Goal: Communication & Community: Answer question/provide support

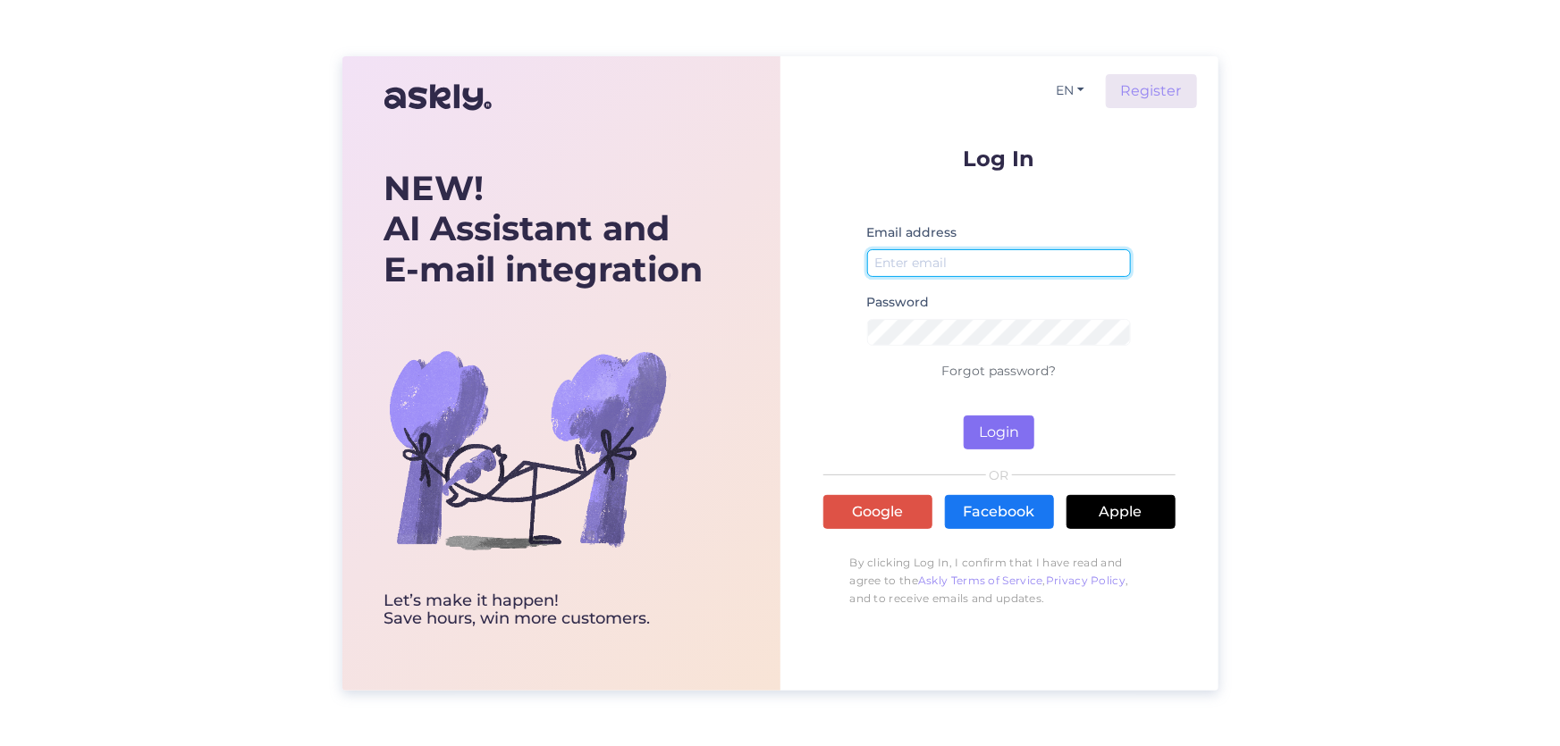
type input "[EMAIL_ADDRESS][DOMAIN_NAME]"
click at [1015, 426] on button "Login" at bounding box center [999, 433] width 71 height 34
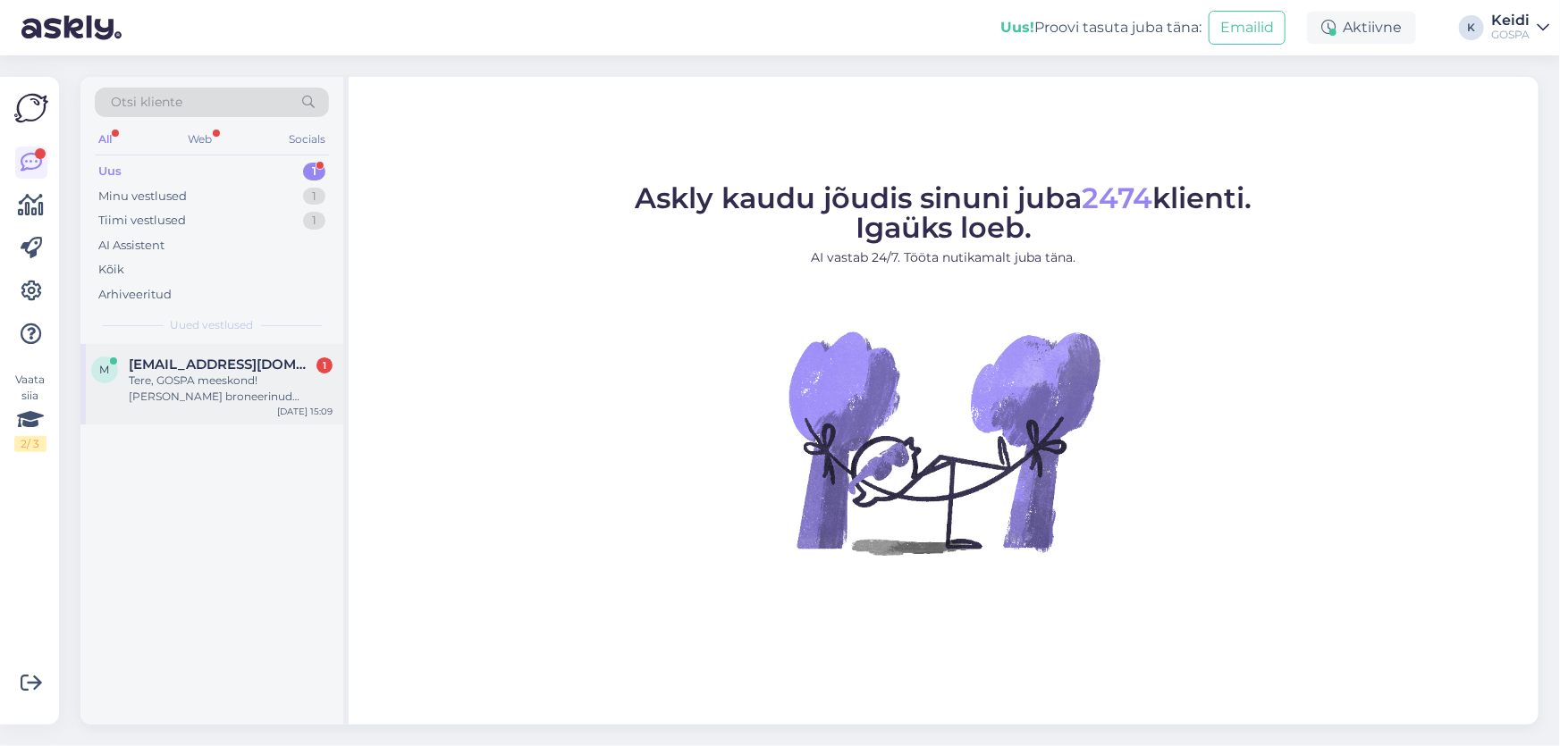
click at [197, 391] on div "Tere, GOSPA meeskond! [PERSON_NAME] broneerinud standardtoa üheks ööks ([DATE]–…" at bounding box center [231, 389] width 204 height 32
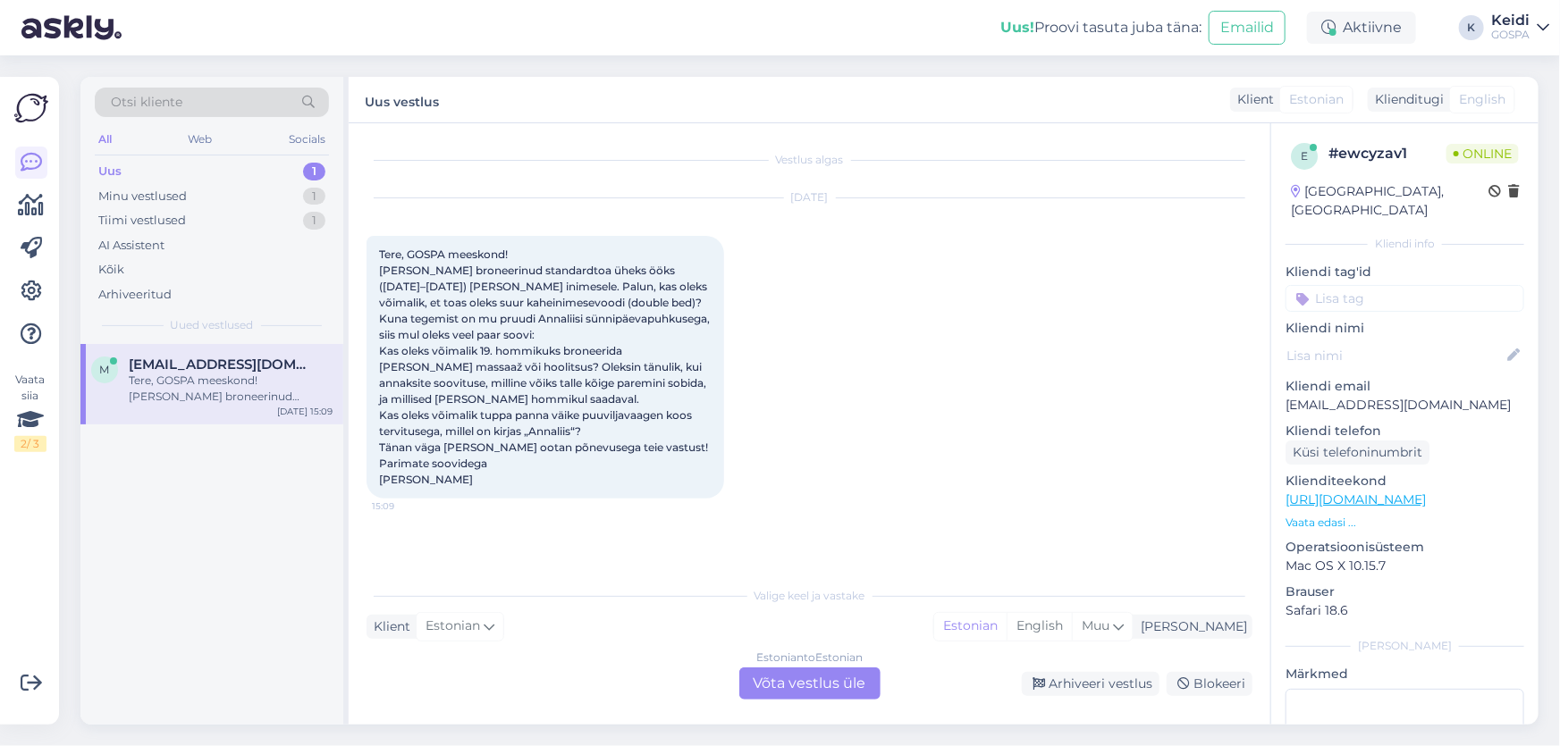
click at [793, 697] on div "Estonian to Estonian Võta vestlus üle" at bounding box center [809, 684] width 141 height 32
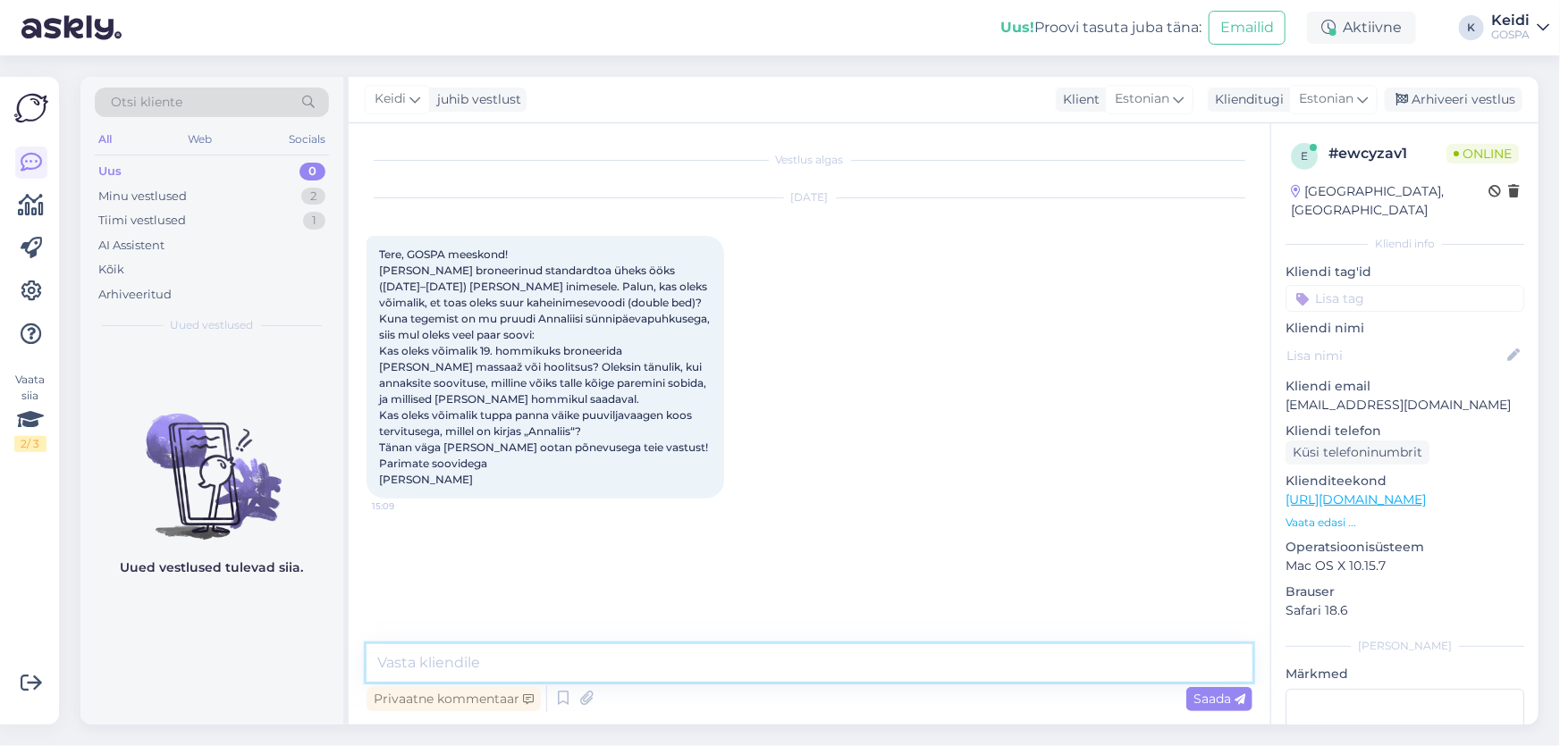
click at [732, 652] on textarea at bounding box center [810, 664] width 886 height 38
type textarea "[PERSON_NAME]!"
drag, startPoint x: 533, startPoint y: 675, endPoint x: 0, endPoint y: 720, distance: 534.7
click at [0, 720] on div "Vaata siia 2 / 3 Võimalused Veendu, et Askly loob sulle väärtust. Sulge Ühenda …" at bounding box center [780, 400] width 1560 height 691
click at [538, 658] on textarea at bounding box center [810, 664] width 886 height 38
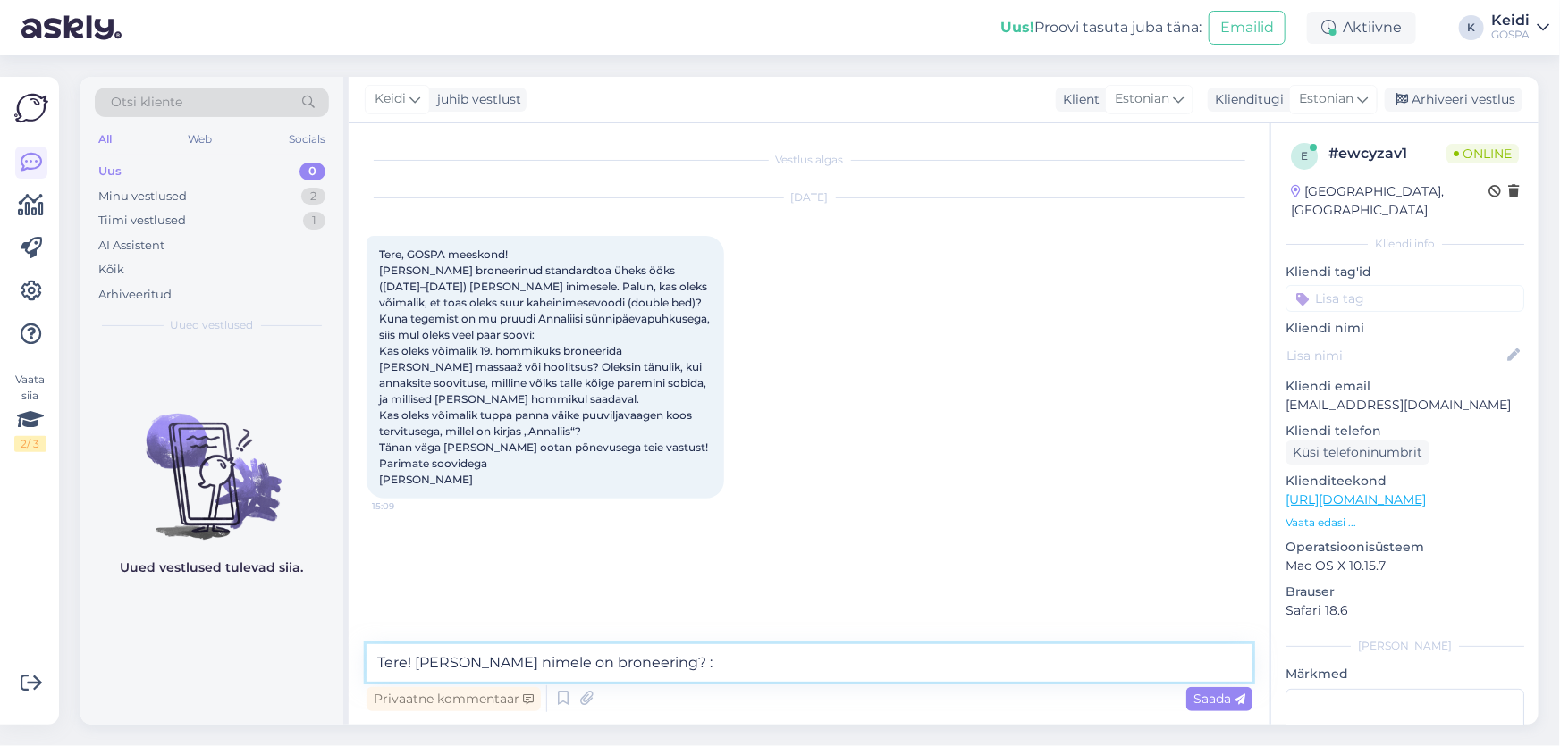
type textarea "Tere! [PERSON_NAME] nimele on broneering? :)"
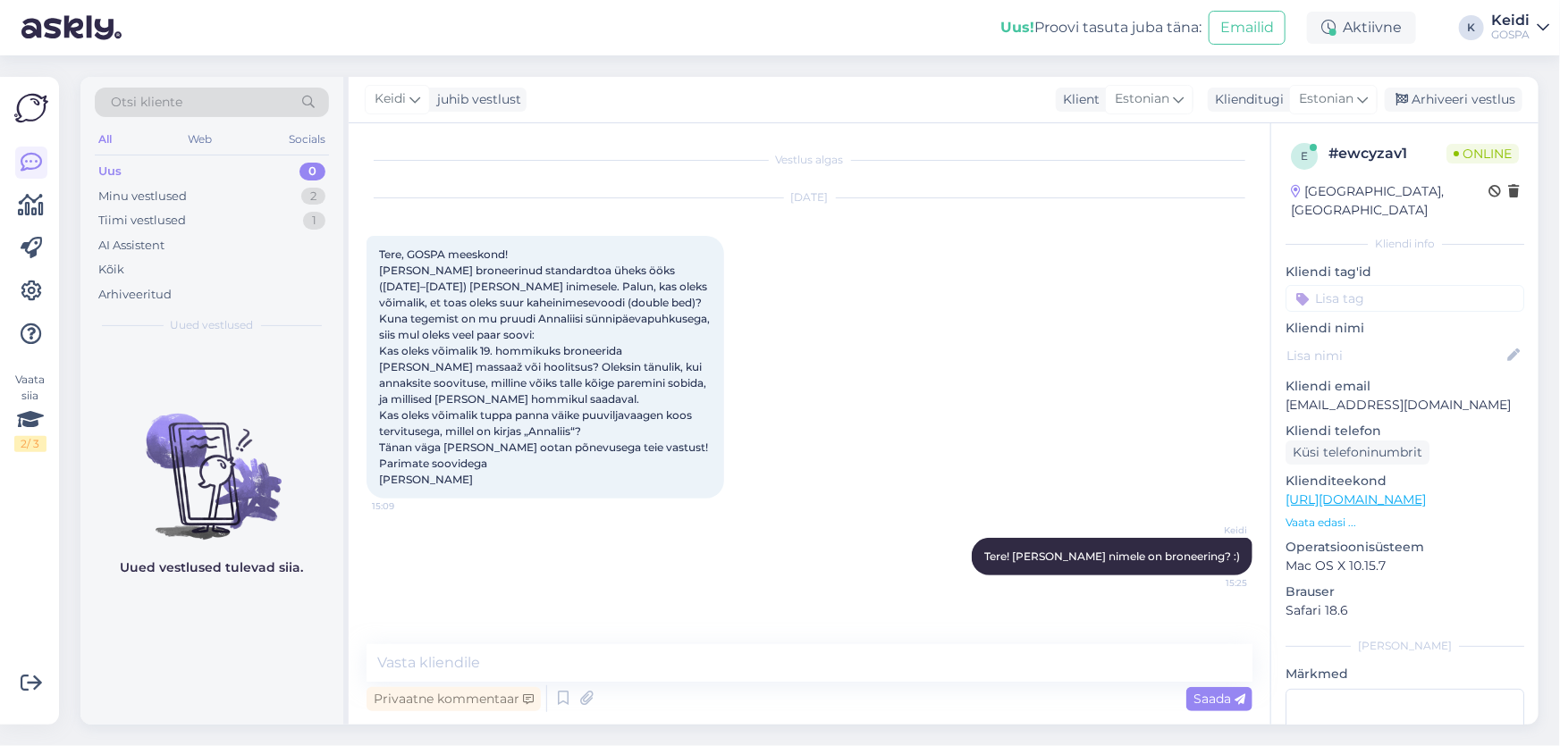
click at [899, 440] on div "[DATE] Tere, GOSPA meeskond! [PERSON_NAME] broneerinud standardtoa üheks ööks (…" at bounding box center [810, 349] width 886 height 340
click at [896, 435] on div "[DATE] Tere, GOSPA meeskond! [PERSON_NAME] broneerinud standardtoa üheks ööks (…" at bounding box center [810, 349] width 886 height 340
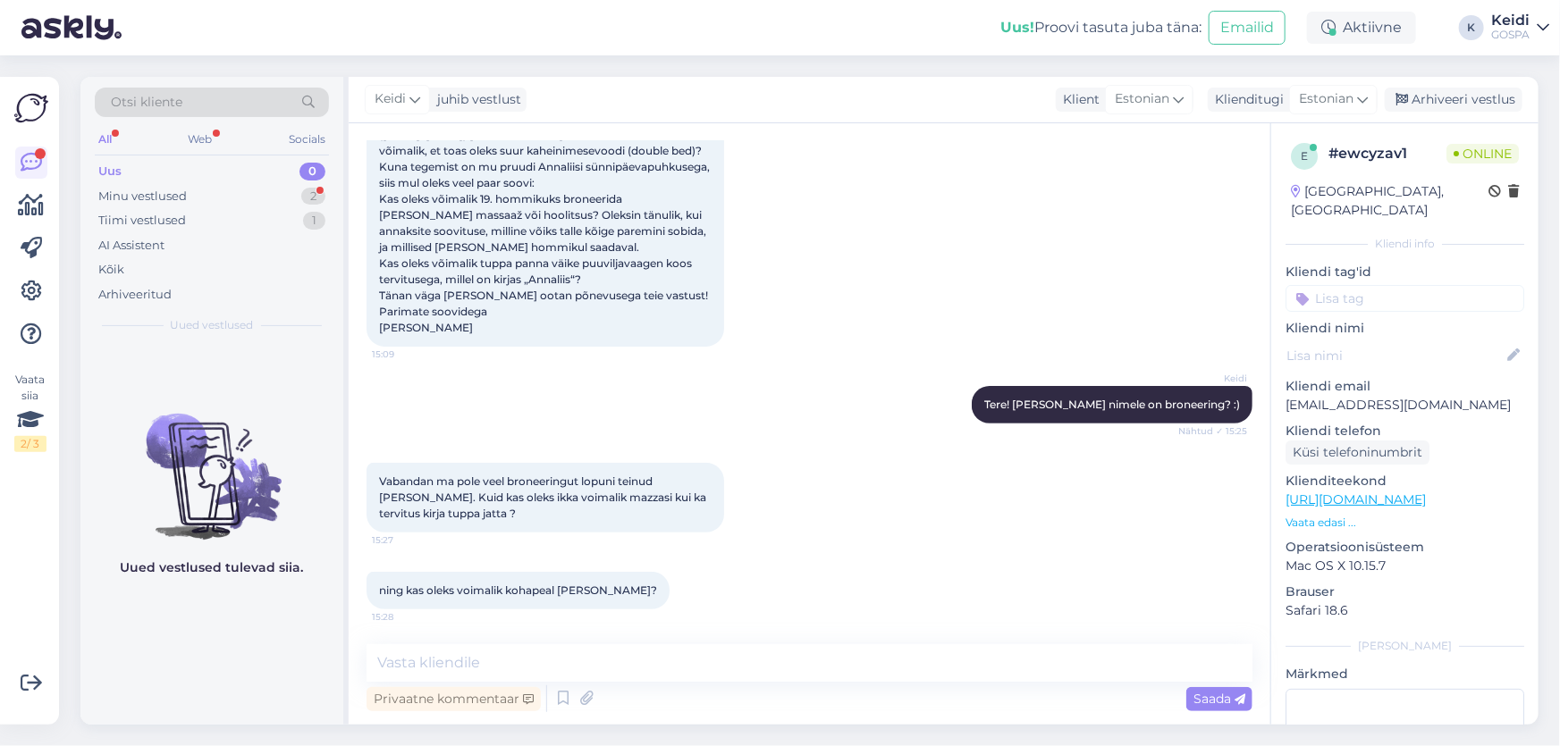
click at [652, 644] on div "Vestlus algas [DATE] Tere, GOSPA meeskond! [PERSON_NAME] broneerinud standardto…" at bounding box center [810, 424] width 922 height 602
click at [628, 652] on textarea at bounding box center [810, 664] width 886 height 38
type textarea "T"
type textarea "P"
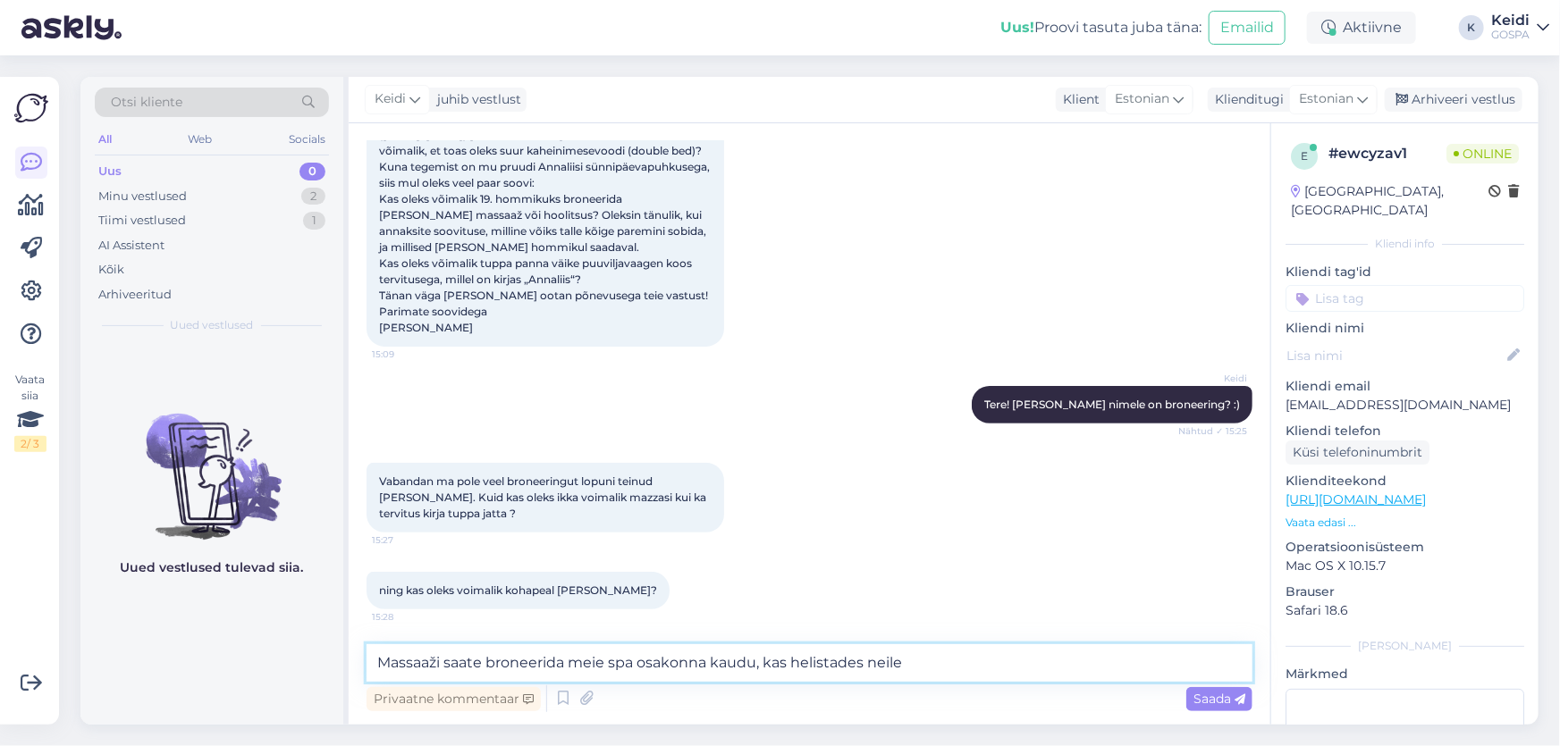
paste textarea "[PHONE_NUMBER]"
paste textarea "[EMAIL_ADDRESS][DOMAIN_NAME]"
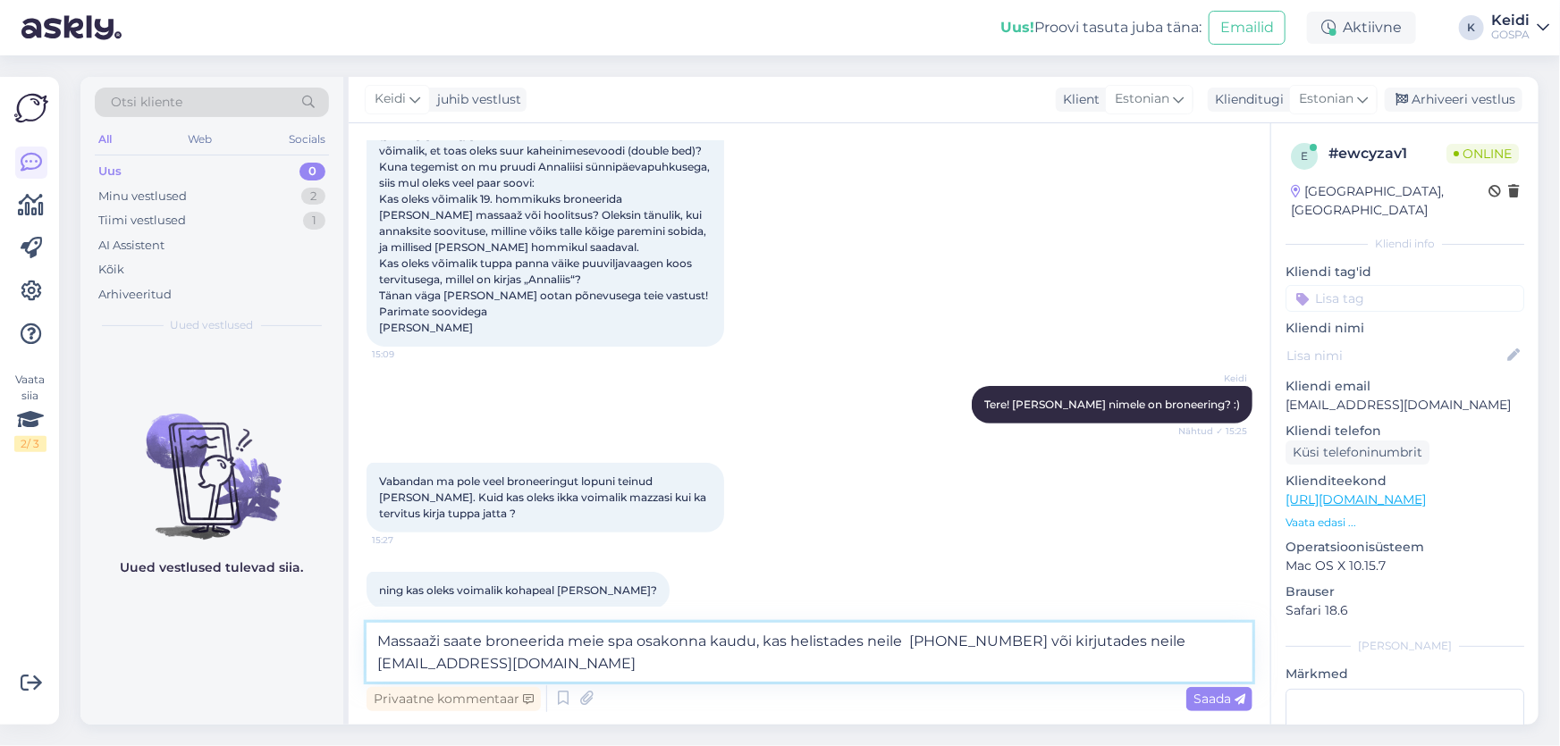
scroll to position [170, 0]
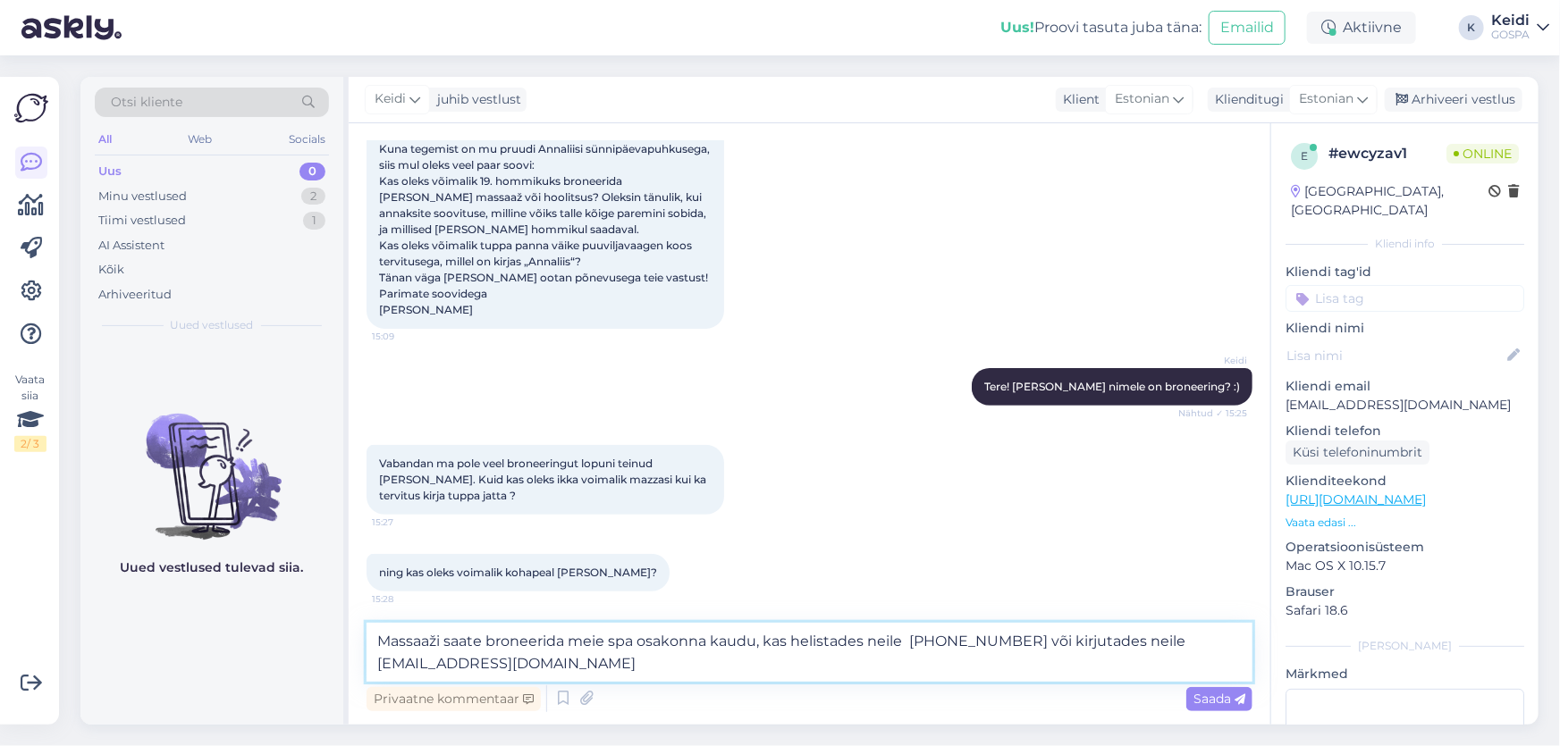
type textarea "Massaaži saate broneerida meie spa osakonna kaudu, kas helistades neile [PHONE_…"
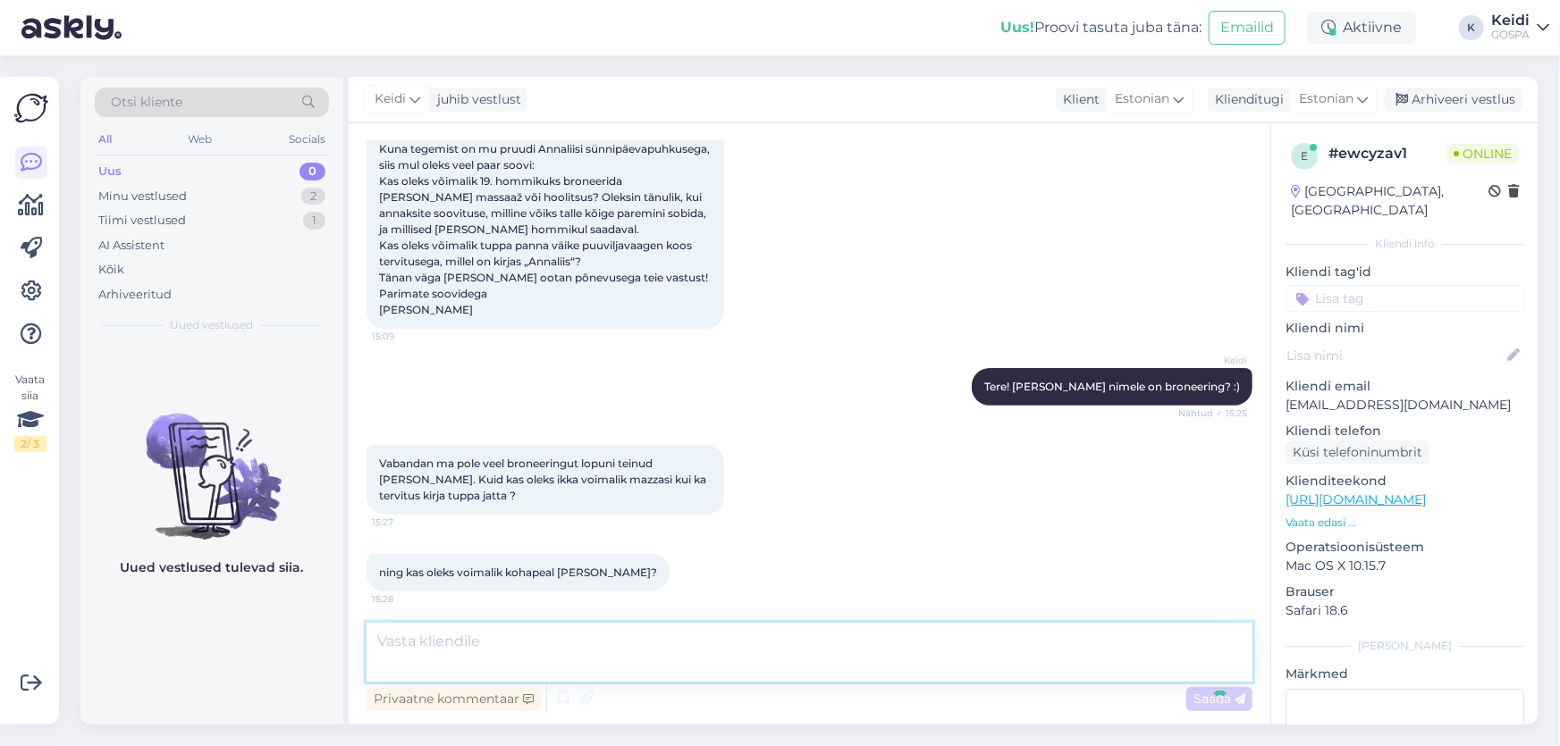
scroll to position [260, 0]
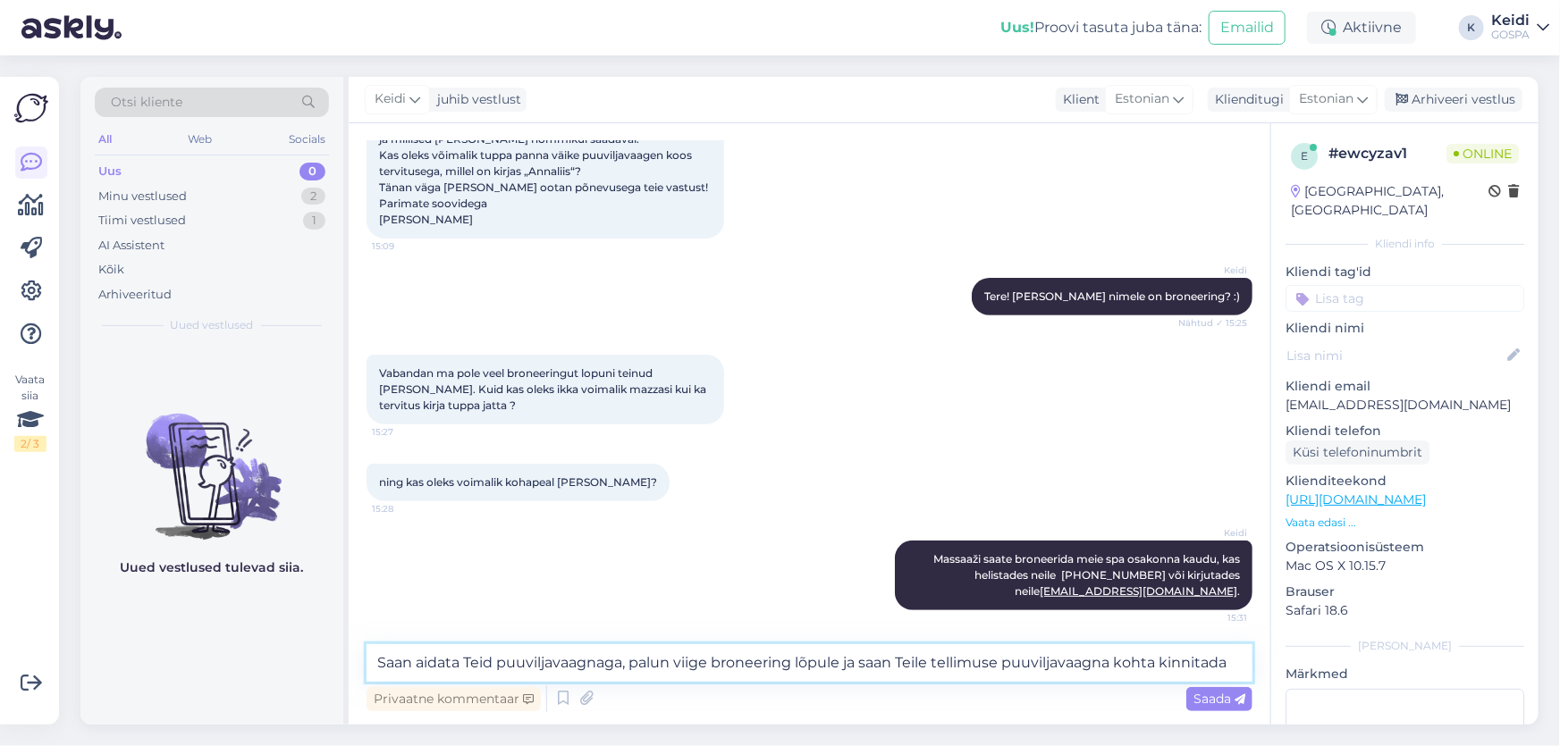
type textarea "Saan aidata Teid puuviljavaagnaga, palun viige broneering lõpule ja saan Teile …"
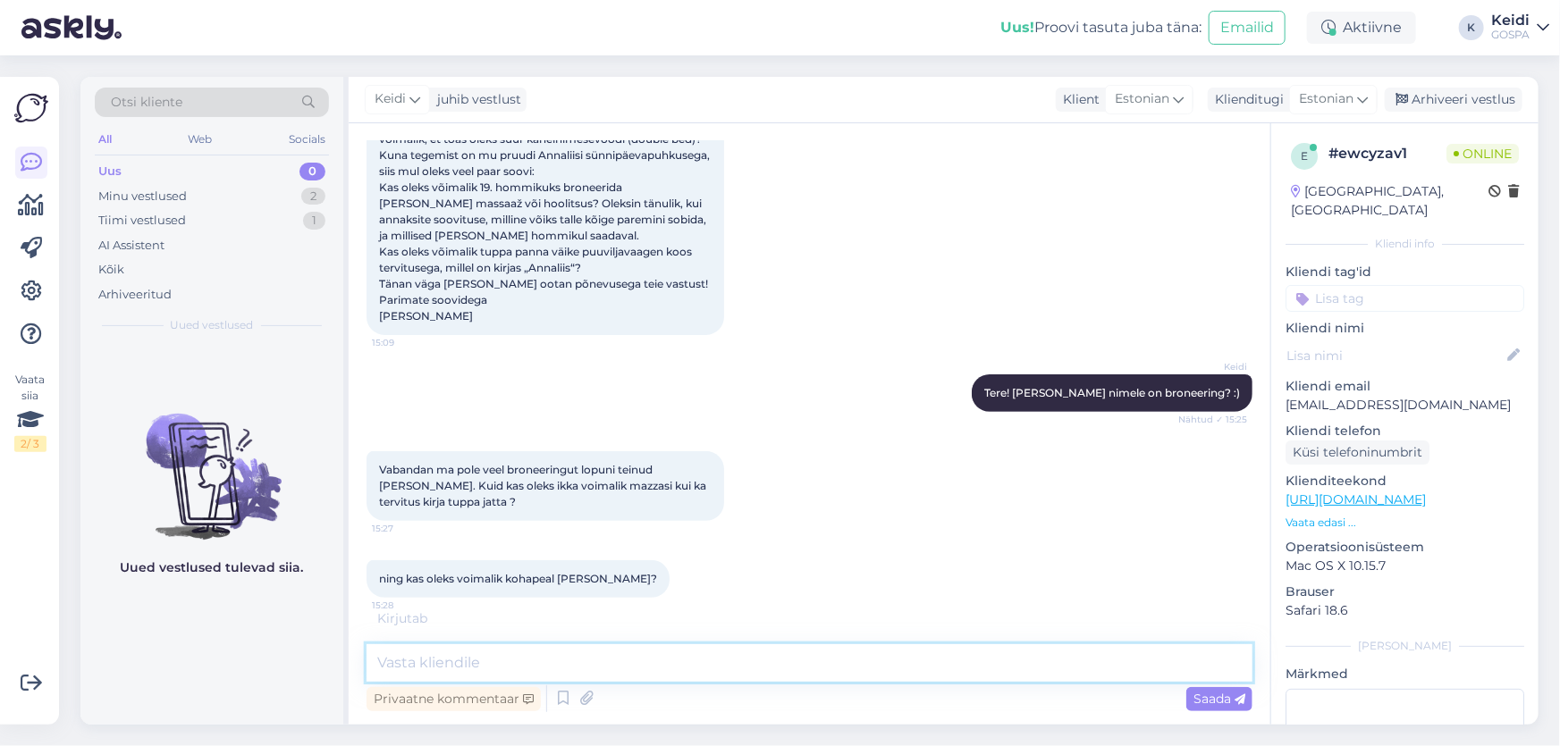
scroll to position [373, 0]
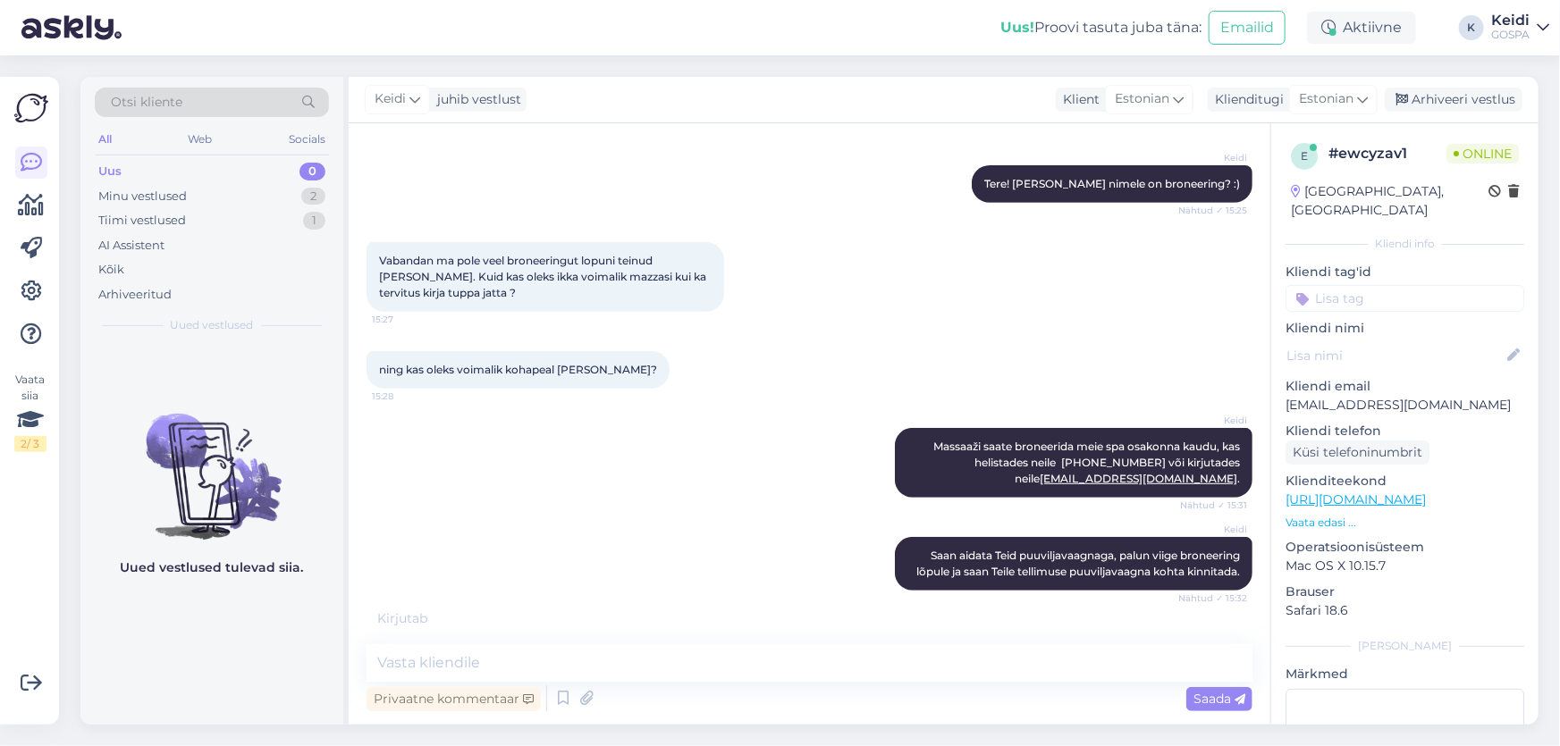
click at [861, 437] on div "Keidi Massaaži saate broneerida meie spa osakonna kaudu, kas helistades neile […" at bounding box center [810, 463] width 886 height 109
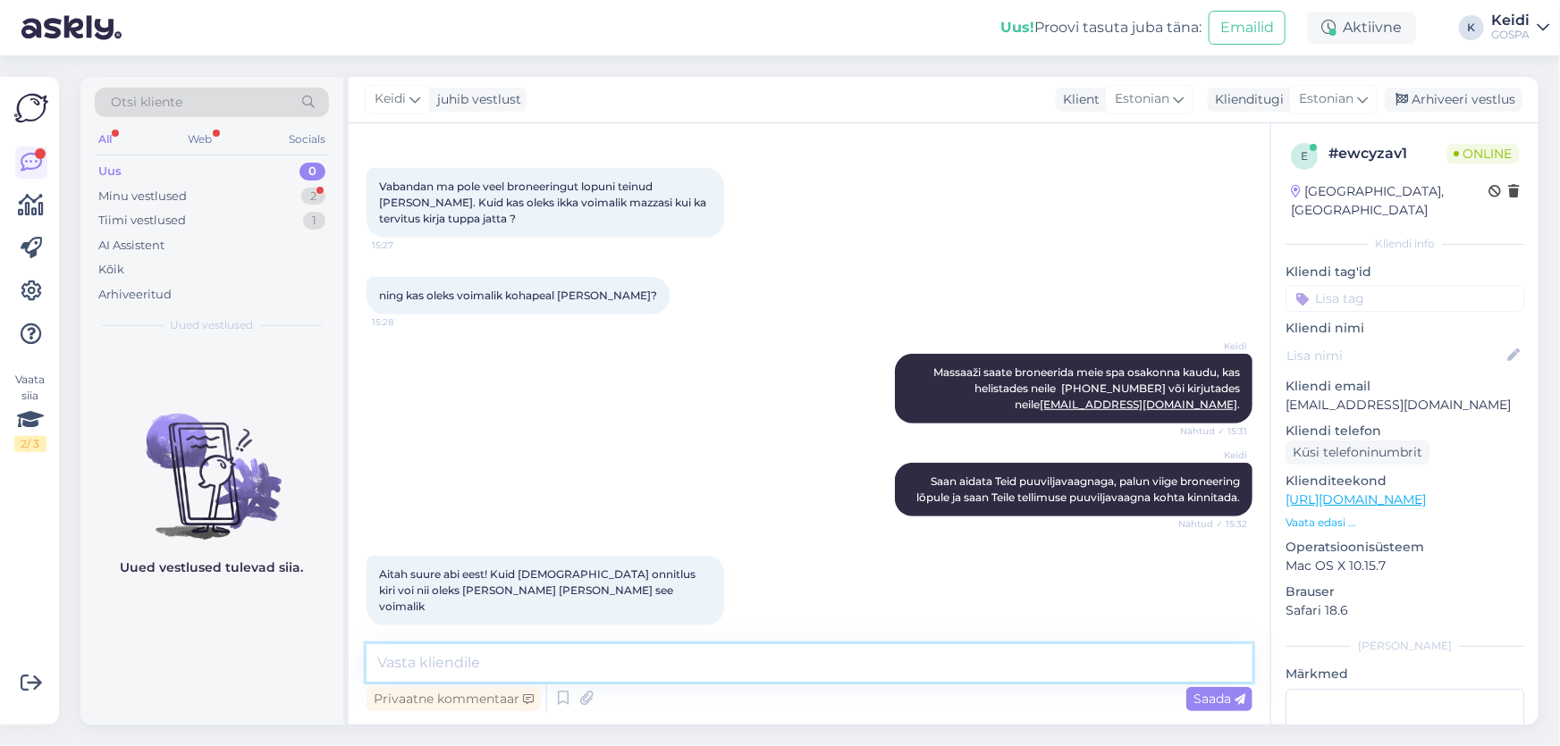
click at [550, 651] on textarea at bounding box center [810, 664] width 886 height 38
click at [560, 678] on textarea at bounding box center [810, 664] width 886 height 38
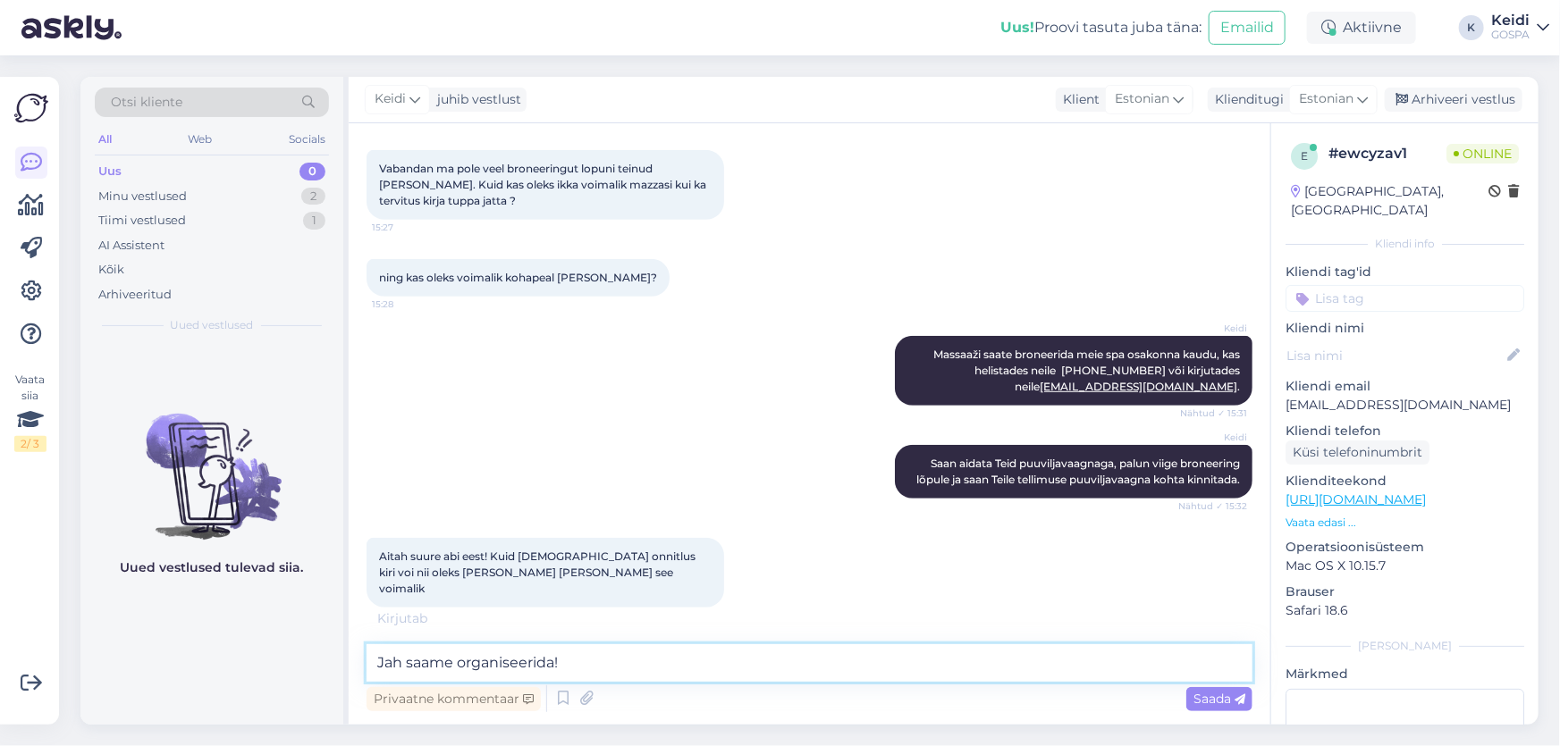
click at [407, 665] on textarea "Jah saame organiseerida!" at bounding box center [810, 664] width 886 height 38
type textarea "Jah loomulikult saame organiseerida!"
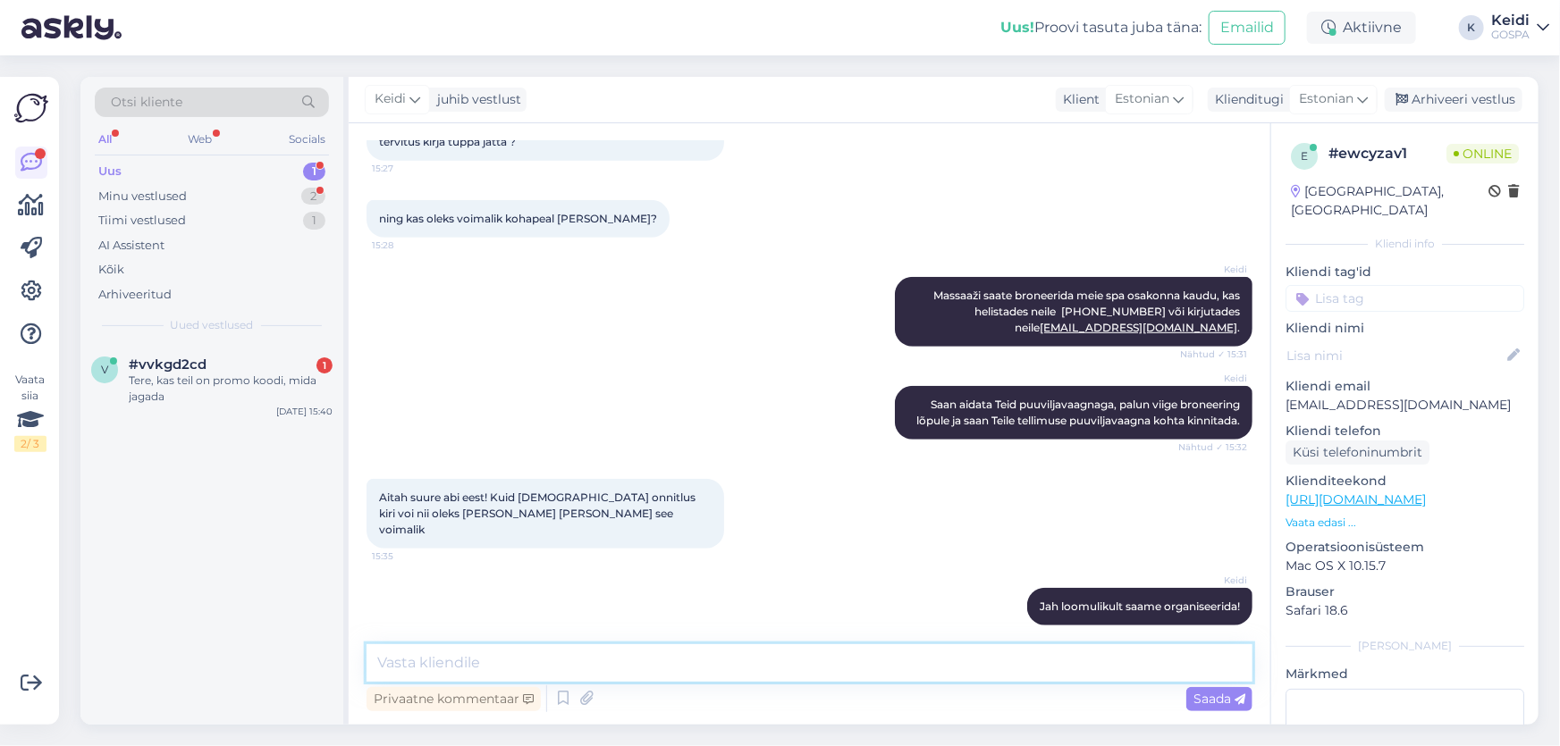
scroll to position [617, 0]
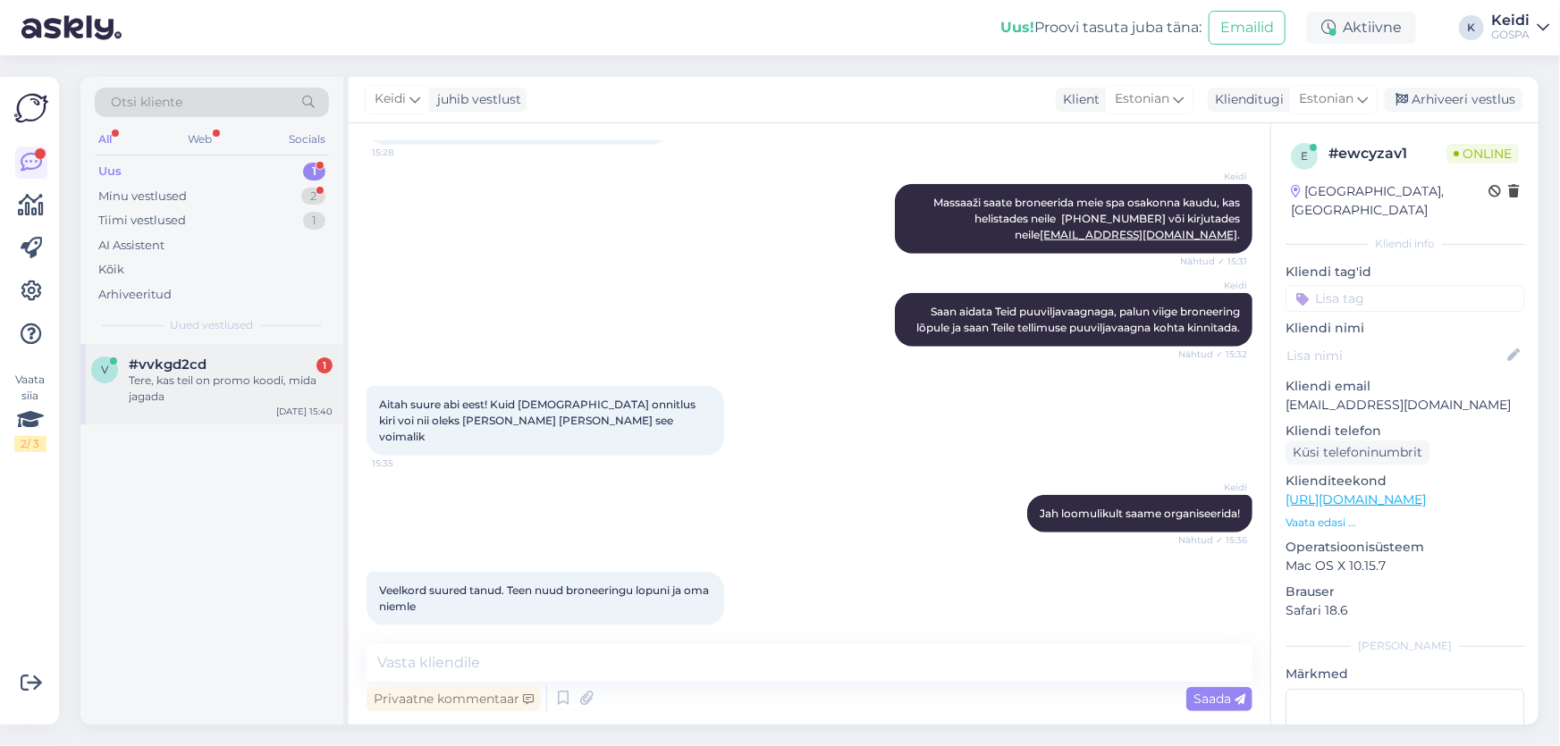
click at [287, 388] on div "Tere, kas teil on promo koodi, mida jagada" at bounding box center [231, 389] width 204 height 32
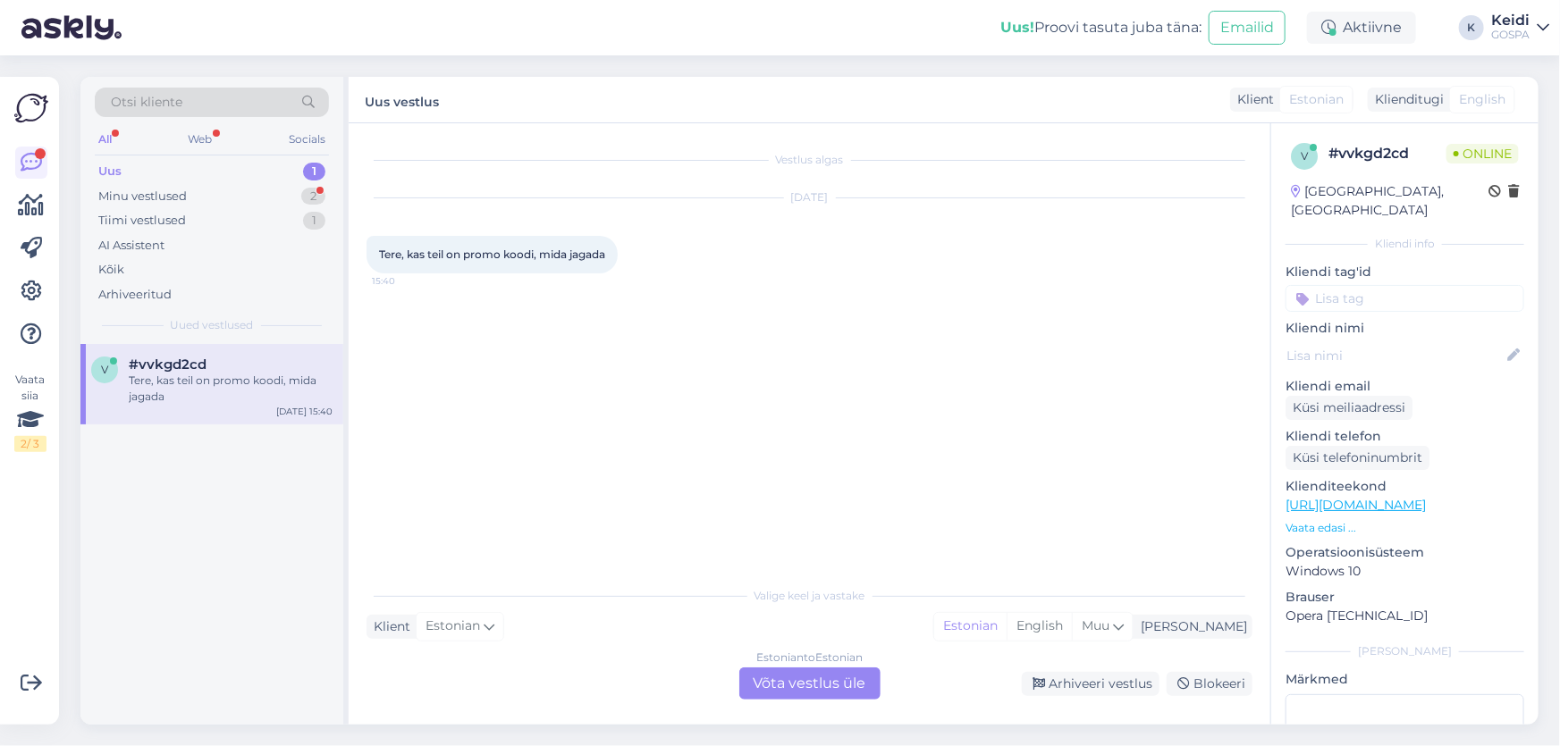
click at [836, 695] on div "Estonian to Estonian Võta vestlus üle" at bounding box center [809, 684] width 141 height 32
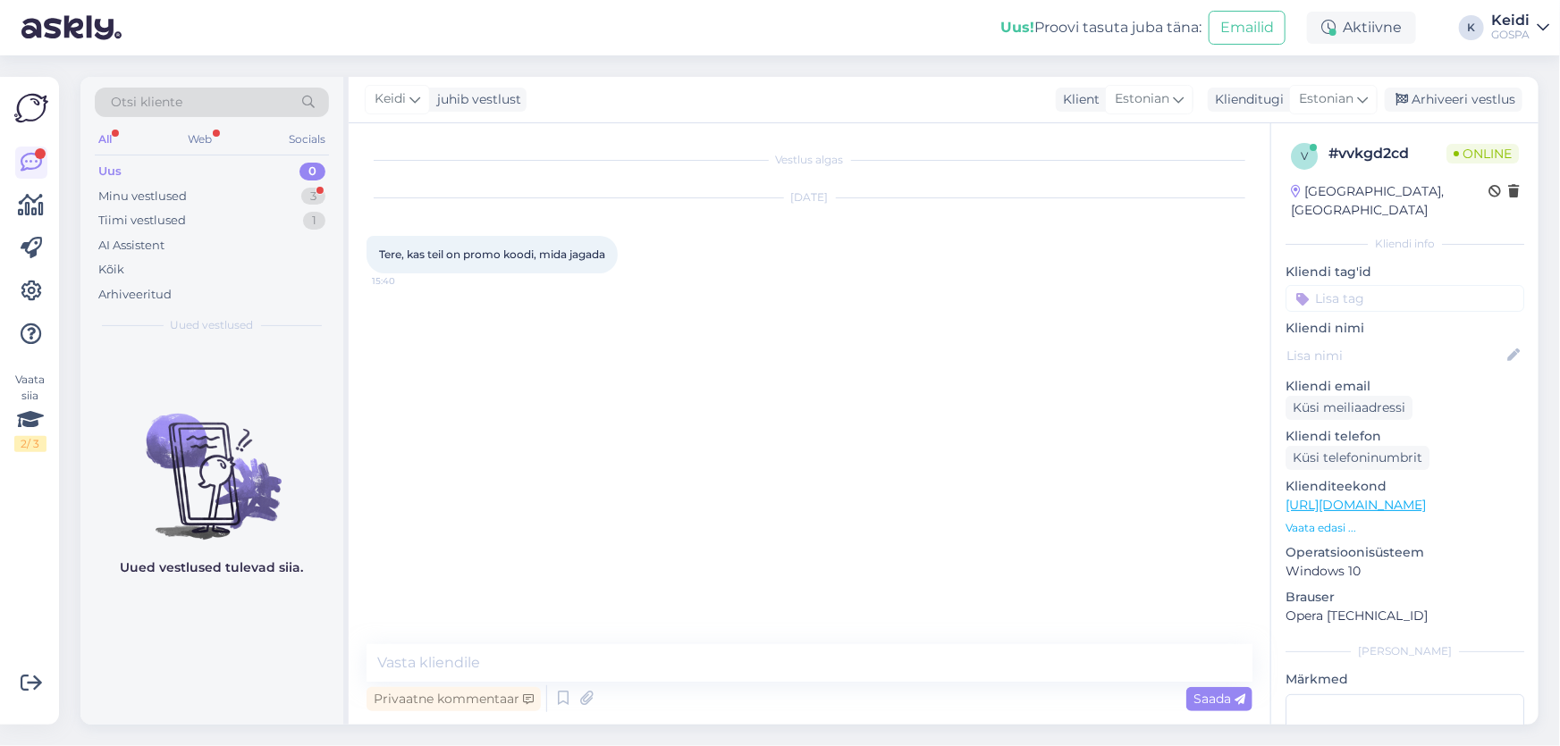
click at [831, 640] on div "Vestlus algas [DATE] Tere, kas teil on promo koodi, mida jagada 15:40 Privaatne…" at bounding box center [810, 424] width 922 height 602
click at [821, 653] on textarea at bounding box center [810, 664] width 886 height 38
type textarea "Tere, kahjuks ei ole jagada promo koodi."
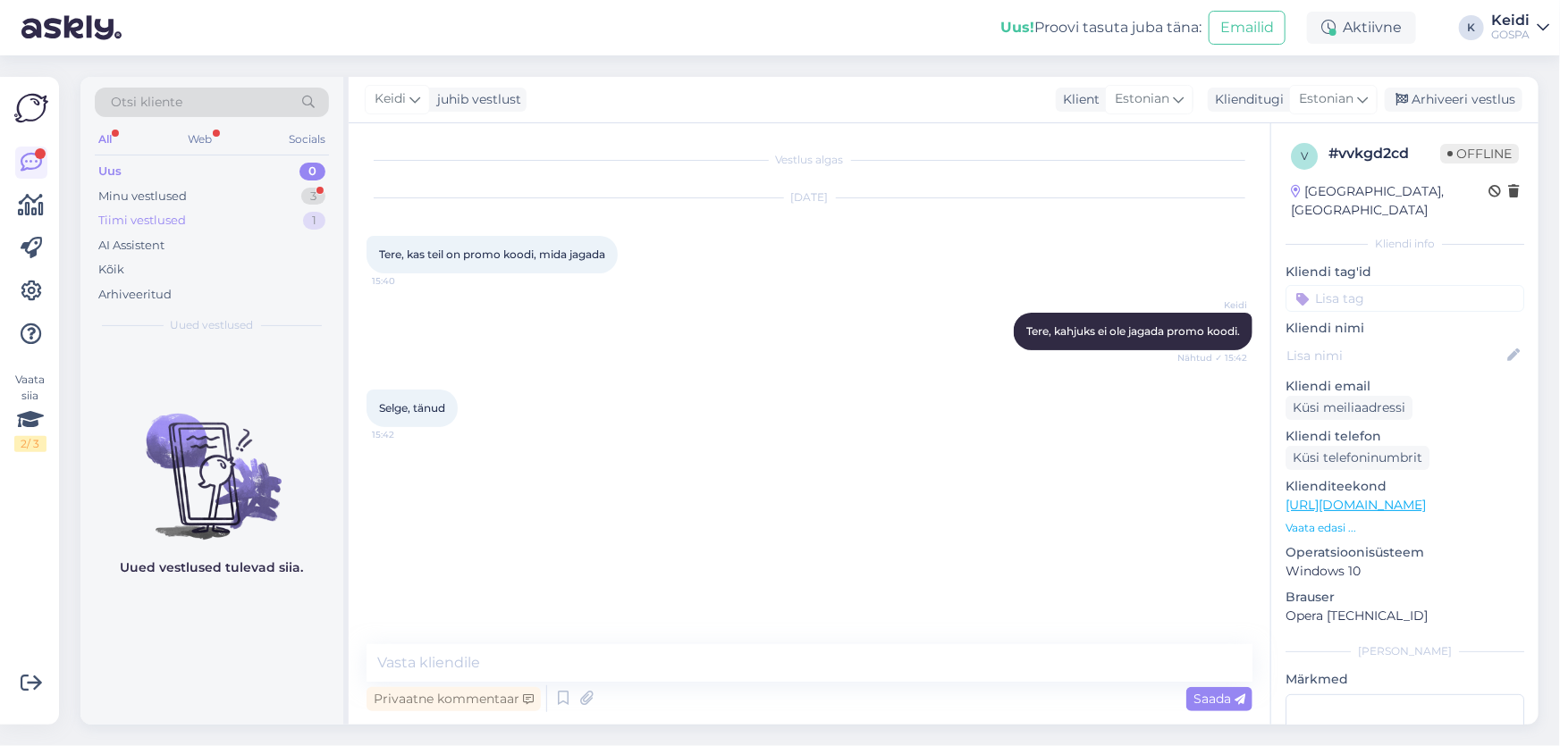
click at [156, 232] on div "Tiimi vestlused 1" at bounding box center [212, 220] width 234 height 25
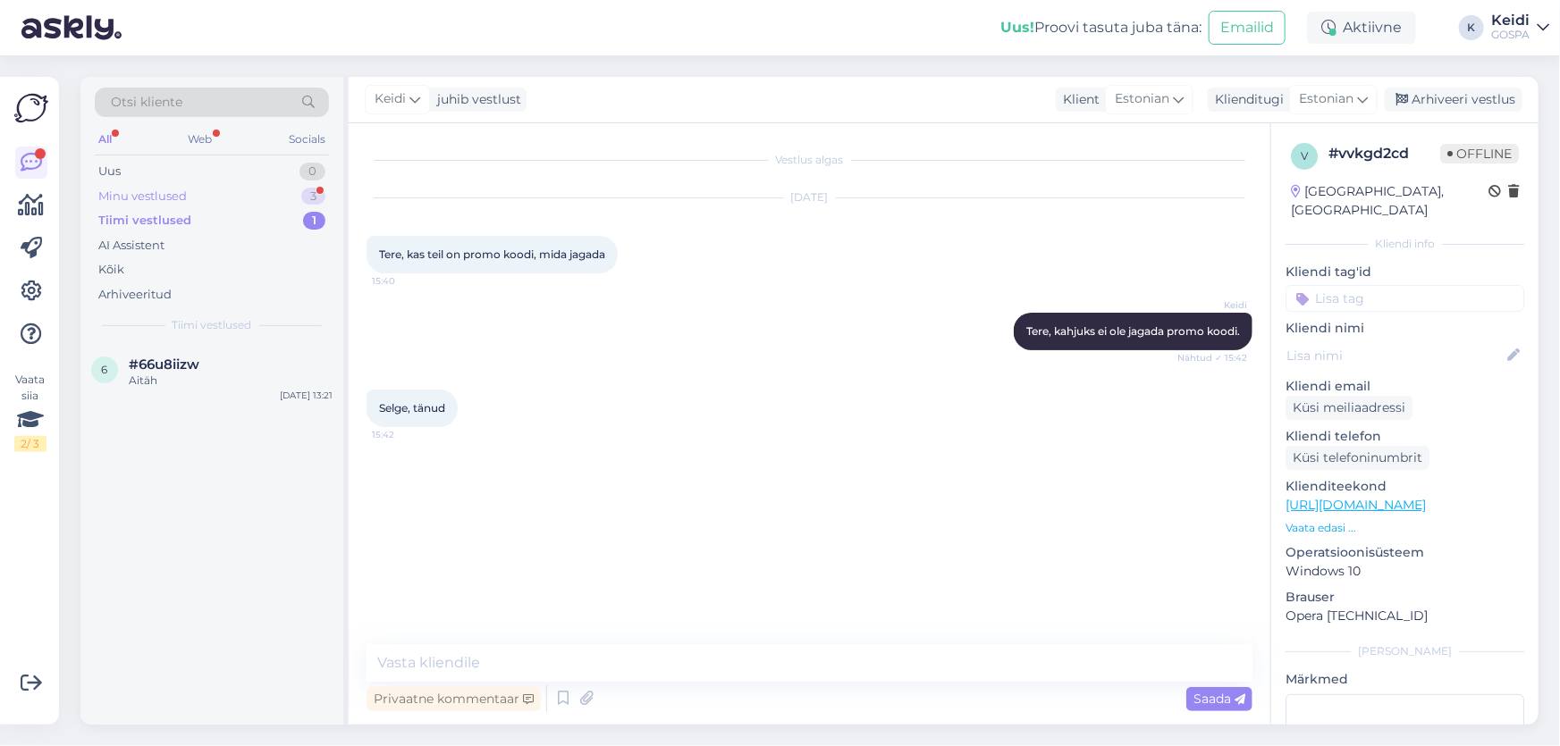
click at [174, 191] on div "Minu vestlused" at bounding box center [142, 197] width 88 height 18
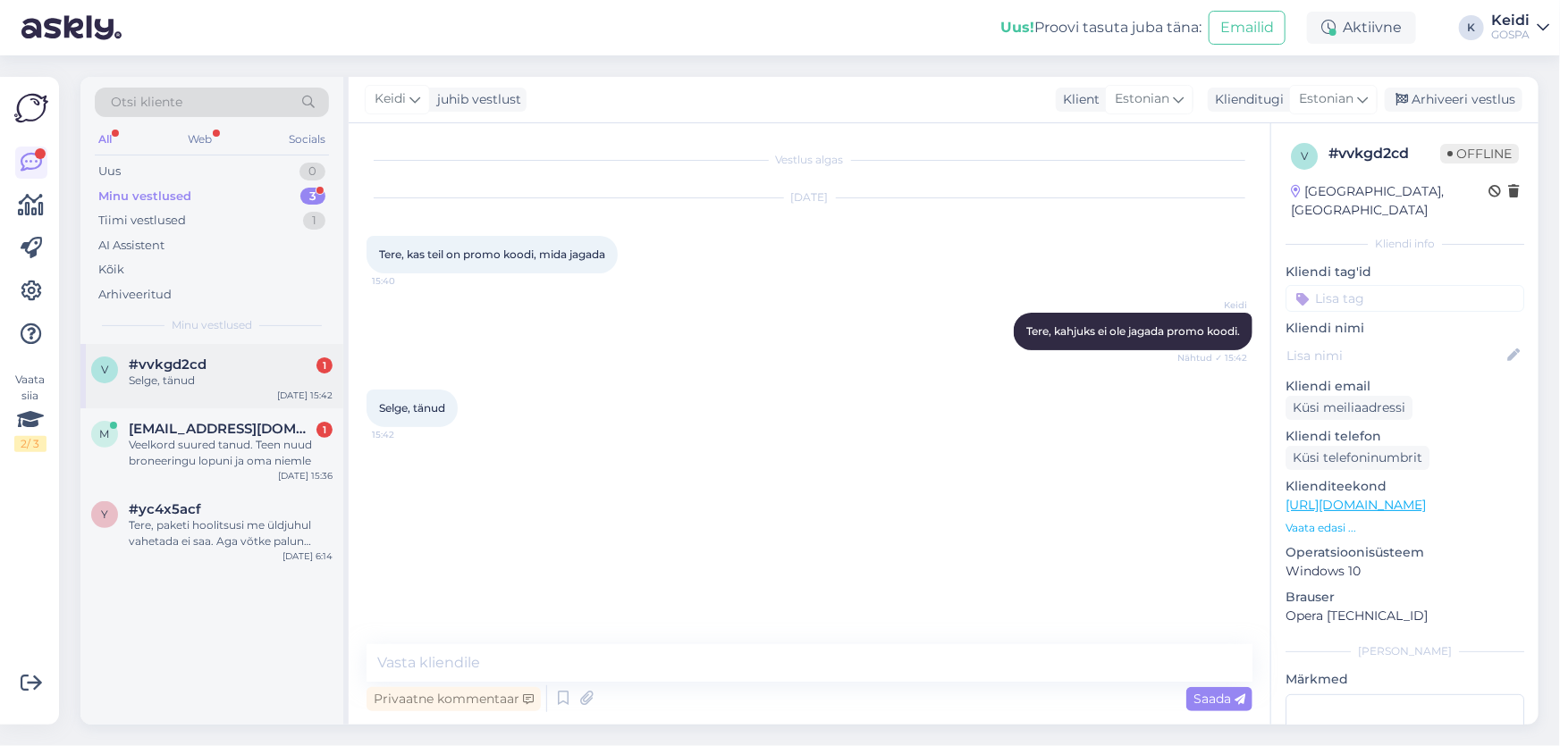
click at [269, 349] on div "v #vvkgd2cd 1 Selge, tänud [DATE] 15:42" at bounding box center [211, 376] width 263 height 64
click at [263, 520] on div "Tere, paketi hoolitsusi me üldjuhul vahetada ei saa. Aga võtke palun ühendust m…" at bounding box center [231, 534] width 204 height 32
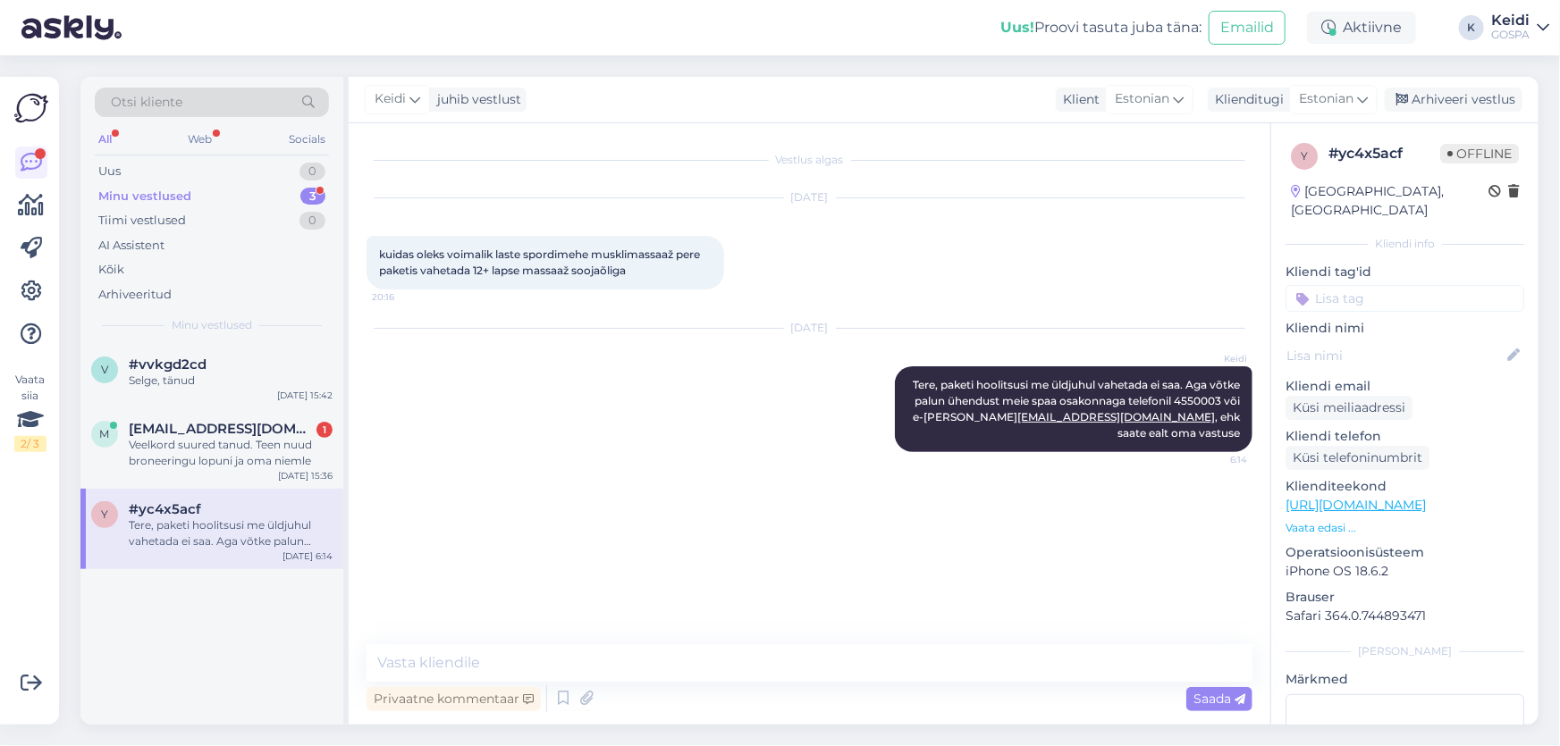
click at [271, 465] on div "Veelkord suured tanud. Teen nuud broneeringu lopuni ja oma niemle" at bounding box center [231, 453] width 204 height 32
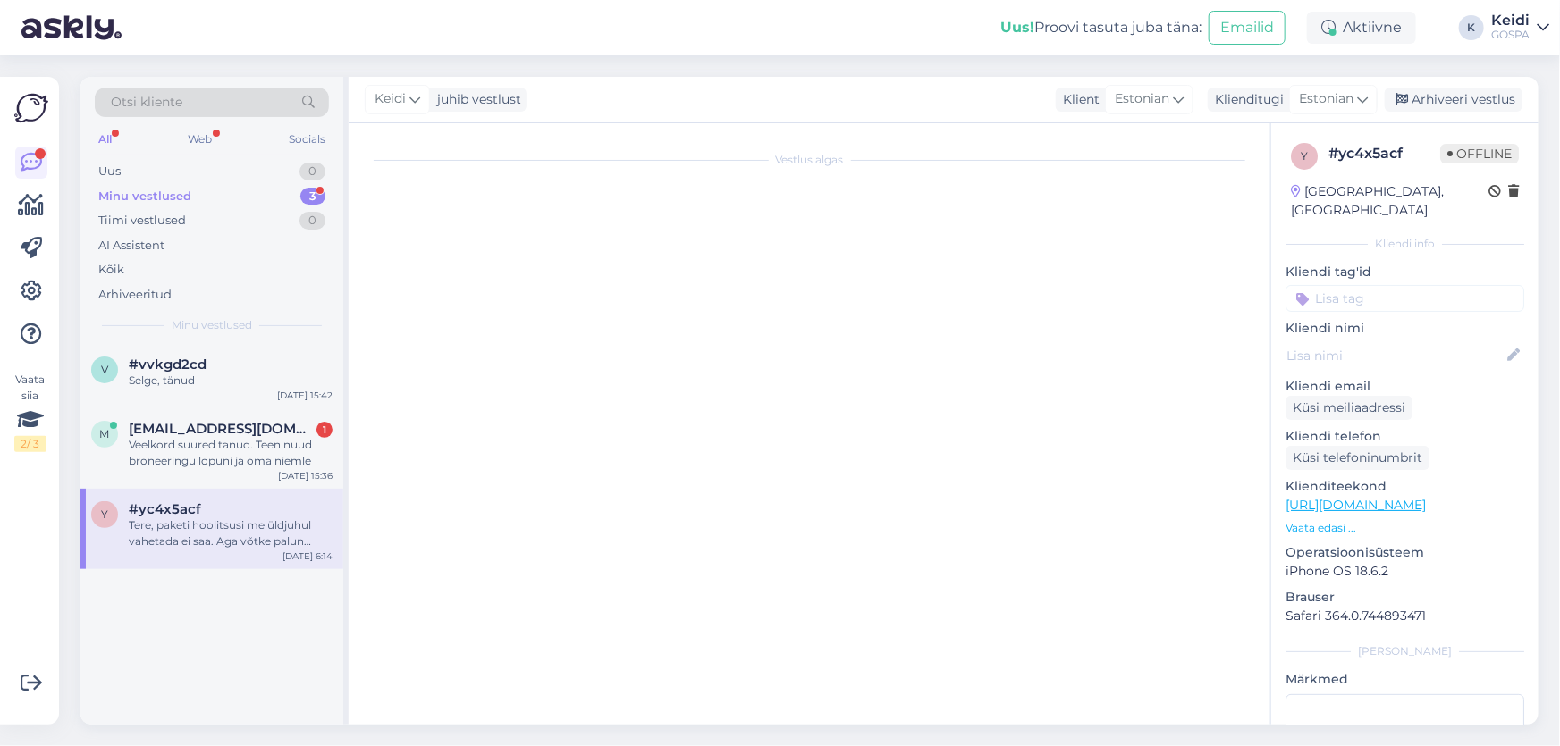
scroll to position [617, 0]
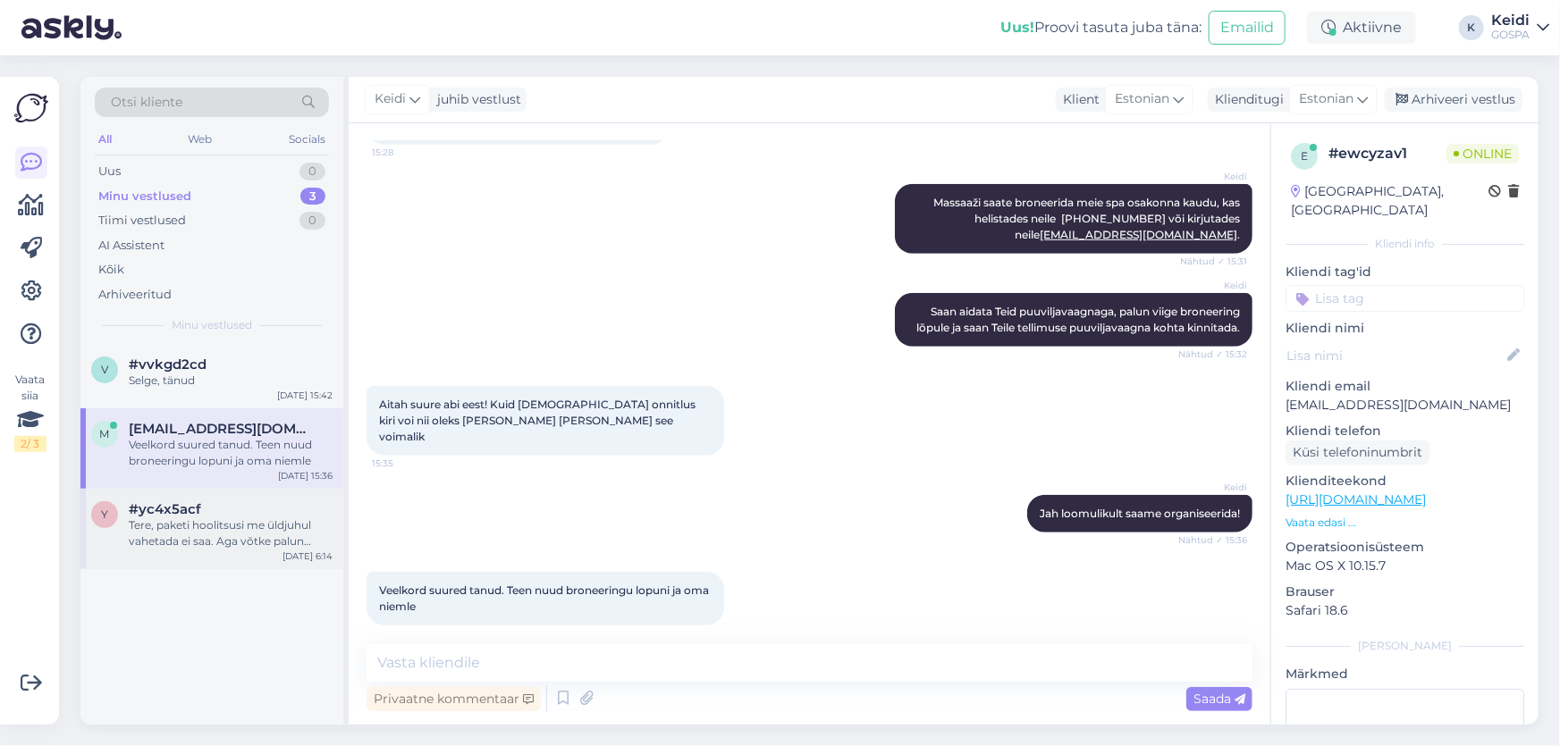
click at [260, 545] on div "Tere, paketi hoolitsusi me üldjuhul vahetada ei saa. Aga võtke palun ühendust m…" at bounding box center [231, 534] width 204 height 32
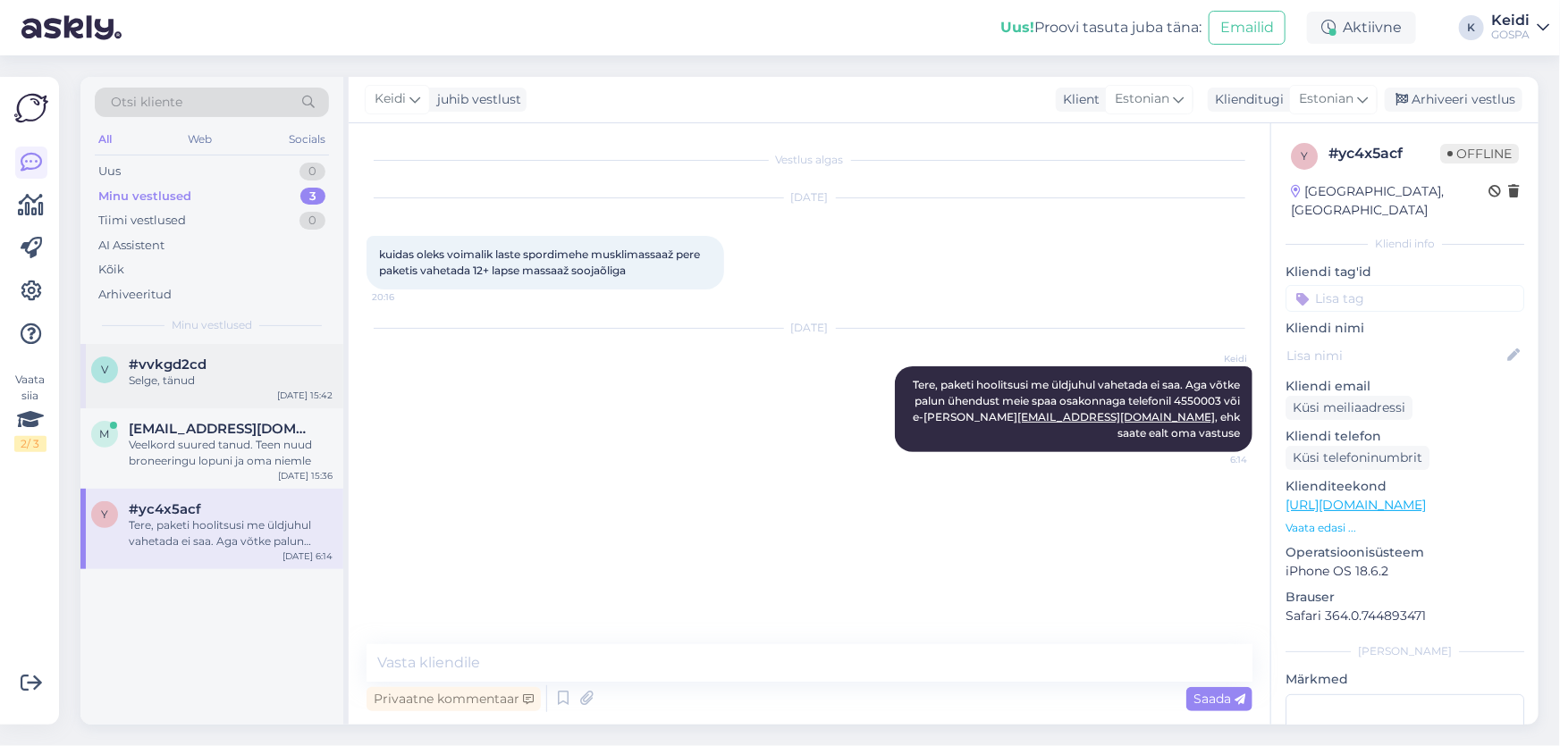
click at [121, 395] on div "v #vvkgd2cd Selge, tänud [DATE] 15:42" at bounding box center [211, 376] width 263 height 64
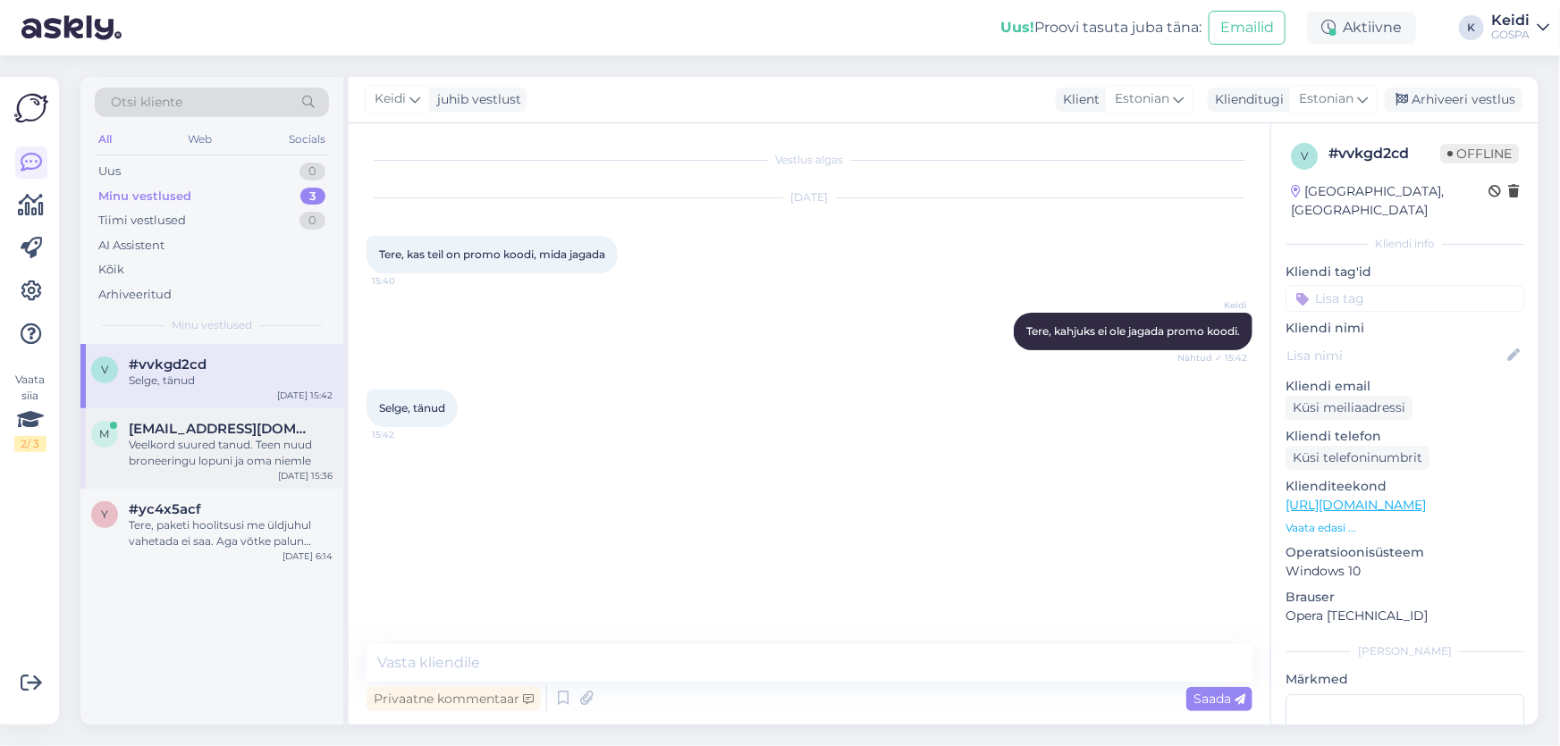
drag, startPoint x: 142, startPoint y: 426, endPoint x: 159, endPoint y: 422, distance: 17.4
click at [143, 426] on span "[EMAIL_ADDRESS][DOMAIN_NAME]" at bounding box center [222, 429] width 186 height 16
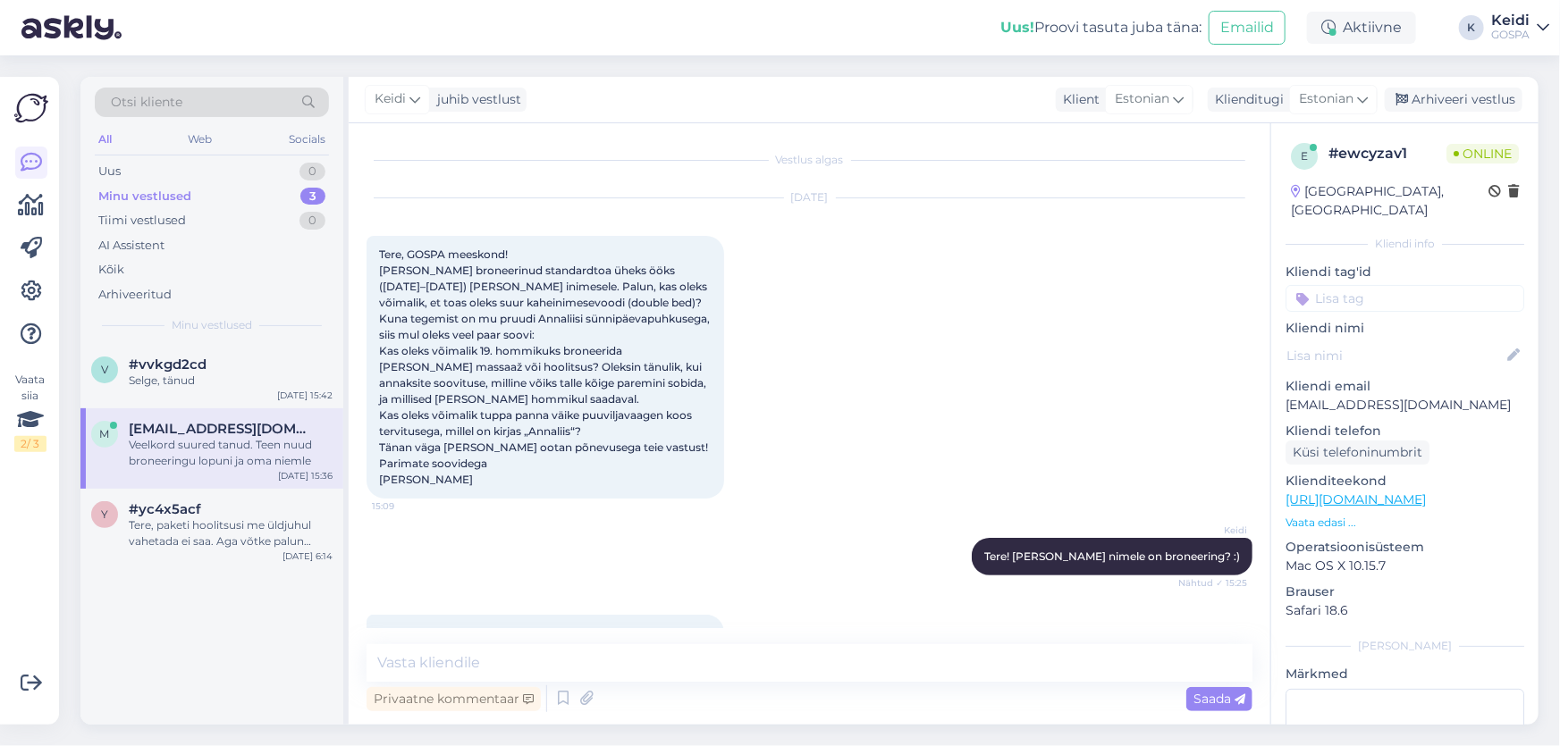
scroll to position [617, 0]
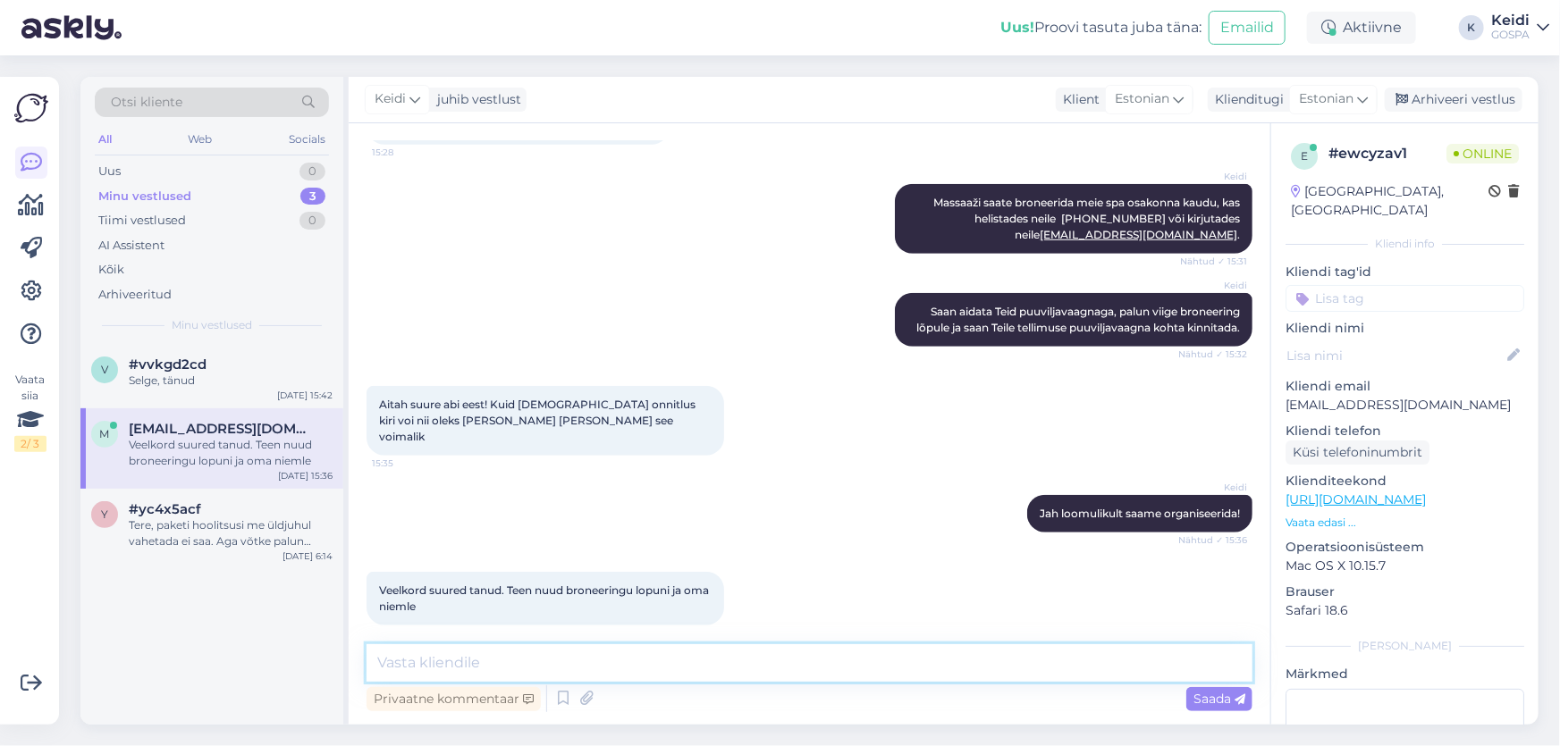
click at [552, 657] on textarea at bounding box center [810, 664] width 886 height 38
click at [656, 423] on div "Aitah suure abi eest! Kuid [DEMOGRAPHIC_DATA] onnitlus kiri voi nii oleks [PERS…" at bounding box center [546, 421] width 358 height 70
click at [275, 176] on div "Uus 0" at bounding box center [212, 171] width 234 height 25
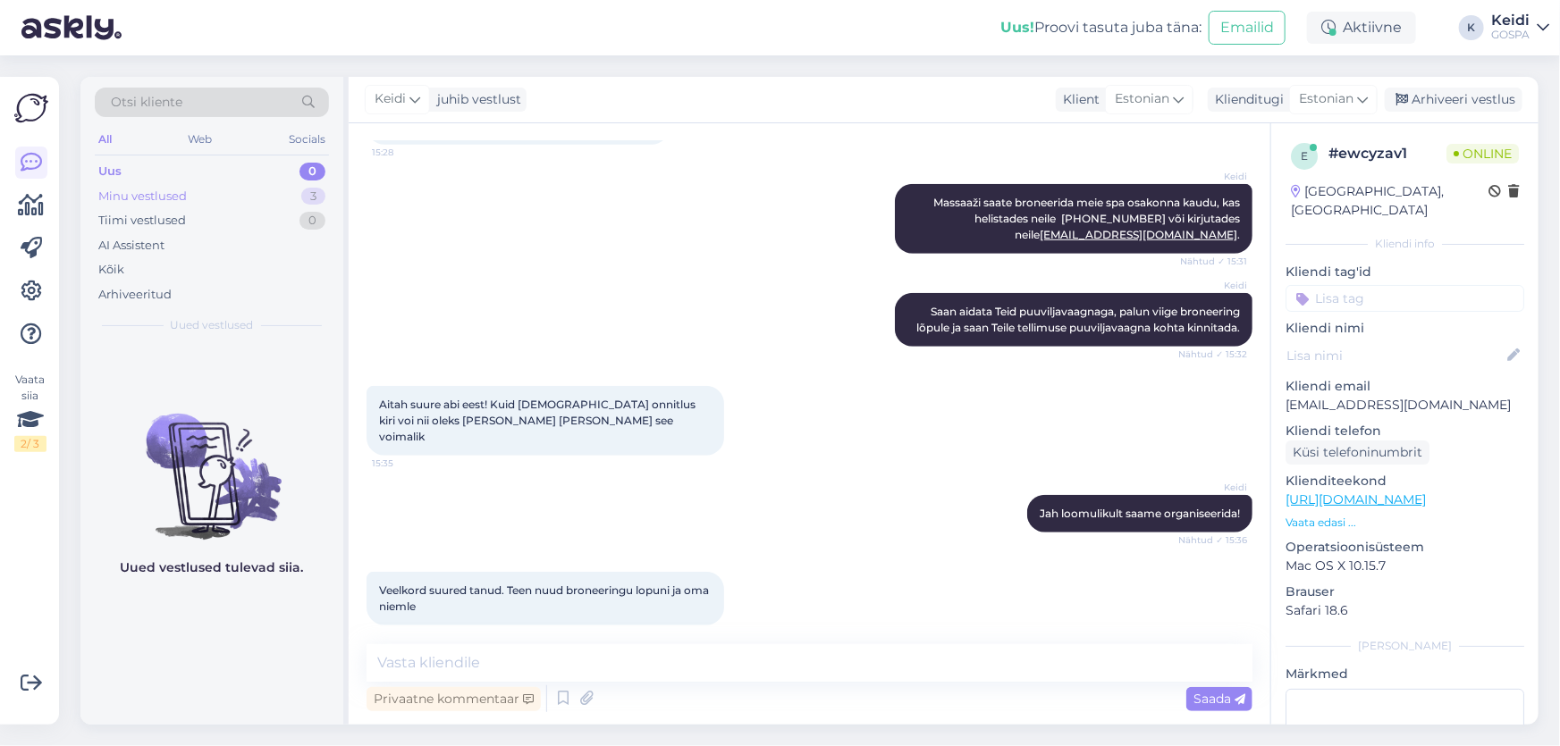
click at [274, 199] on div "Minu vestlused 3" at bounding box center [212, 196] width 234 height 25
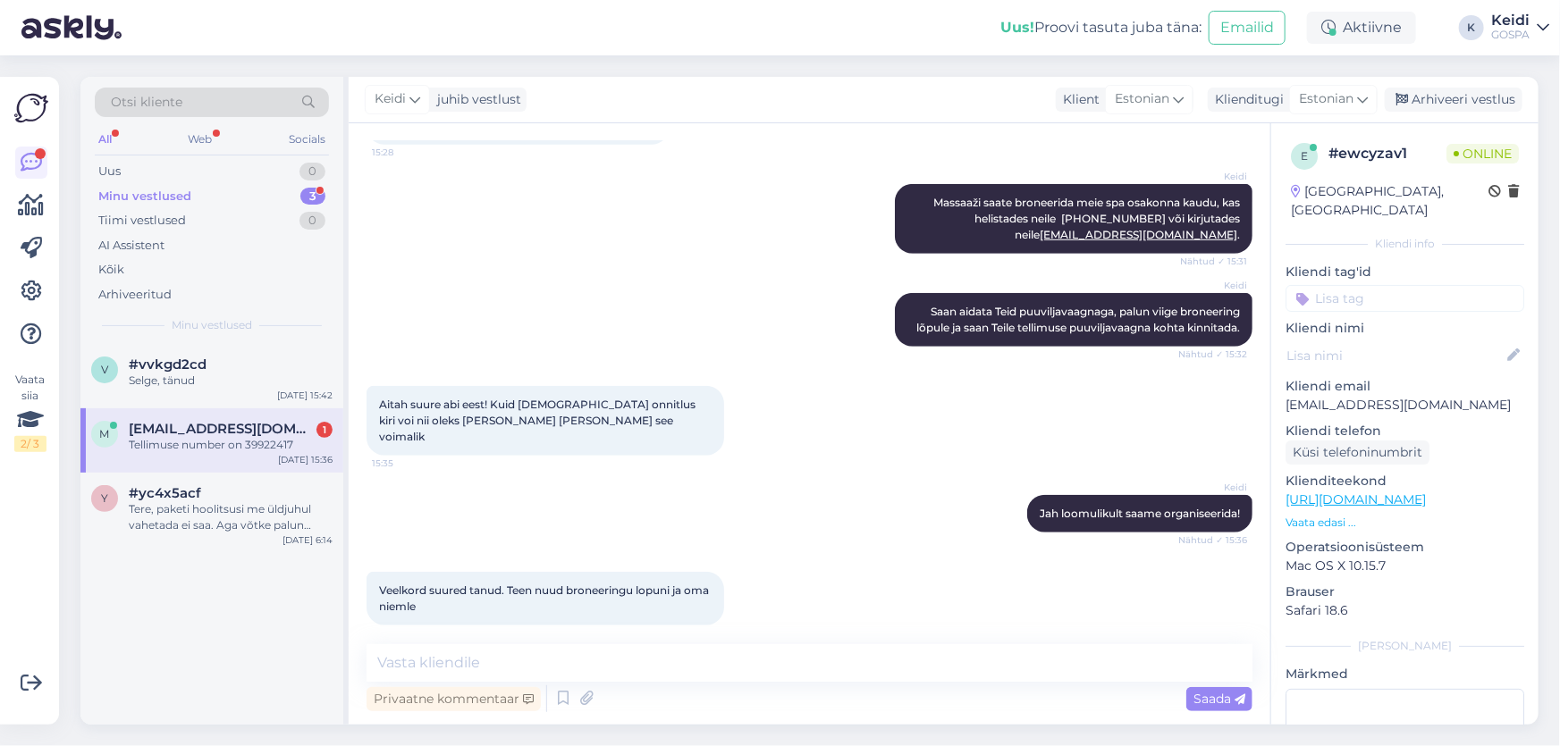
scroll to position [694, 0]
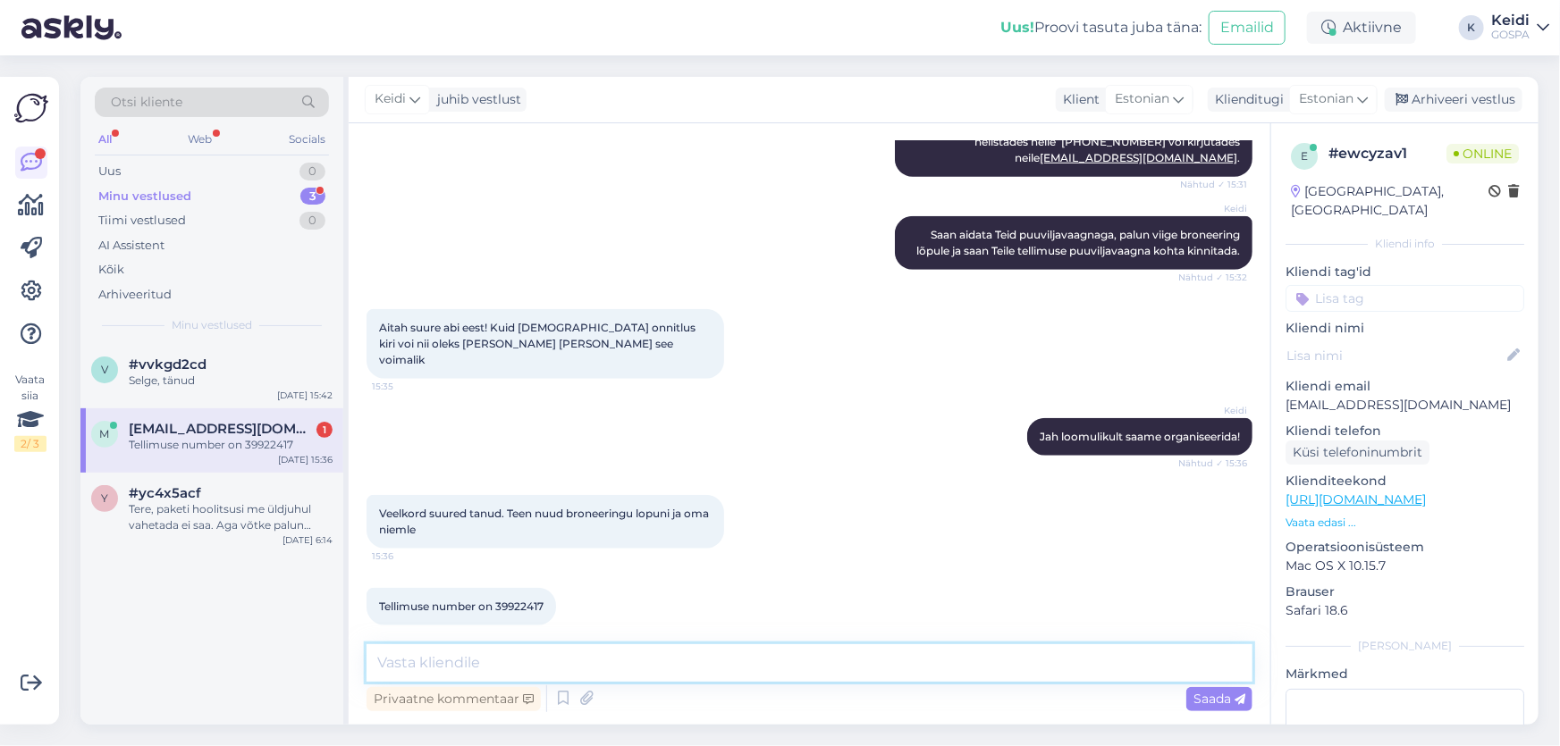
click at [527, 670] on textarea at bounding box center [810, 664] width 886 height 38
type textarea "T"
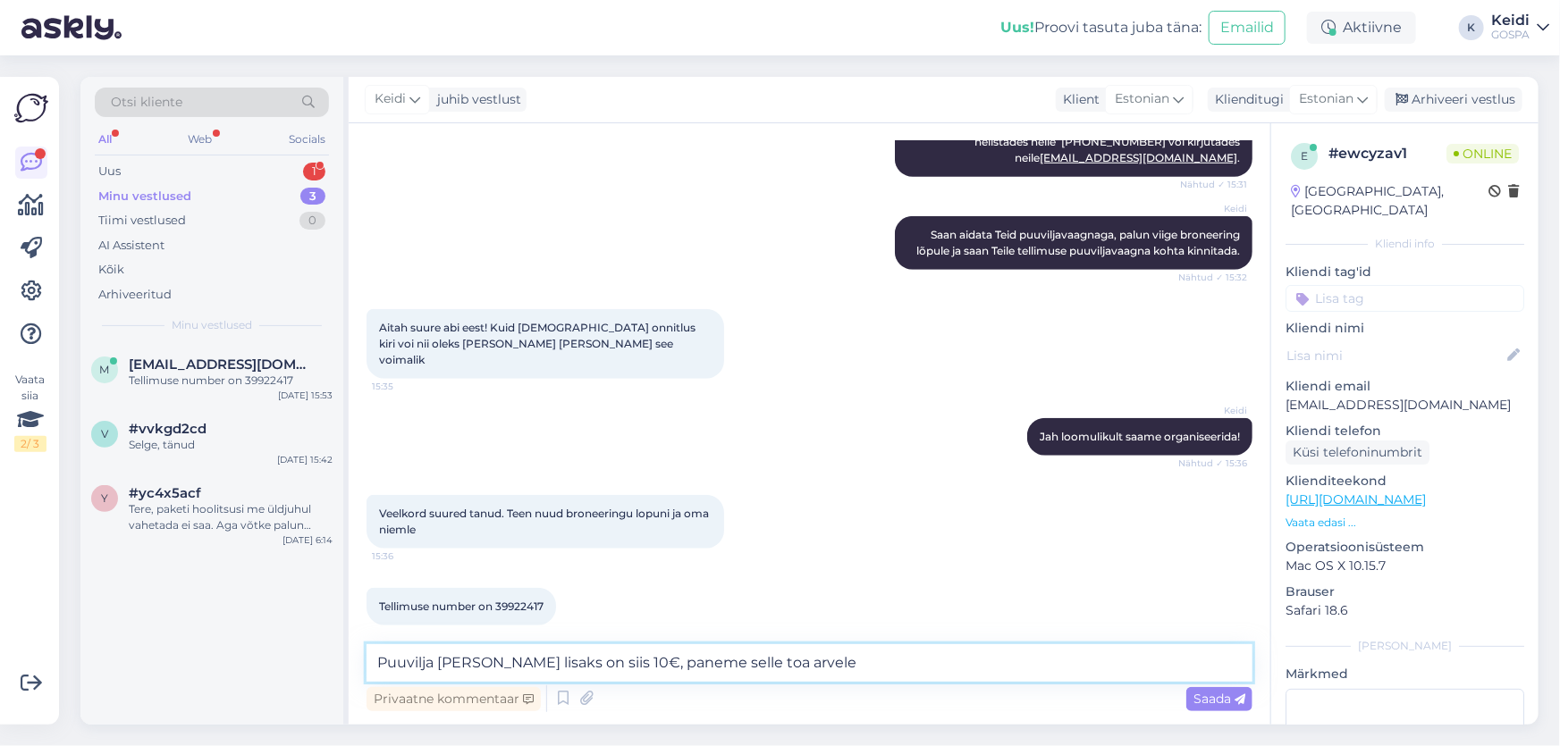
type textarea "Puuvilja [PERSON_NAME] lisaks on siis 10€, paneme selle toa arvele!"
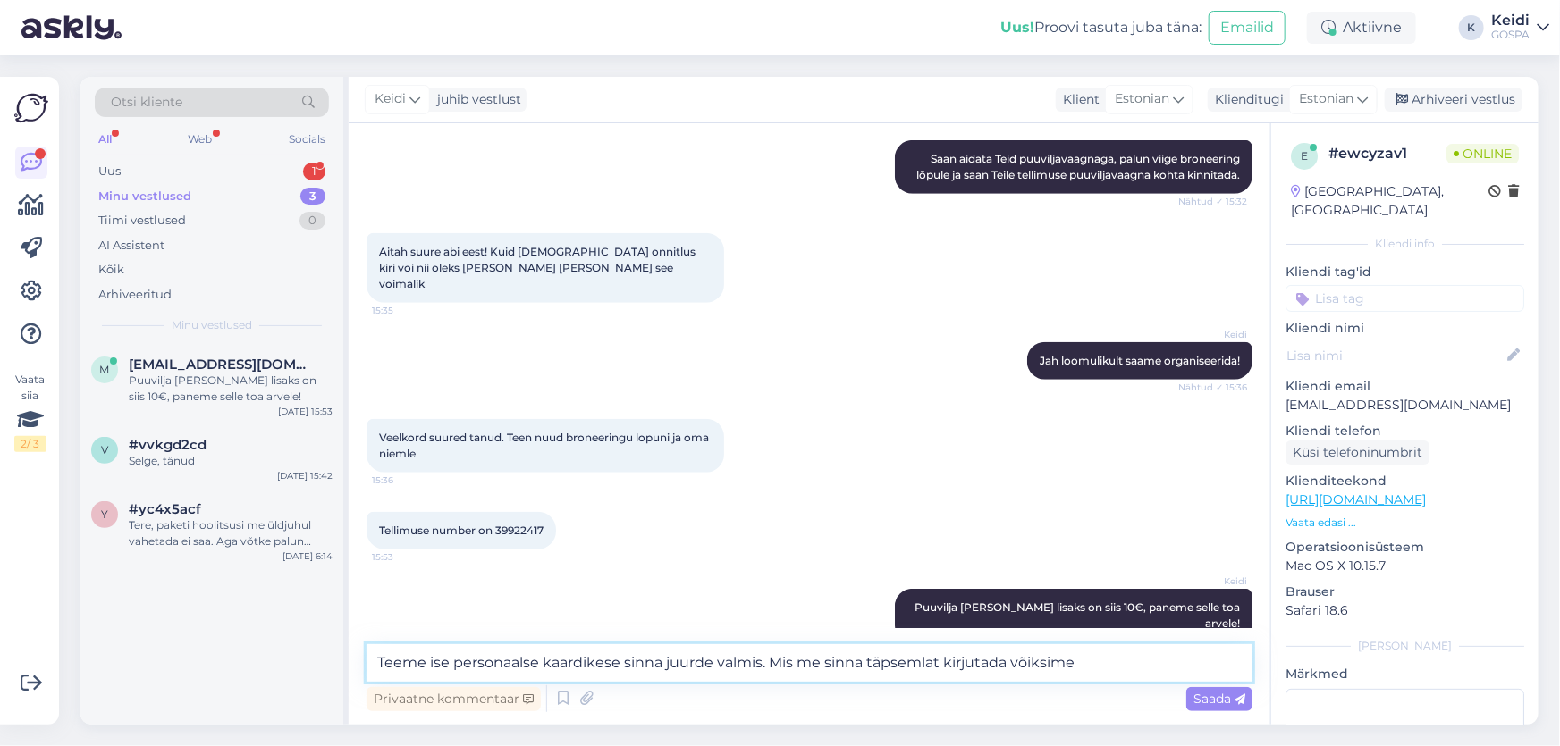
type textarea "Teeme ise personaalse kaardikese sinna juurde valmis. Mis me sinna täpsemlat ki…"
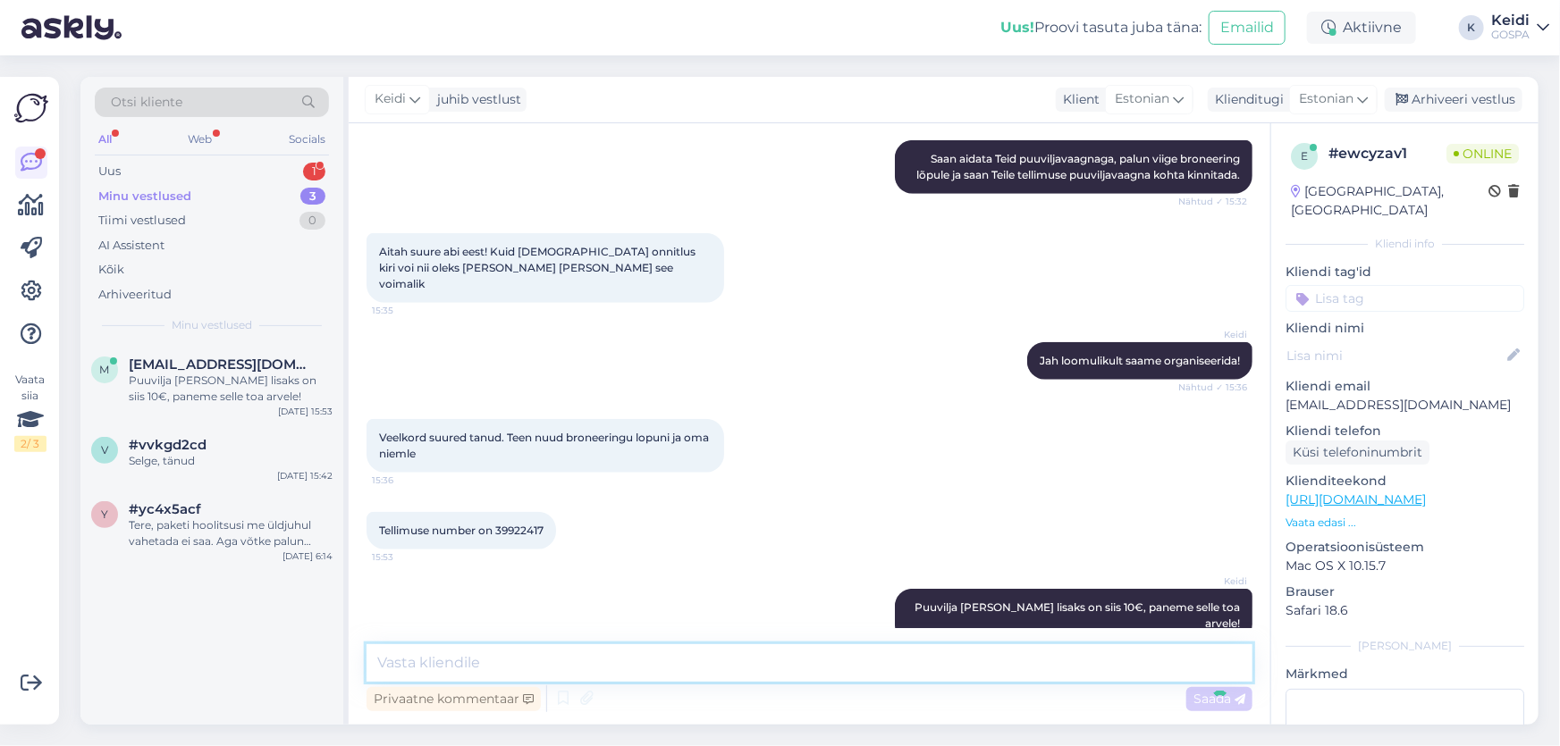
scroll to position [863, 0]
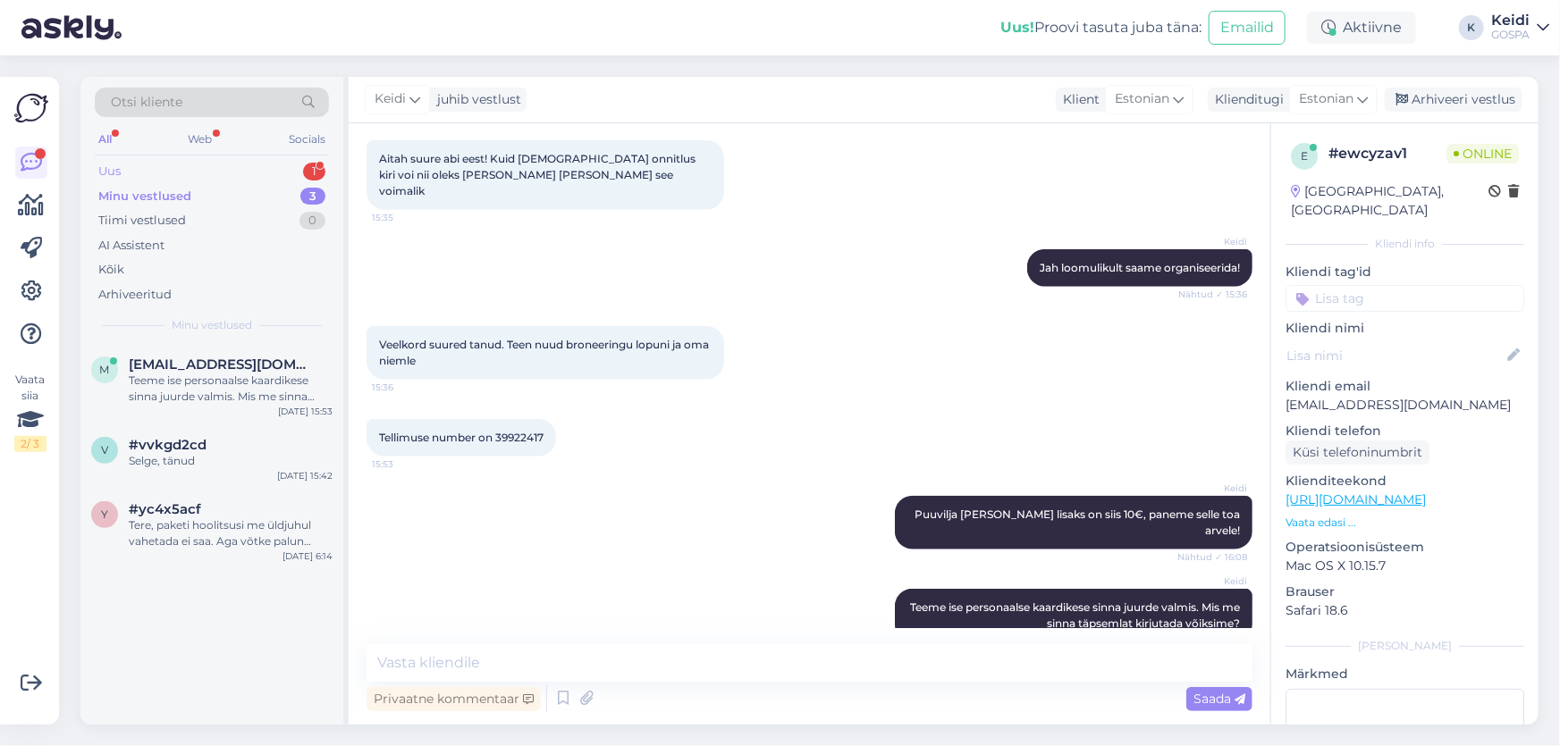
click at [223, 161] on div "Uus 1" at bounding box center [212, 171] width 234 height 25
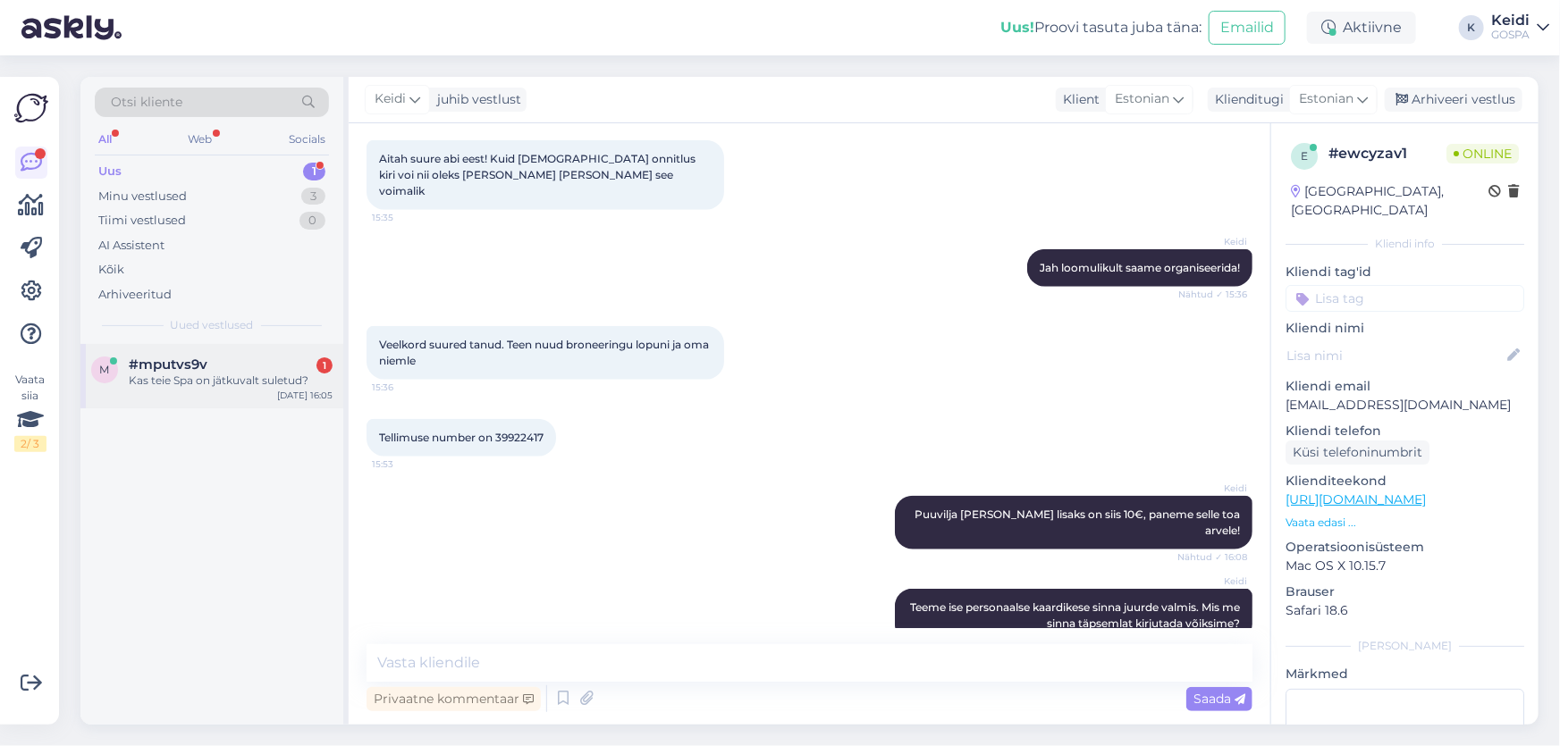
click at [264, 363] on div "#mputvs9v 1" at bounding box center [231, 365] width 204 height 16
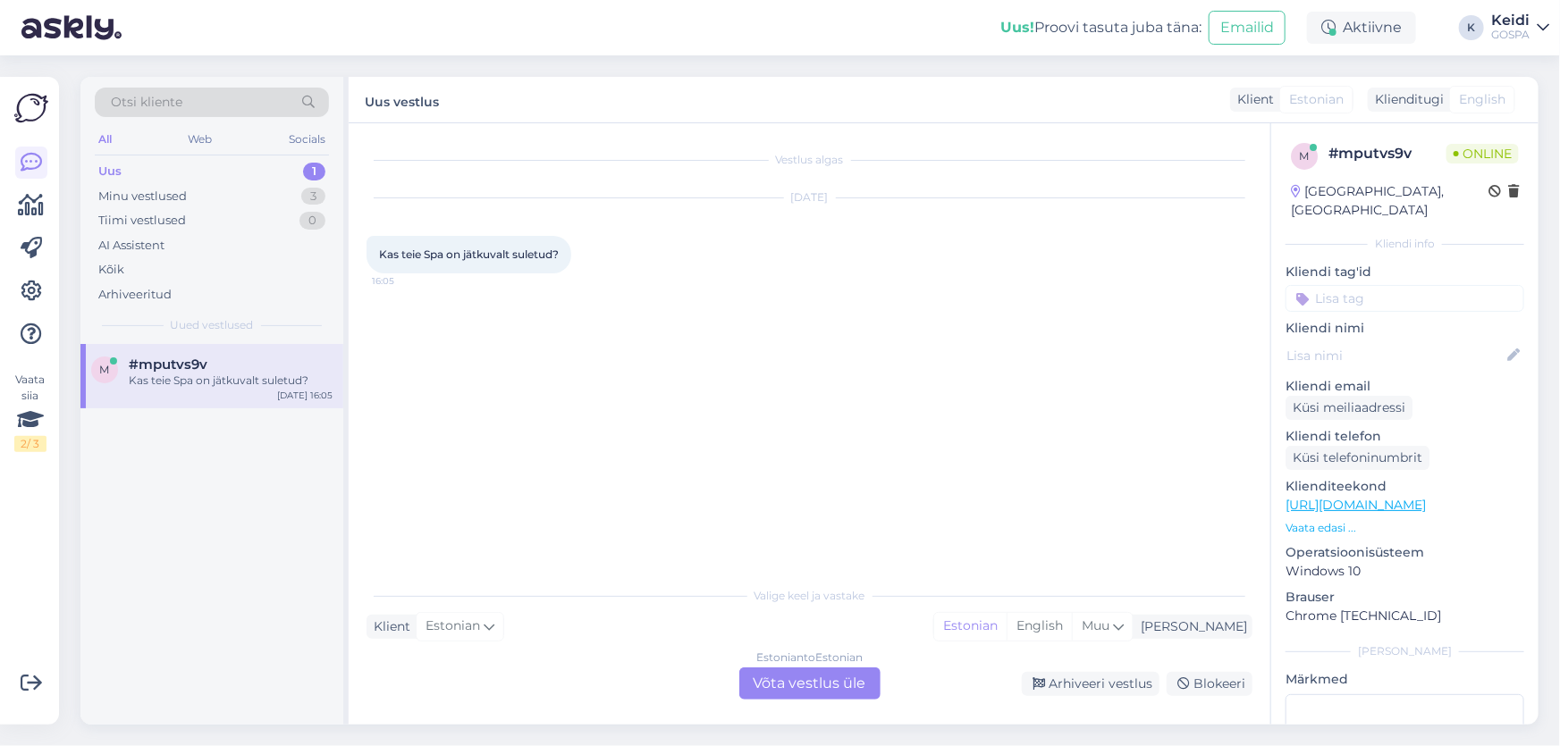
click at [805, 678] on div "Estonian to Estonian Võta vestlus üle" at bounding box center [809, 684] width 141 height 32
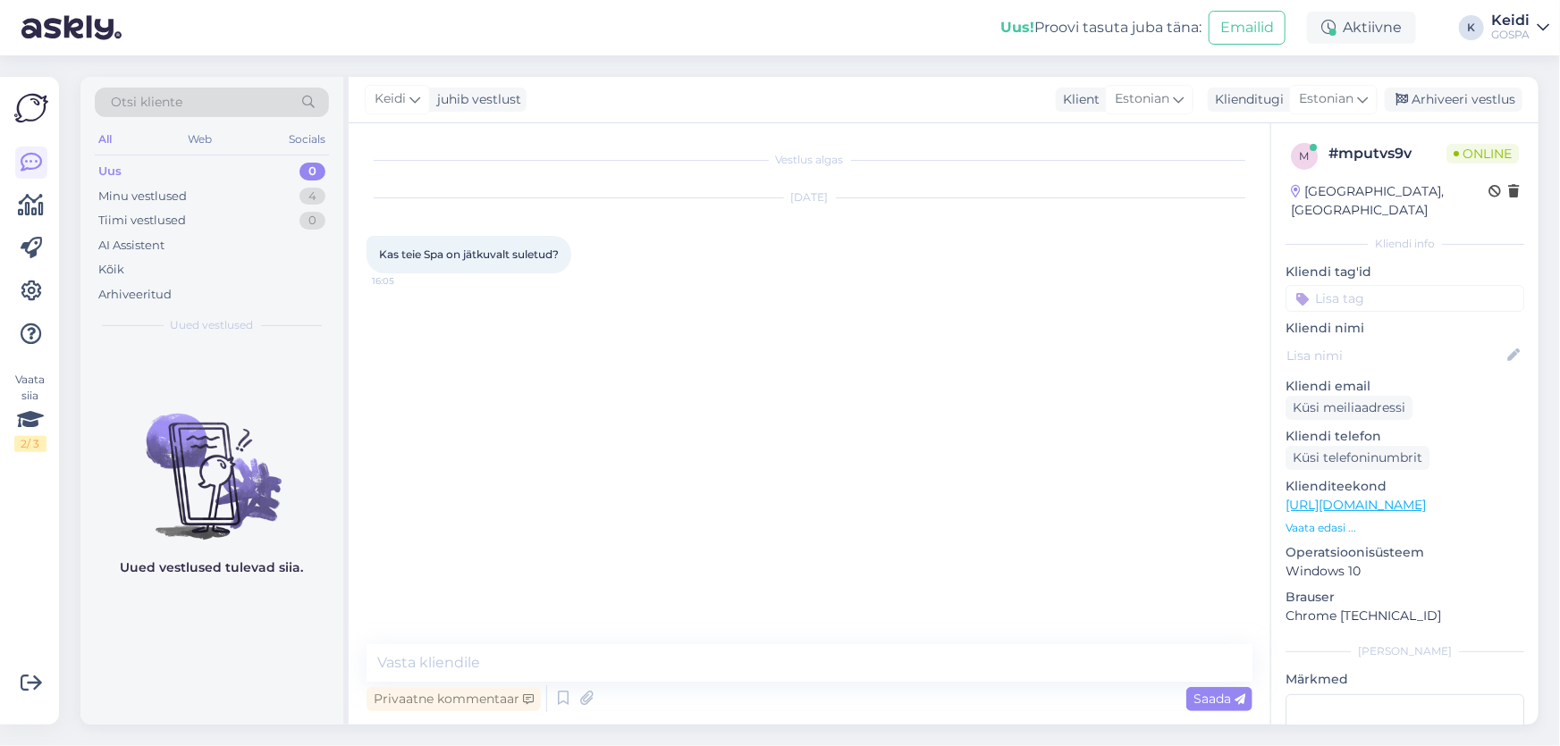
click at [794, 634] on div "Vestlus algas [DATE] Kas teie Spa on jätkuvalt suletud? 16:05 Privaatne komment…" at bounding box center [810, 424] width 922 height 602
click at [819, 661] on textarea at bounding box center [810, 664] width 886 height 38
type textarea "Tere, kas Teil on broneering või sooviksite lihtsalt spa ala külastada?"
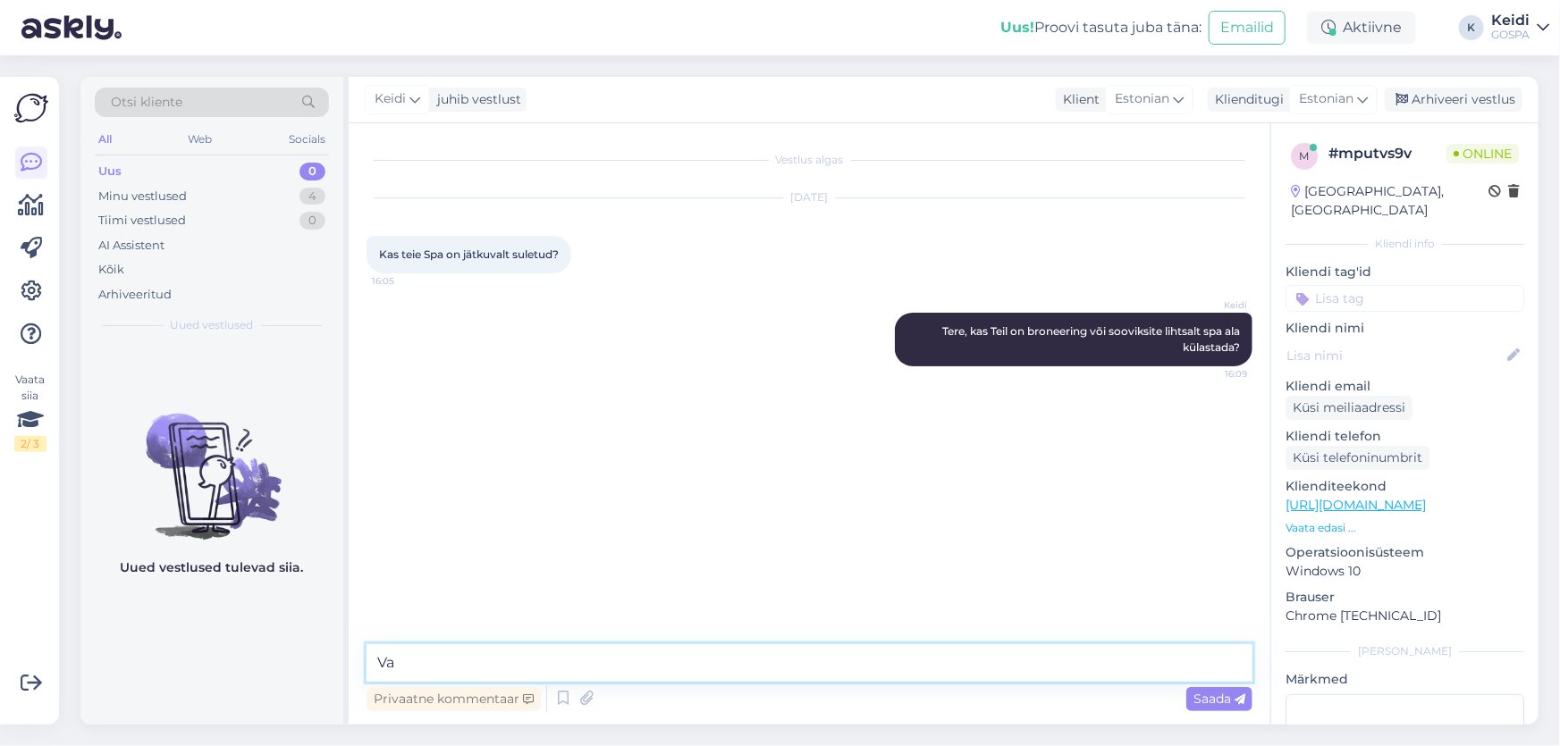
type textarea "V"
click at [303, 208] on div "Tiimi vestlused 0" at bounding box center [212, 220] width 234 height 25
click at [293, 188] on div "Minu vestlused 4" at bounding box center [212, 196] width 234 height 25
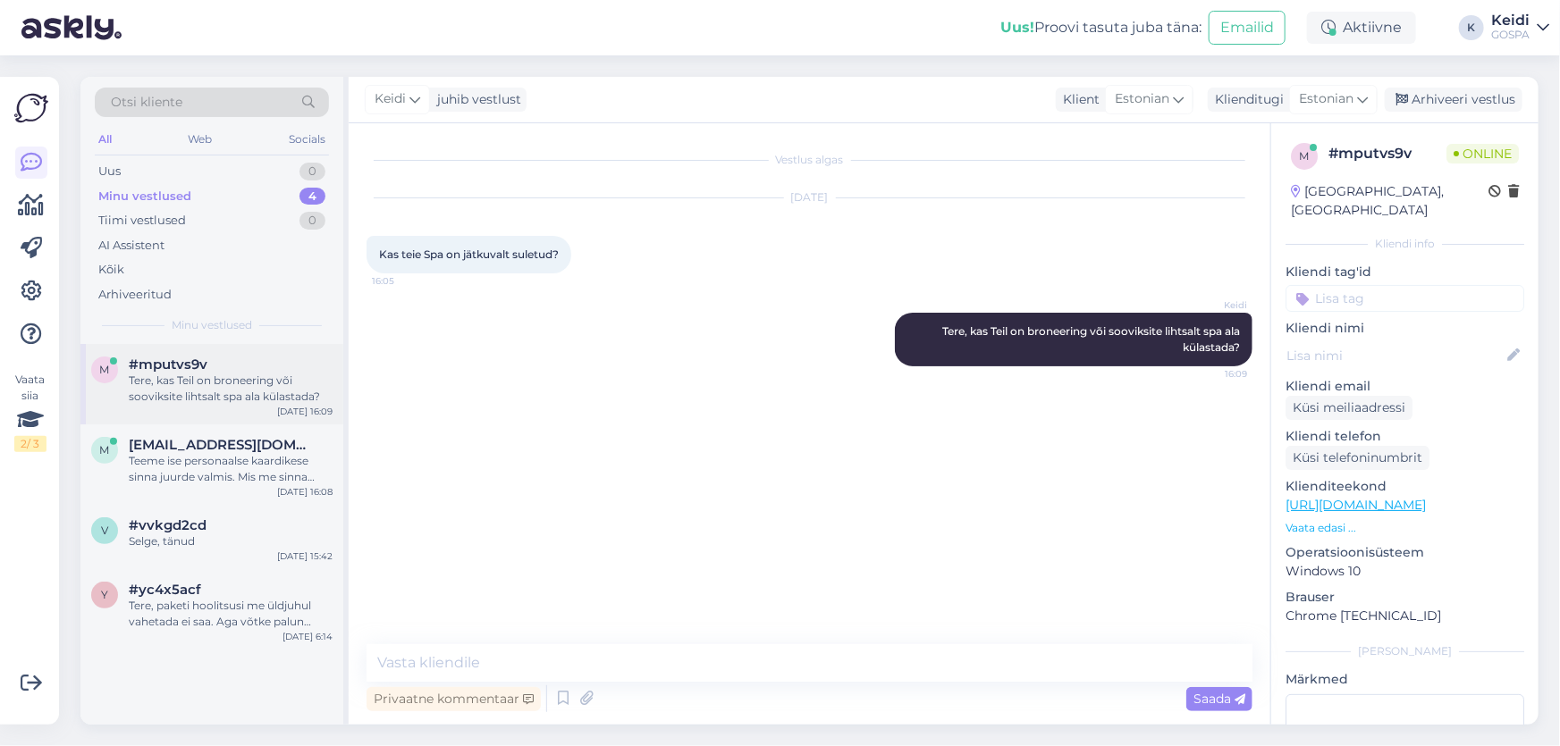
click at [271, 396] on div "Tere, kas Teil on broneering või sooviksite lihtsalt spa ala külastada?" at bounding box center [231, 389] width 204 height 32
click at [521, 658] on textarea at bounding box center [810, 664] width 886 height 38
type textarea "H"
click at [215, 175] on div "Uus 0" at bounding box center [212, 171] width 234 height 25
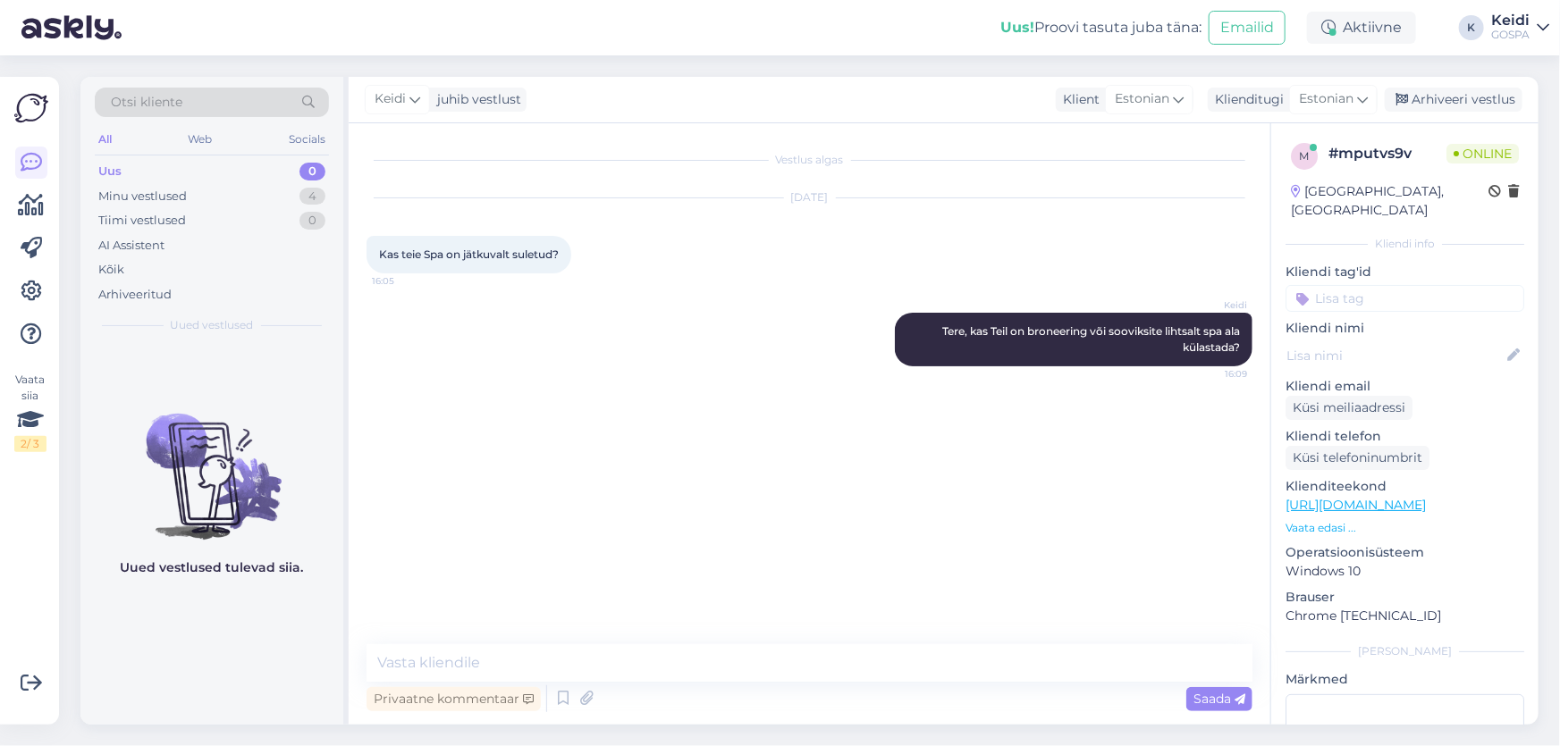
click at [621, 358] on div "Keidi Tere, kas Teil on broneering või sooviksite lihtsalt spa ala külastada? 1…" at bounding box center [810, 339] width 886 height 93
click at [166, 209] on div "Tiimi vestlused 0" at bounding box center [212, 220] width 234 height 25
click at [169, 193] on div "Minu vestlused" at bounding box center [142, 197] width 88 height 18
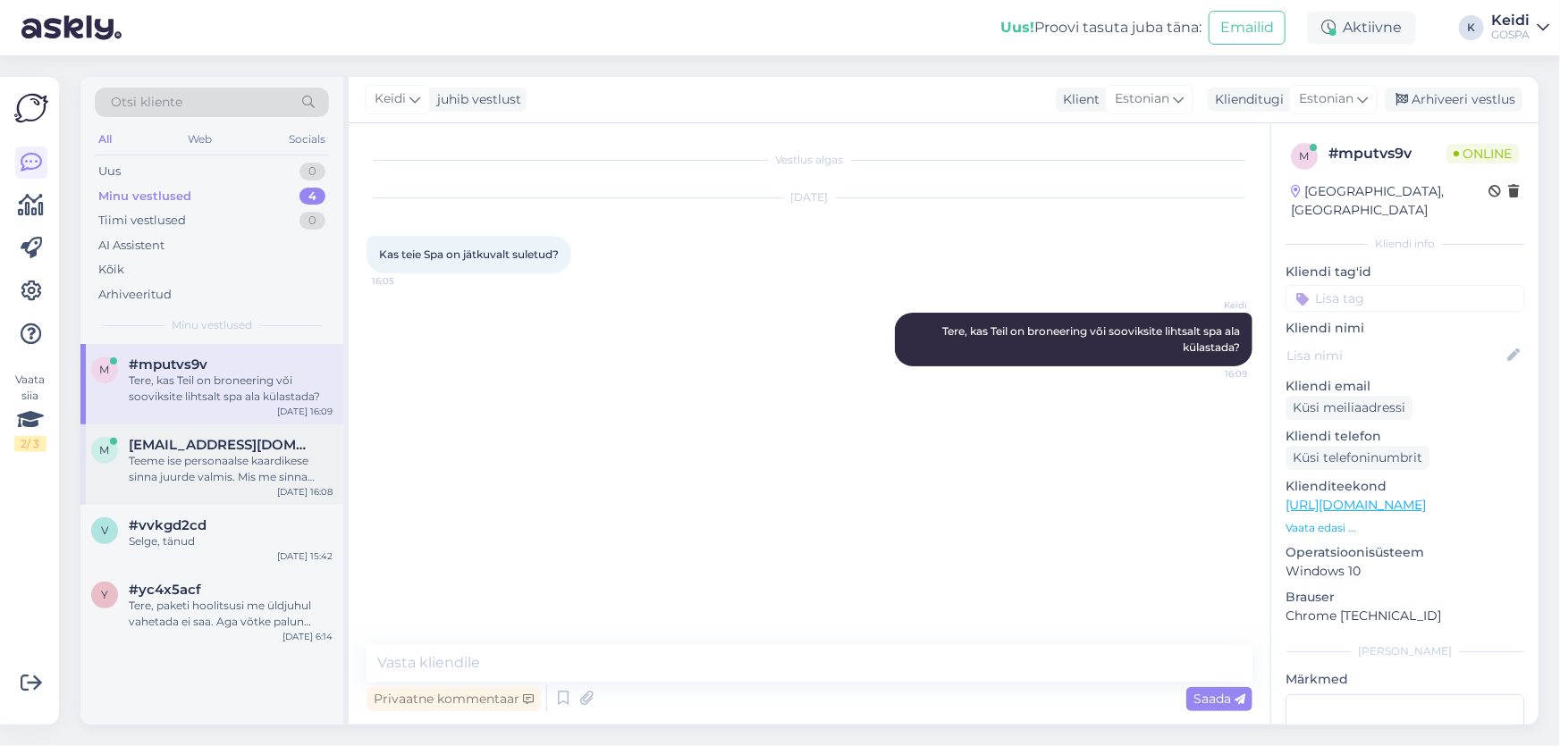
click at [265, 444] on span "[EMAIL_ADDRESS][DOMAIN_NAME]" at bounding box center [222, 445] width 186 height 16
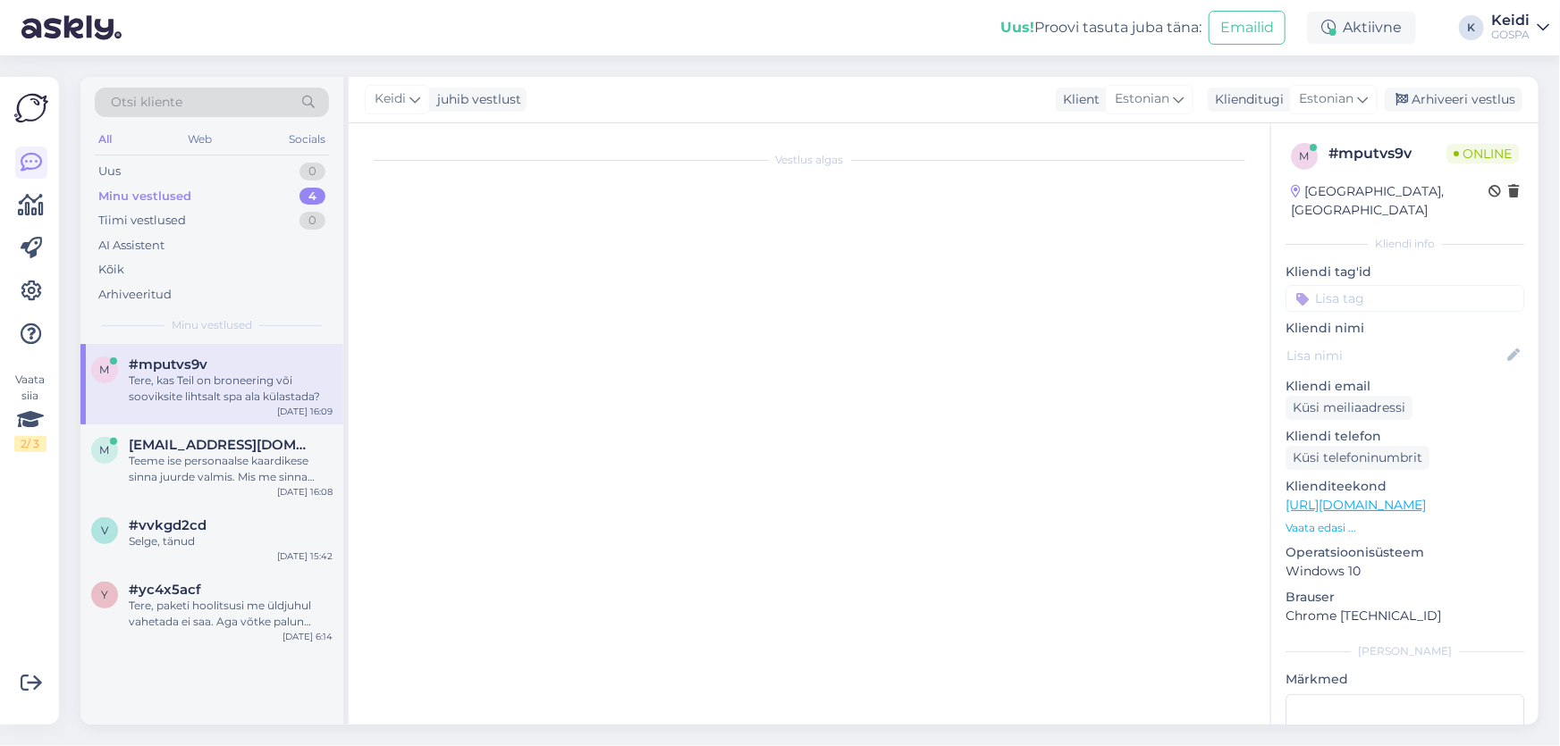
scroll to position [863, 0]
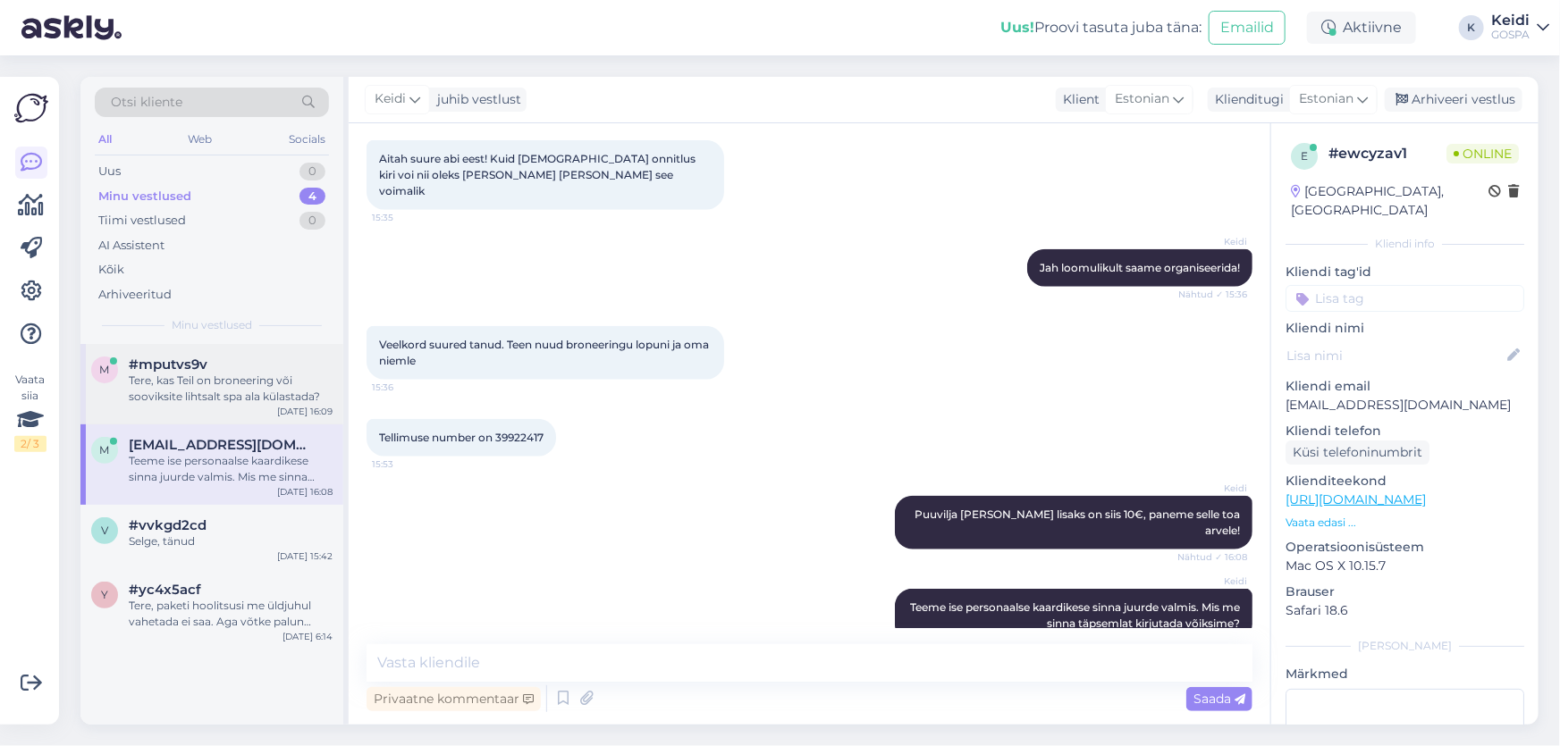
click at [249, 388] on div "Tere, kas Teil on broneering või sooviksite lihtsalt spa ala külastada?" at bounding box center [231, 389] width 204 height 32
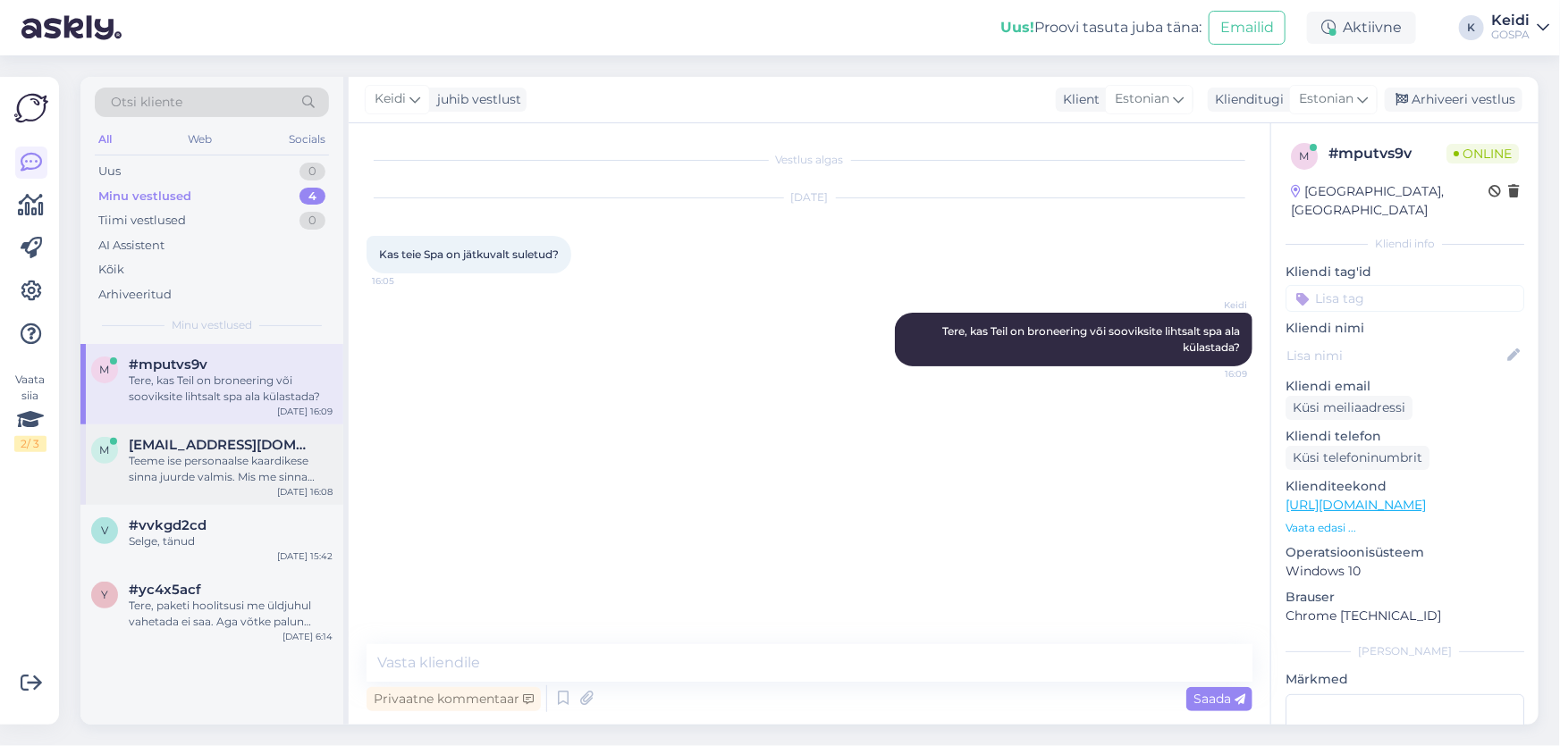
click at [265, 484] on div "Teeme ise personaalse kaardikese sinna juurde valmis. Mis me sinna täpsemlat ki…" at bounding box center [231, 469] width 204 height 32
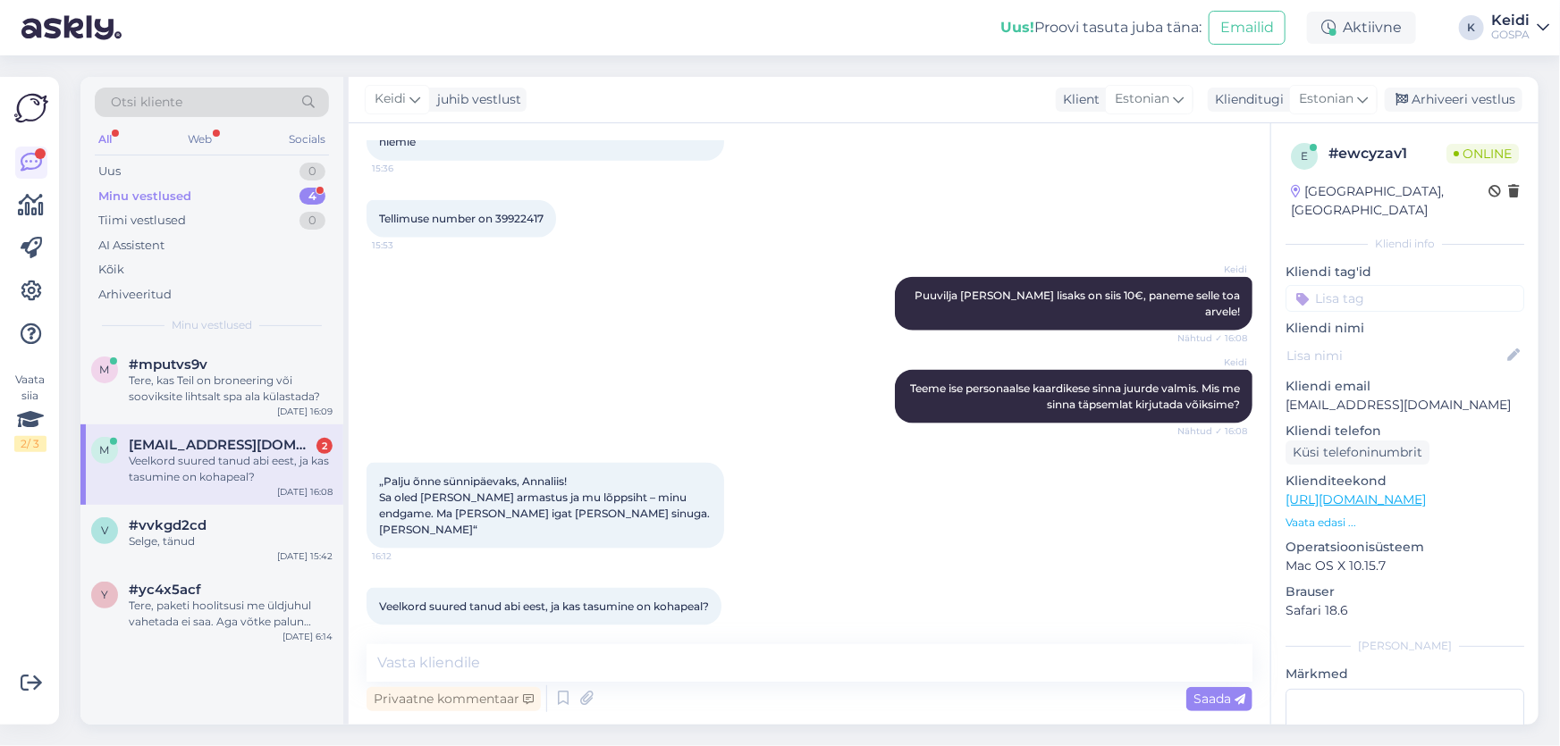
scroll to position [1081, 0]
click at [614, 653] on textarea at bounding box center [810, 664] width 886 height 38
type textarea "K"
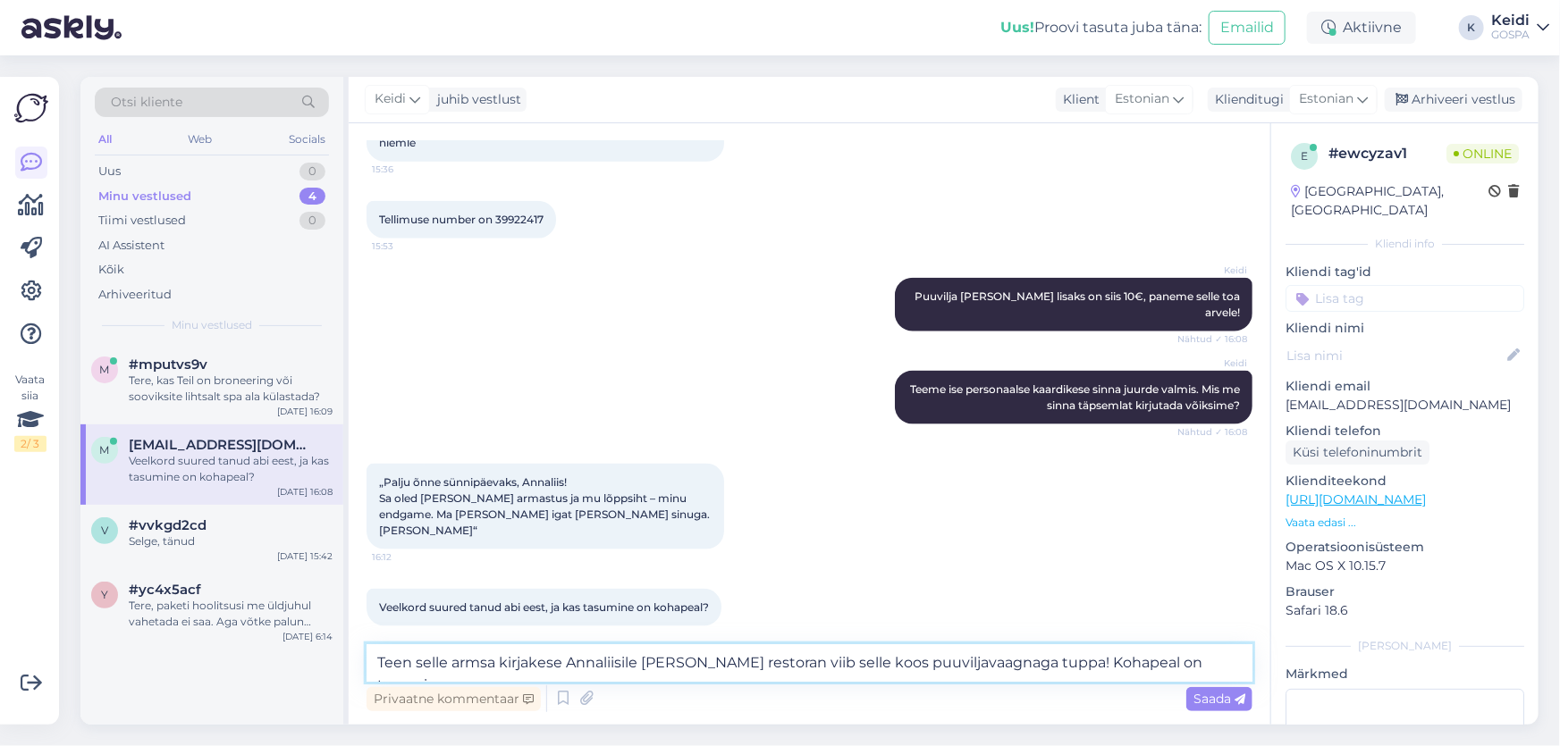
type textarea "Teen selle armsa kirjakese Annaliisile [PERSON_NAME] restoran viib selle koos p…"
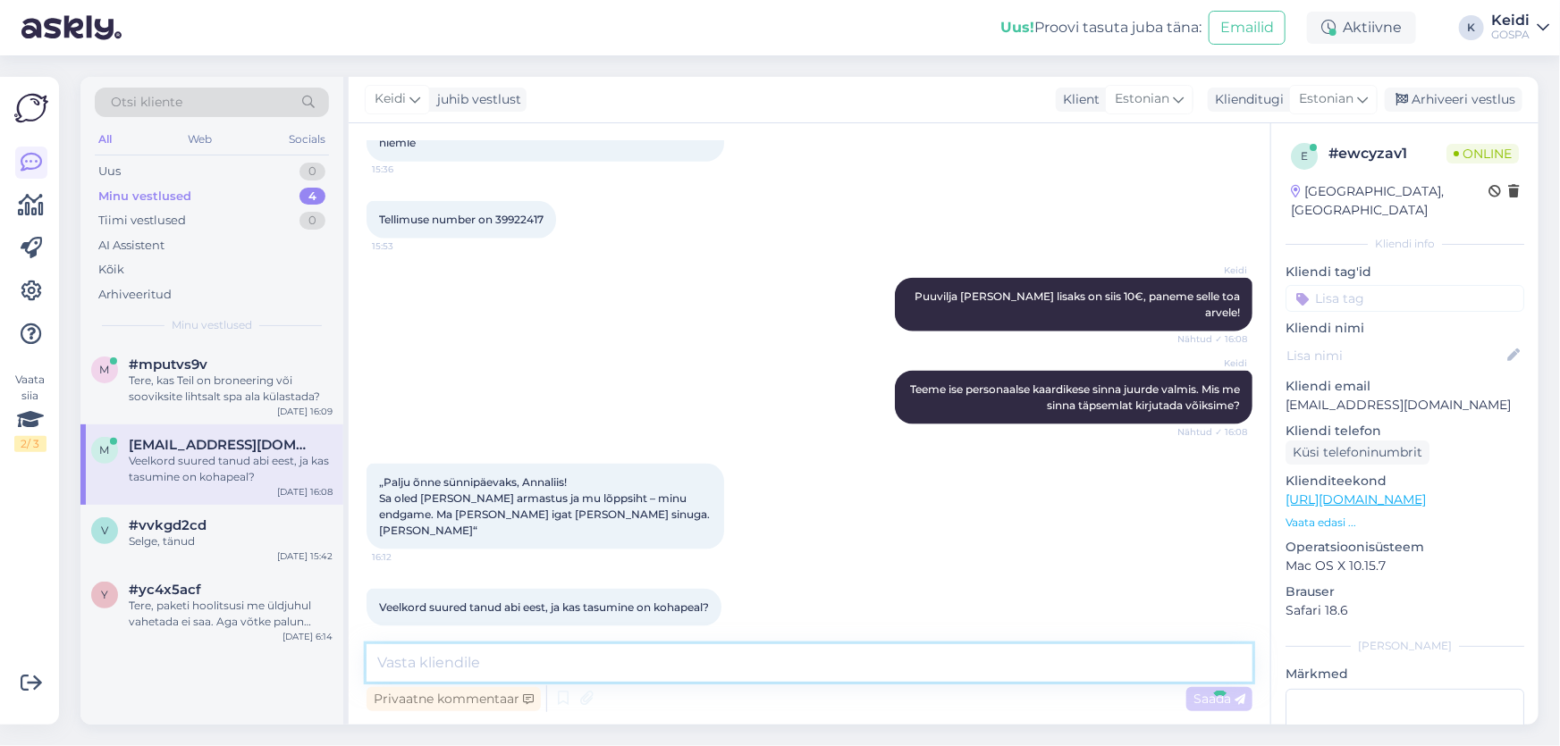
scroll to position [1174, 0]
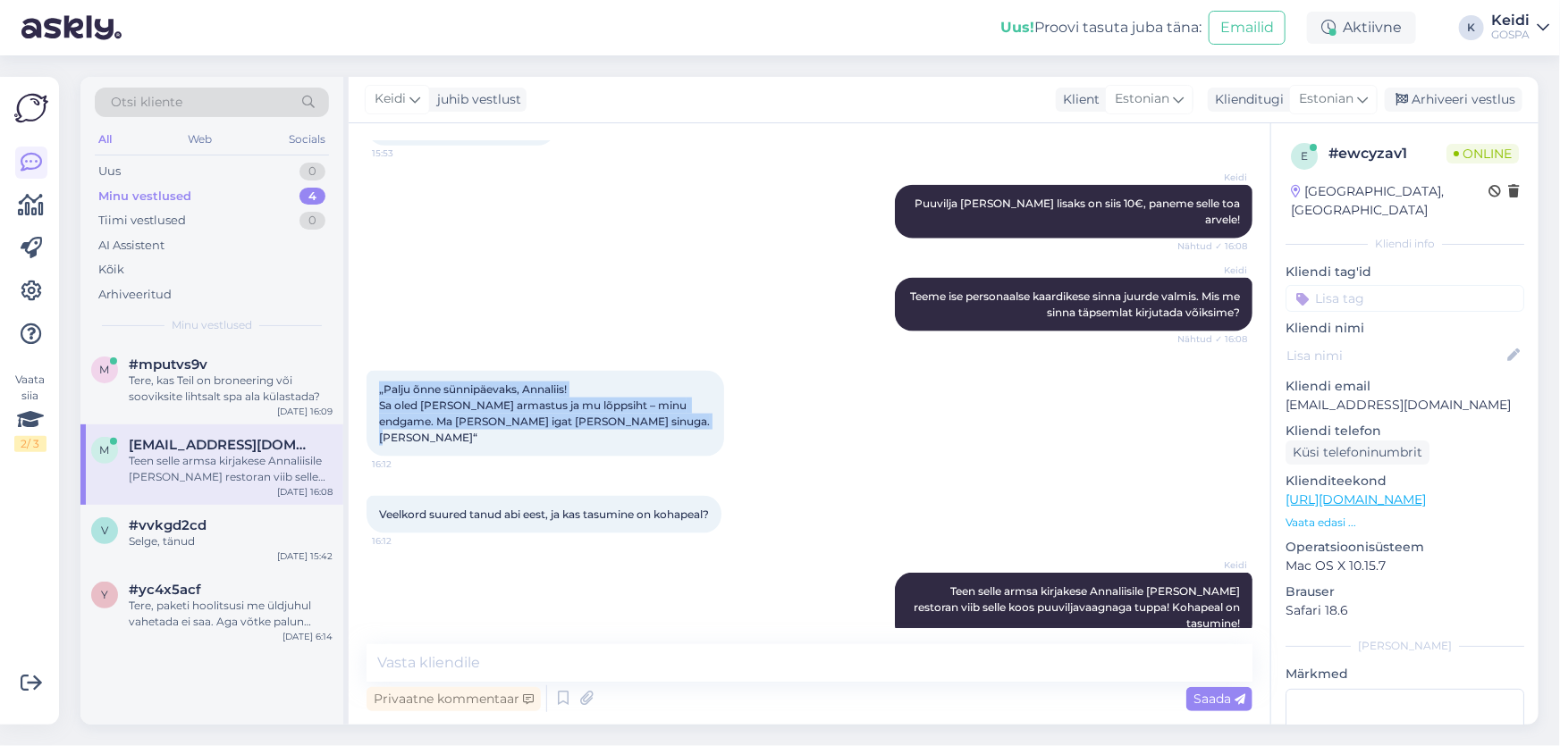
drag, startPoint x: 507, startPoint y: 407, endPoint x: 369, endPoint y: 344, distance: 151.2
click at [369, 371] on div "„Palju õnne sünnipäevaks, Annaliis! Sa oled [PERSON_NAME] armastus ja mu lõppsi…" at bounding box center [546, 414] width 358 height 86
copy span "„Palju õnne sünnipäevaks, Annaliis! Sa oled [PERSON_NAME] armastus ja mu lõppsi…"
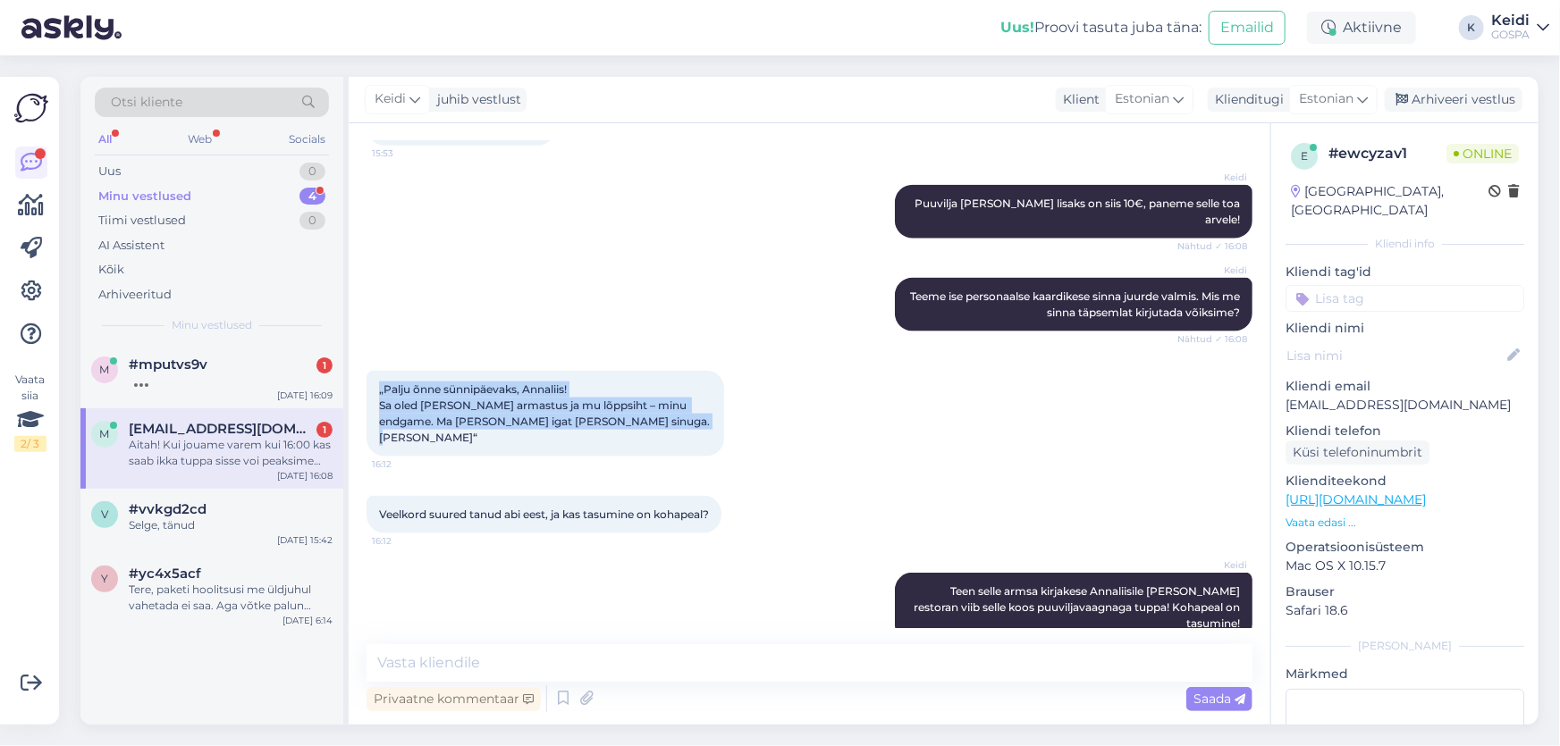
scroll to position [1267, 0]
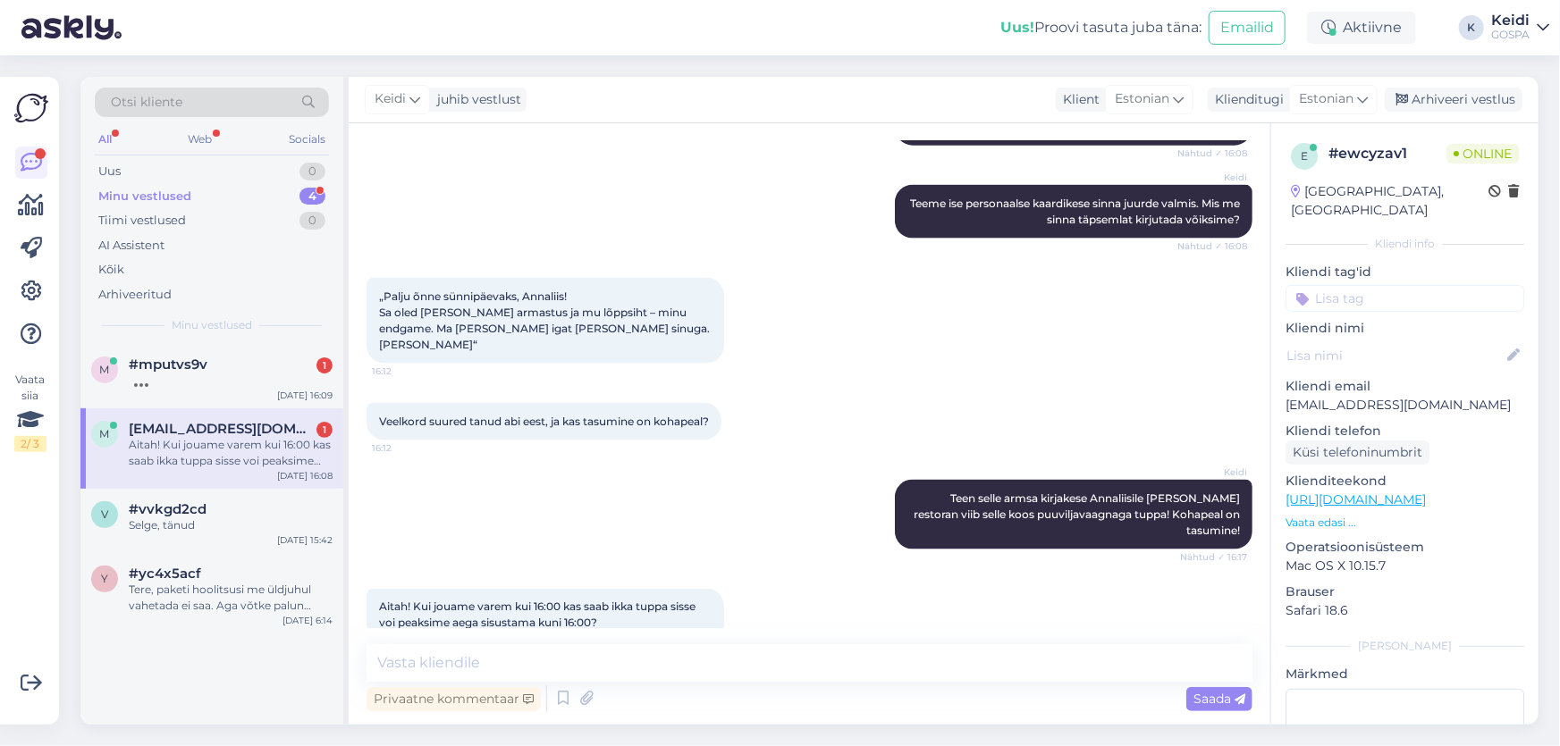
click at [599, 514] on div "Keidi Teen selle armsa kirjakese Annaliisile [PERSON_NAME] restoran viib selle …" at bounding box center [810, 514] width 886 height 109
click at [553, 649] on textarea at bounding box center [810, 664] width 886 height 38
type textarea "J"
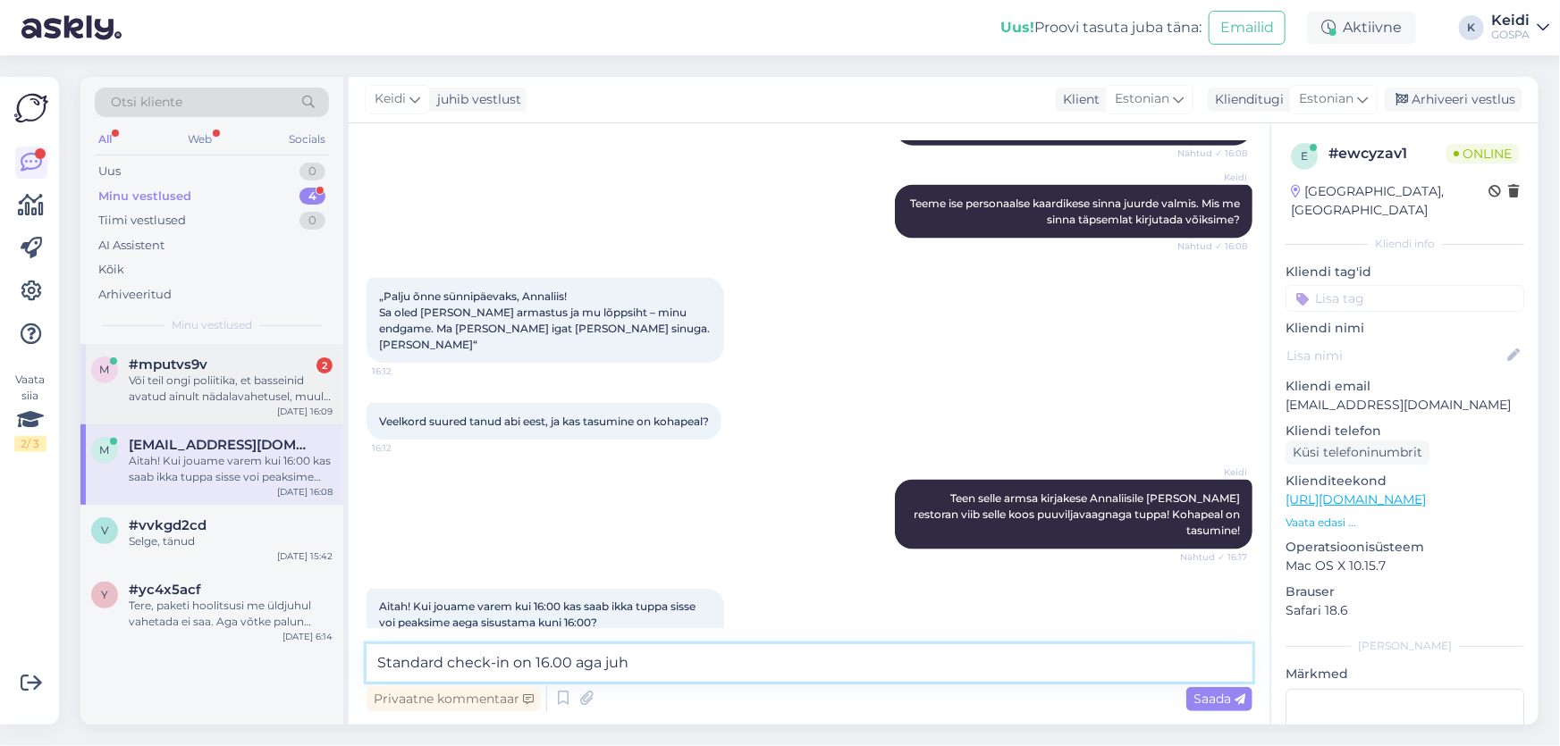
type textarea "Standard check-in on 16.00 aga juh"
click at [287, 410] on div "[DATE] 16:09" at bounding box center [304, 411] width 55 height 13
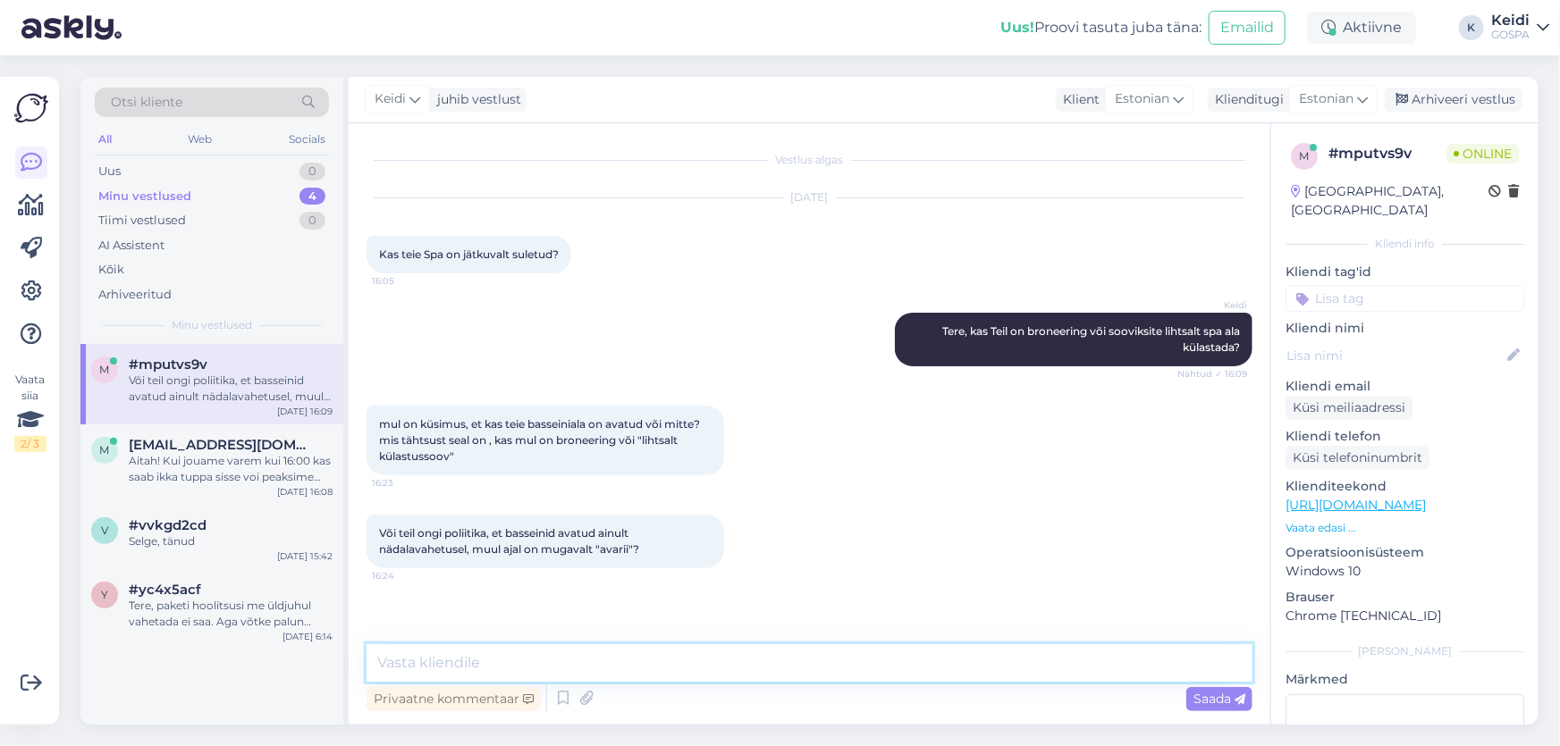
click at [602, 662] on textarea at bounding box center [810, 664] width 886 height 38
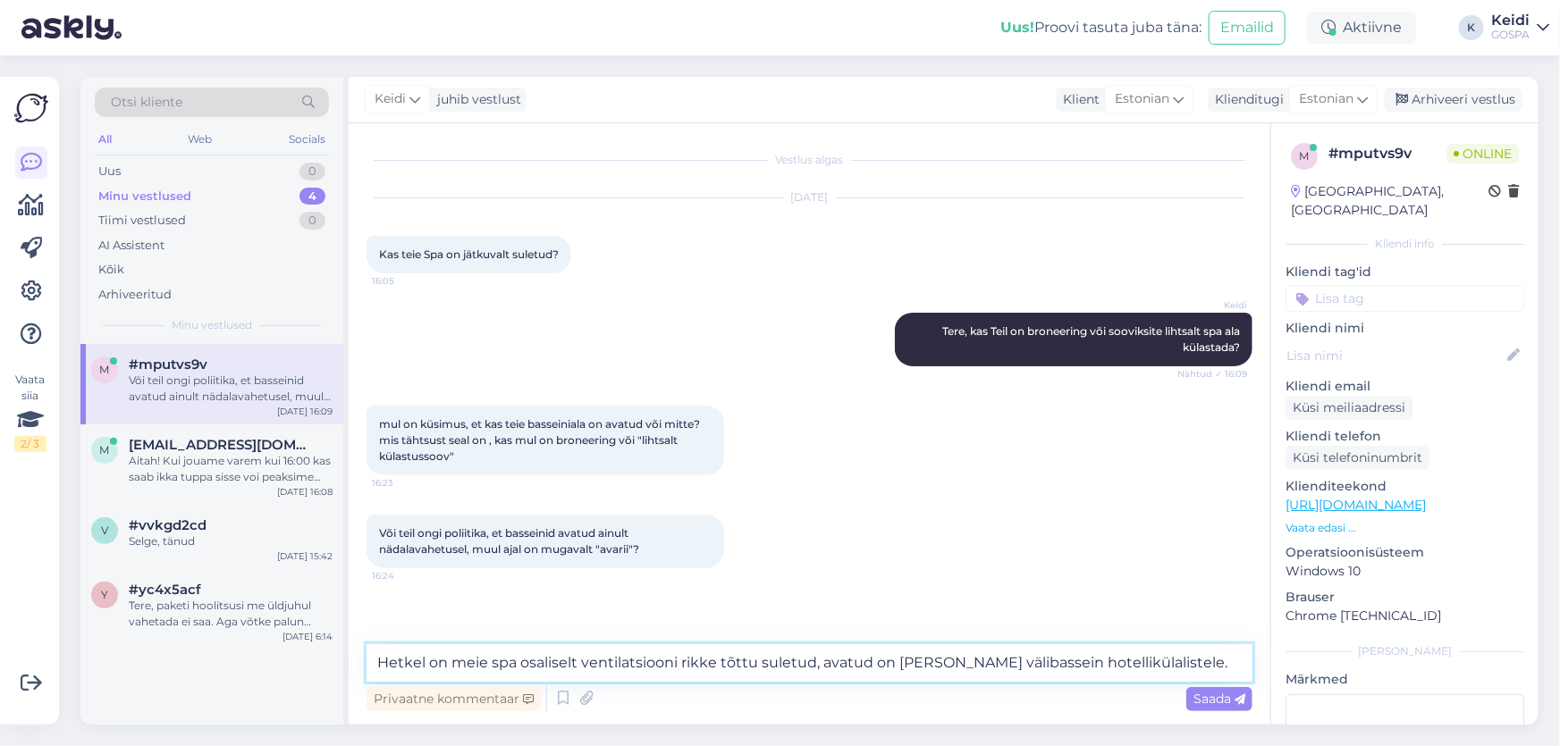
click at [501, 662] on textarea "Hetkel on meie spa osaliselt ventilatsiooni rikke tõttu suletud, avatud on [PER…" at bounding box center [810, 664] width 886 height 38
click at [509, 671] on textarea "Hetkel on meie spa osaliselt ventilatsiooni rikke tõttu suletud, avatud on [PER…" at bounding box center [810, 664] width 886 height 38
click at [513, 671] on textarea "Hetkel on meie spa osaliselt ventilatsiooni rikke tõttu suletud, avatud on [PER…" at bounding box center [810, 664] width 886 height 38
click at [518, 673] on textarea "Hetkel on meie spa osaliselt ventilatsiooni rikke tõttu suletud, avatud on [PER…" at bounding box center [810, 664] width 886 height 38
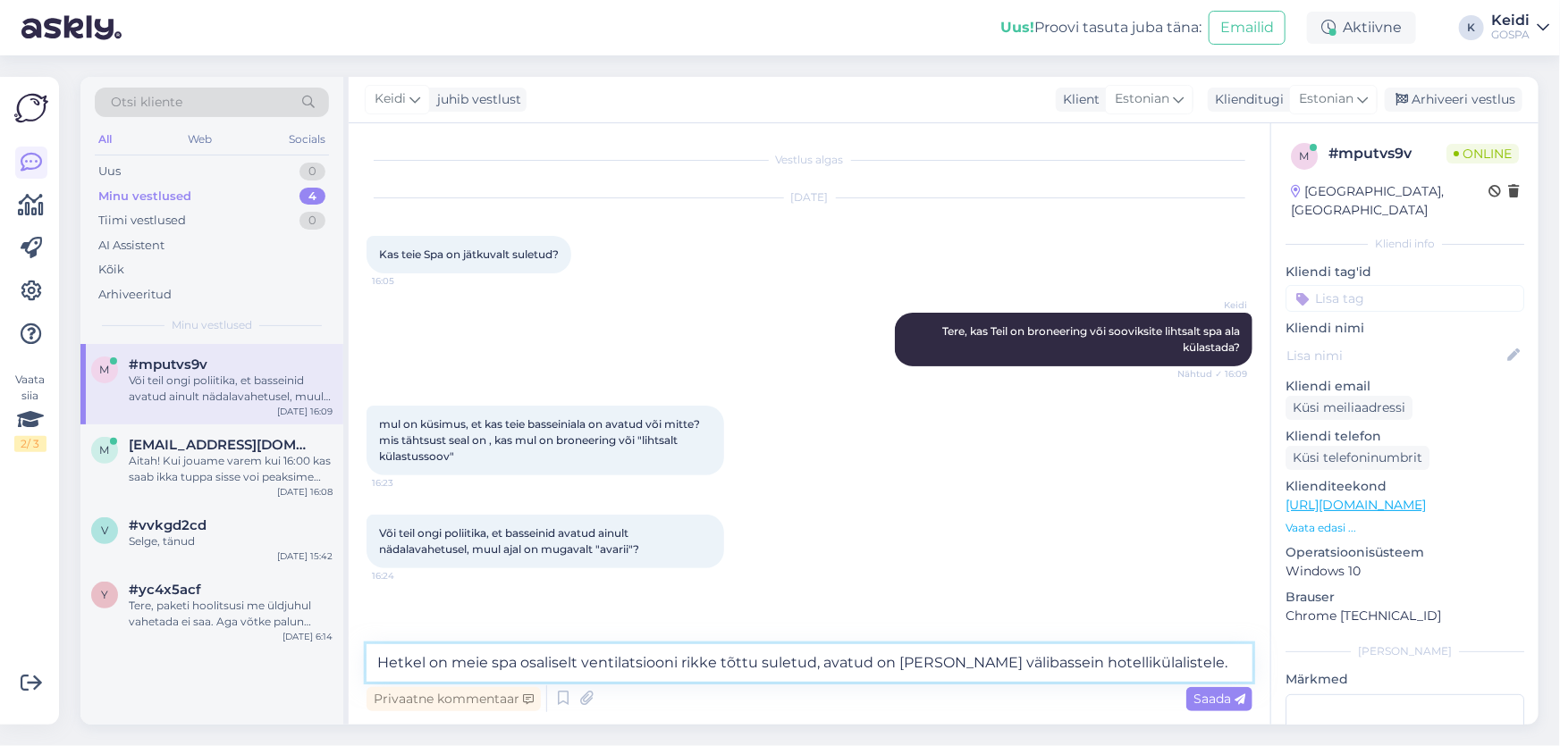
click at [1193, 680] on textarea "Hetkel on meie spa osaliselt ventilatsiooni rikke tõttu suletud, avatud on [PER…" at bounding box center [810, 664] width 886 height 38
type textarea "Hetkel on meie spa osaliselt ventilatsiooni rikke tõttu suletud, avatud on [PER…"
click at [1206, 704] on span "Saada" at bounding box center [1219, 699] width 52 height 16
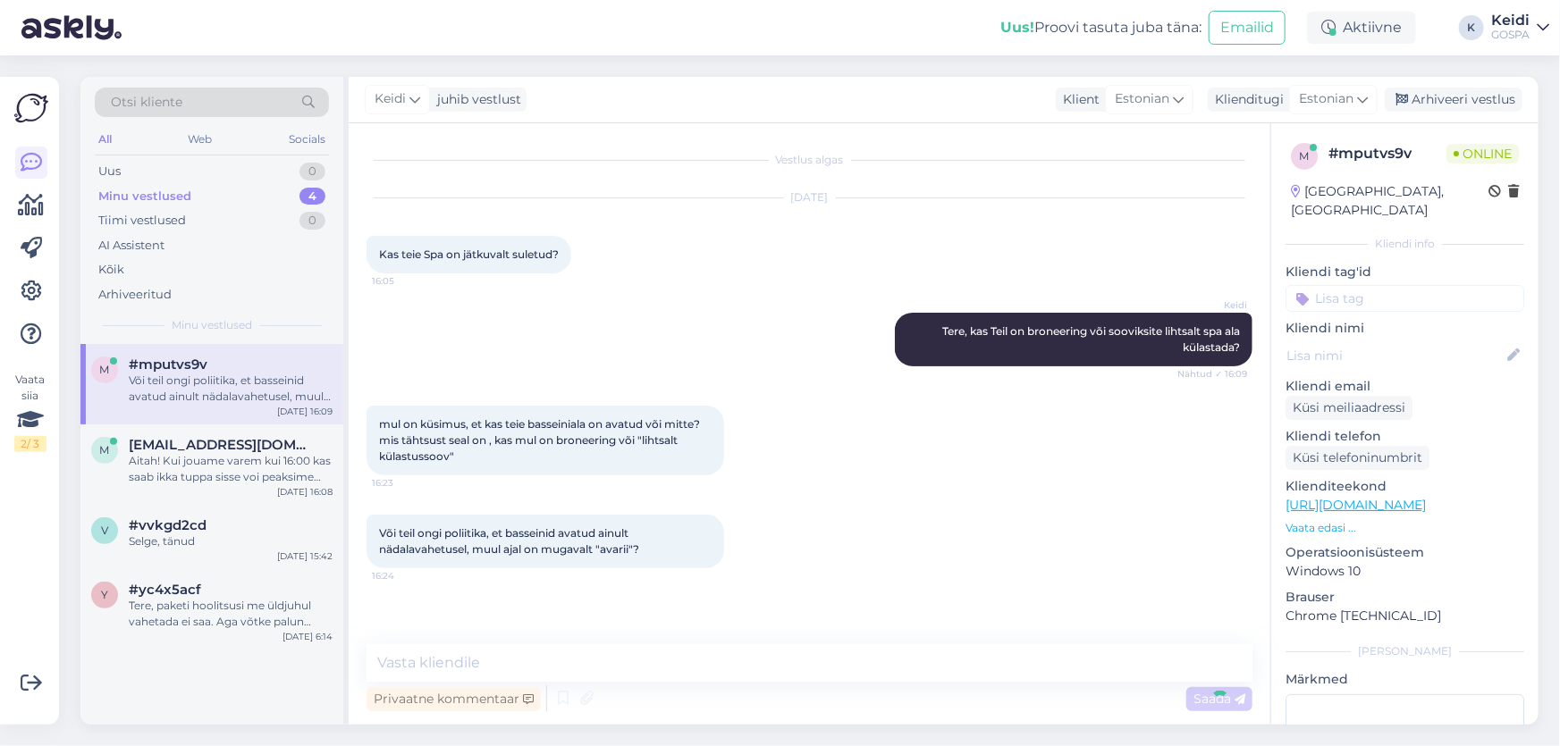
scroll to position [52, 0]
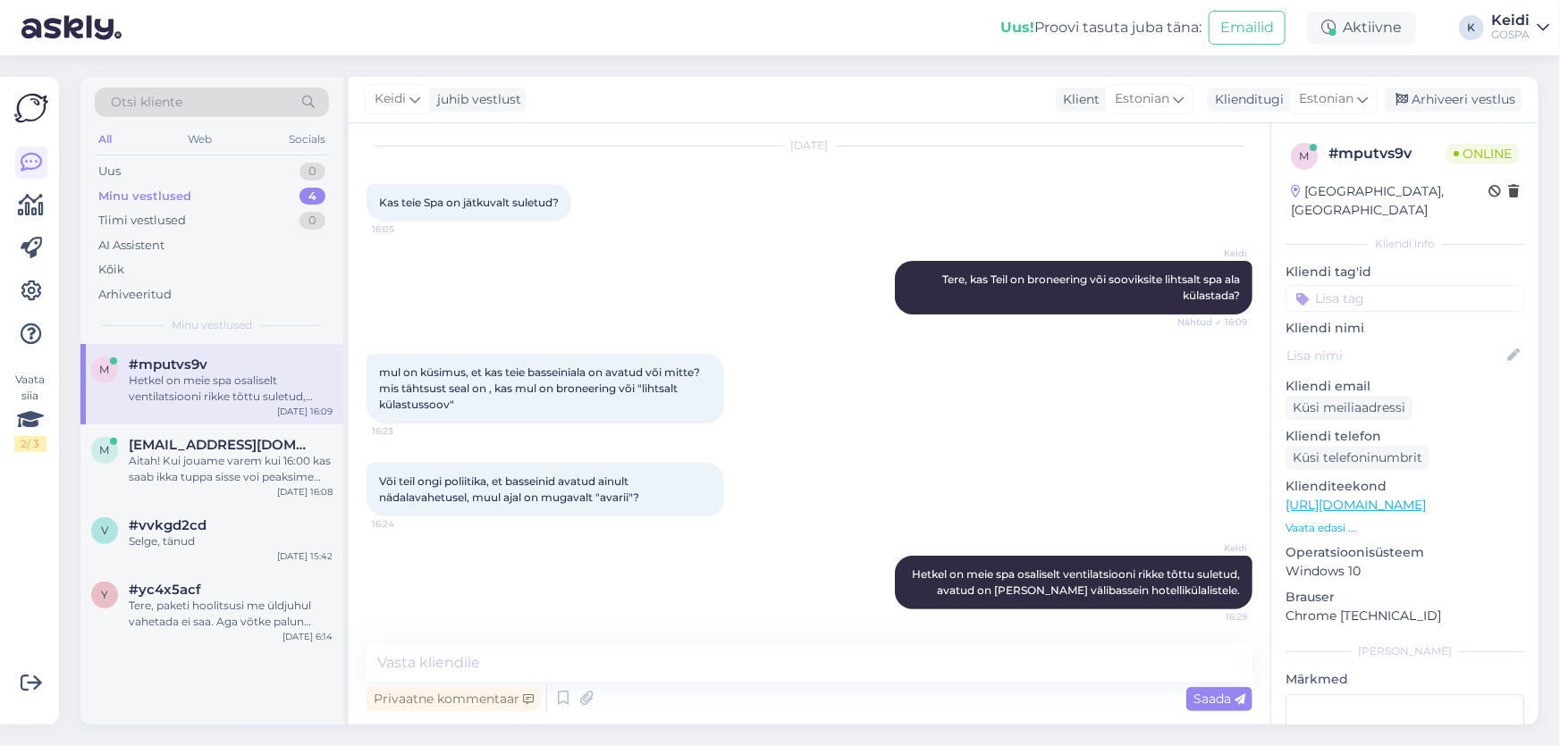
click at [1089, 517] on div "Või teil ongi poliitika, et basseinid avatud ainult nädalavahetusel, muul ajal …" at bounding box center [810, 489] width 886 height 93
click at [968, 367] on div "mul on küsimus, et kas teie basseiniala on avatud või mitte? mis tähtsust seal …" at bounding box center [810, 388] width 886 height 109
click at [277, 459] on div "Aitah! Kui jouame varem kui 16:00 kas saab ikka tuppa sisse voi peaksime aega s…" at bounding box center [231, 469] width 204 height 32
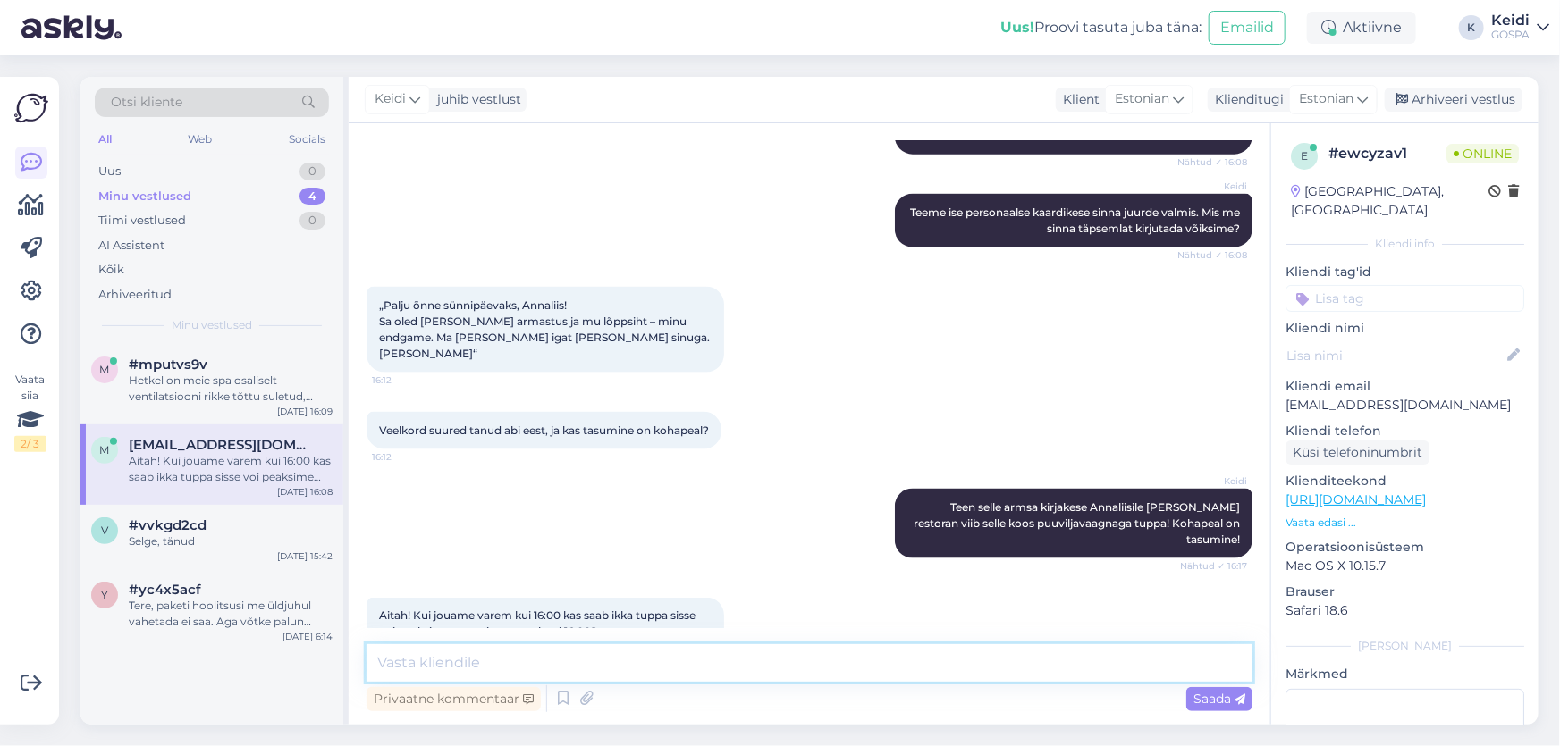
click at [646, 653] on textarea at bounding box center [810, 664] width 886 height 38
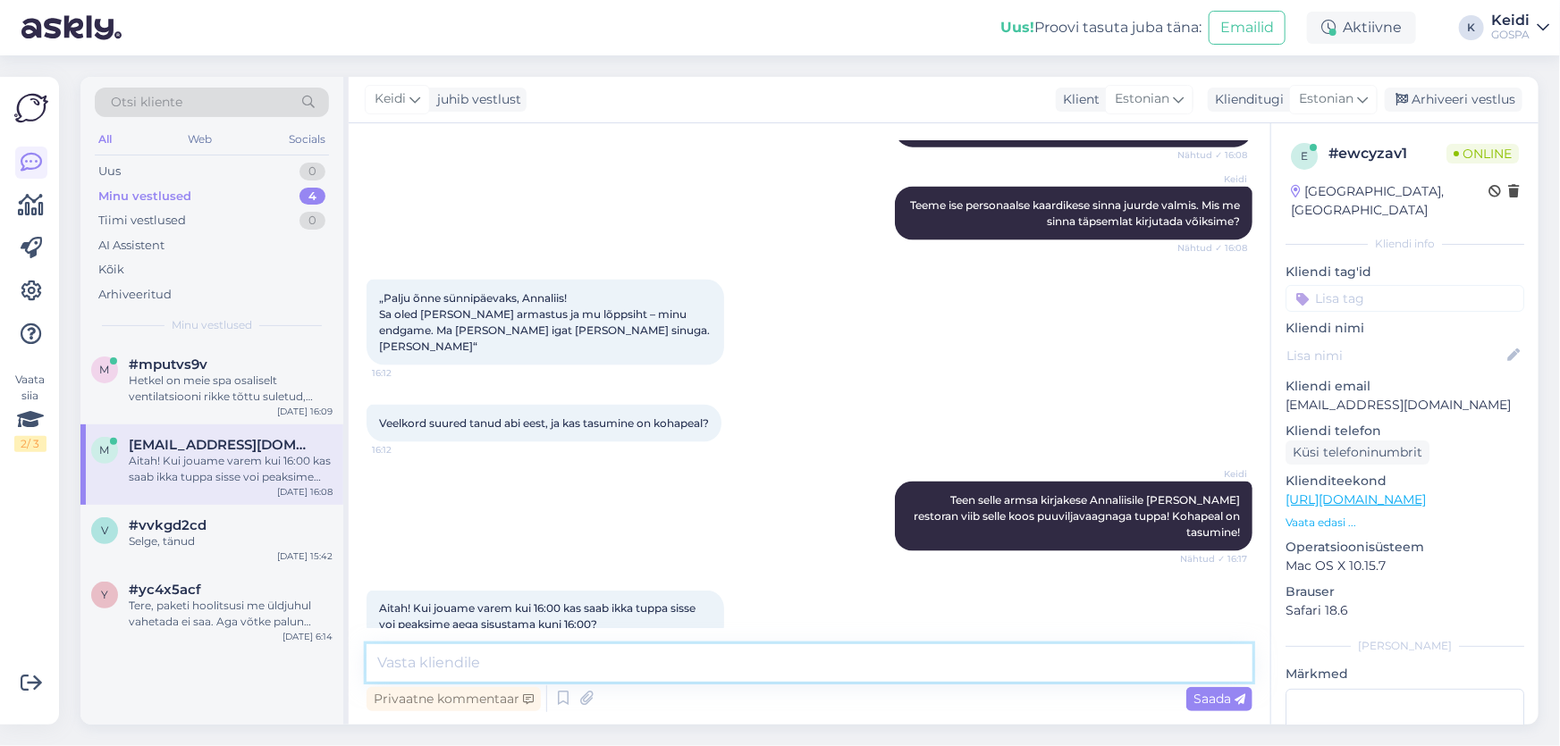
scroll to position [1267, 0]
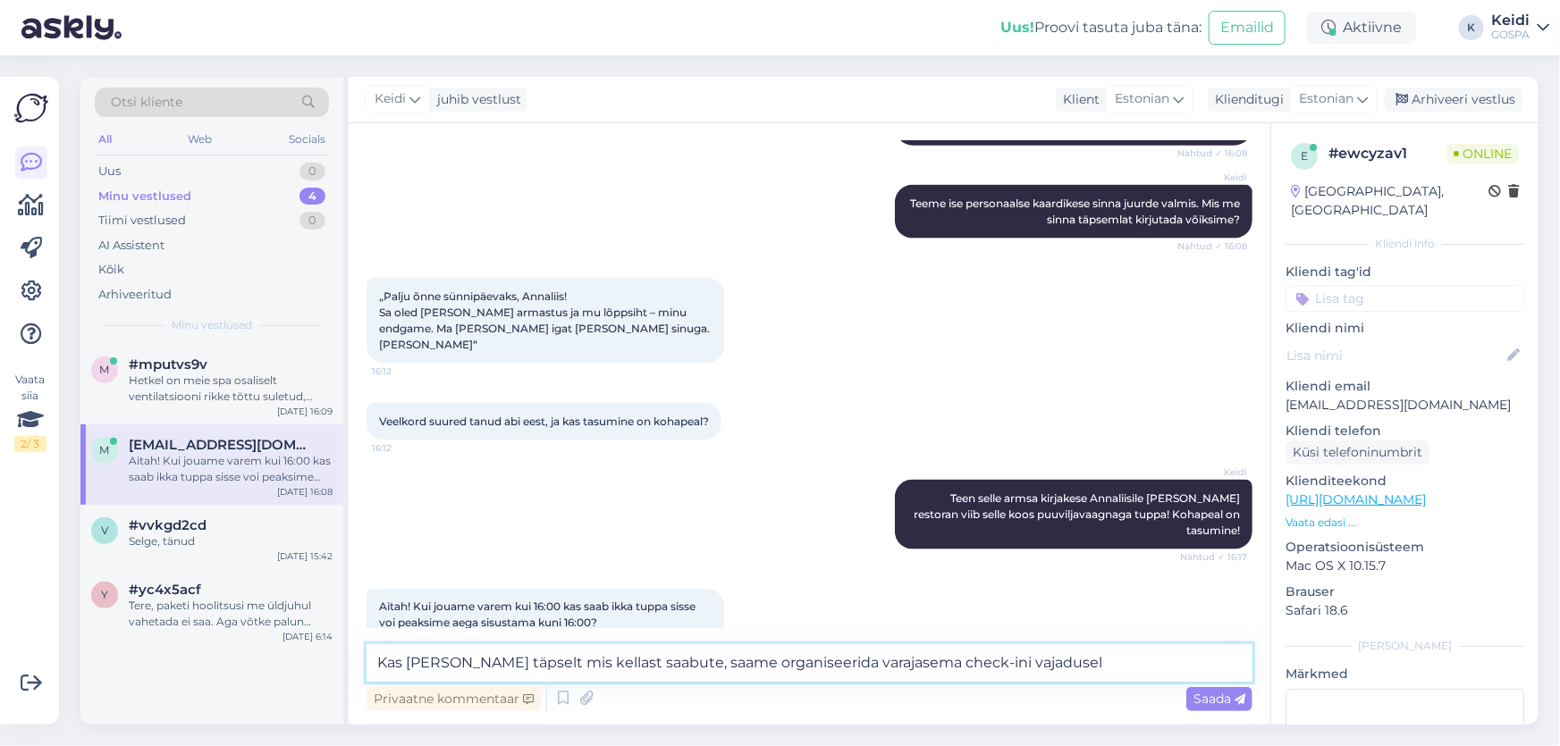
type textarea "Kas [PERSON_NAME] täpselt mis kellast saabute, saame organiseerida varajasema c…"
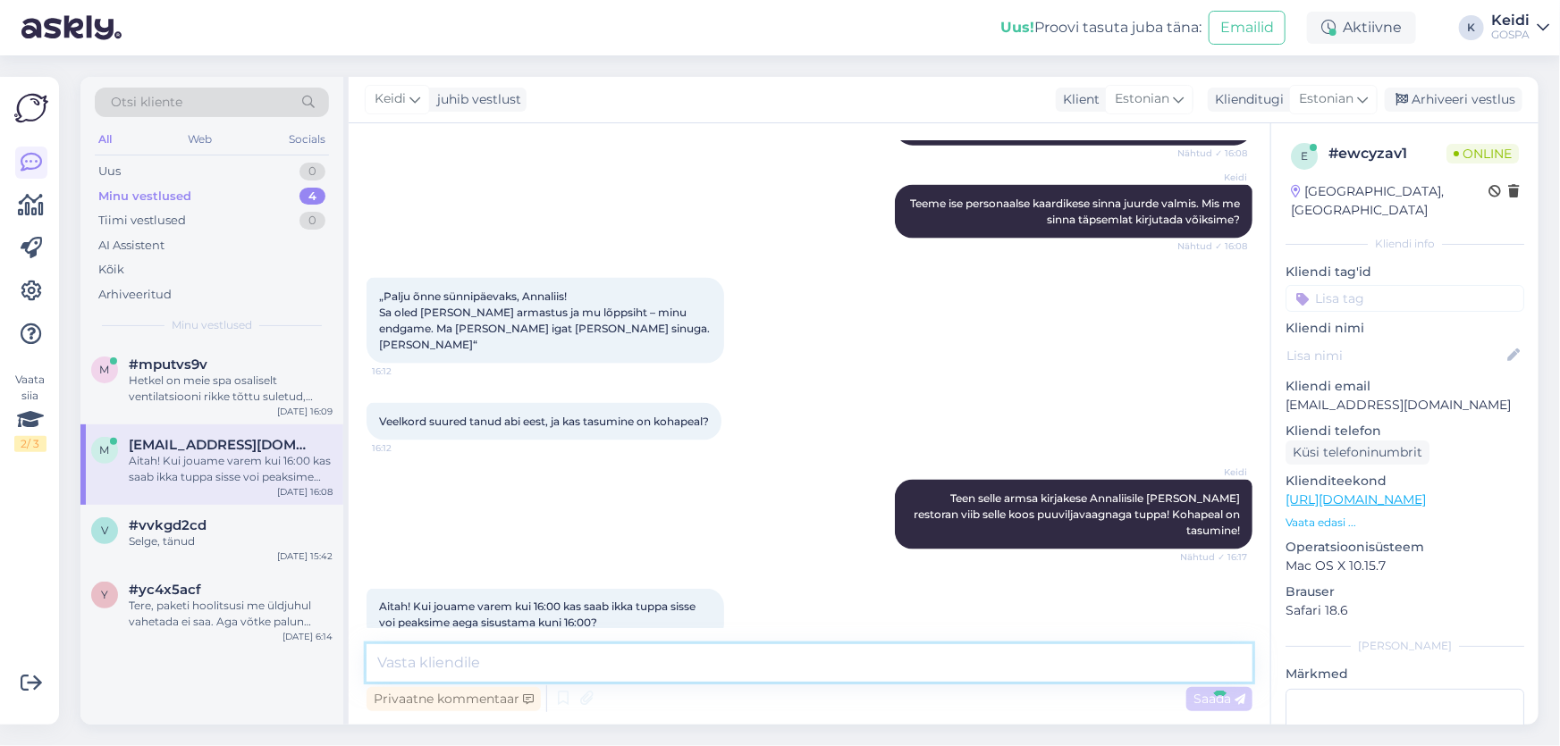
scroll to position [1360, 0]
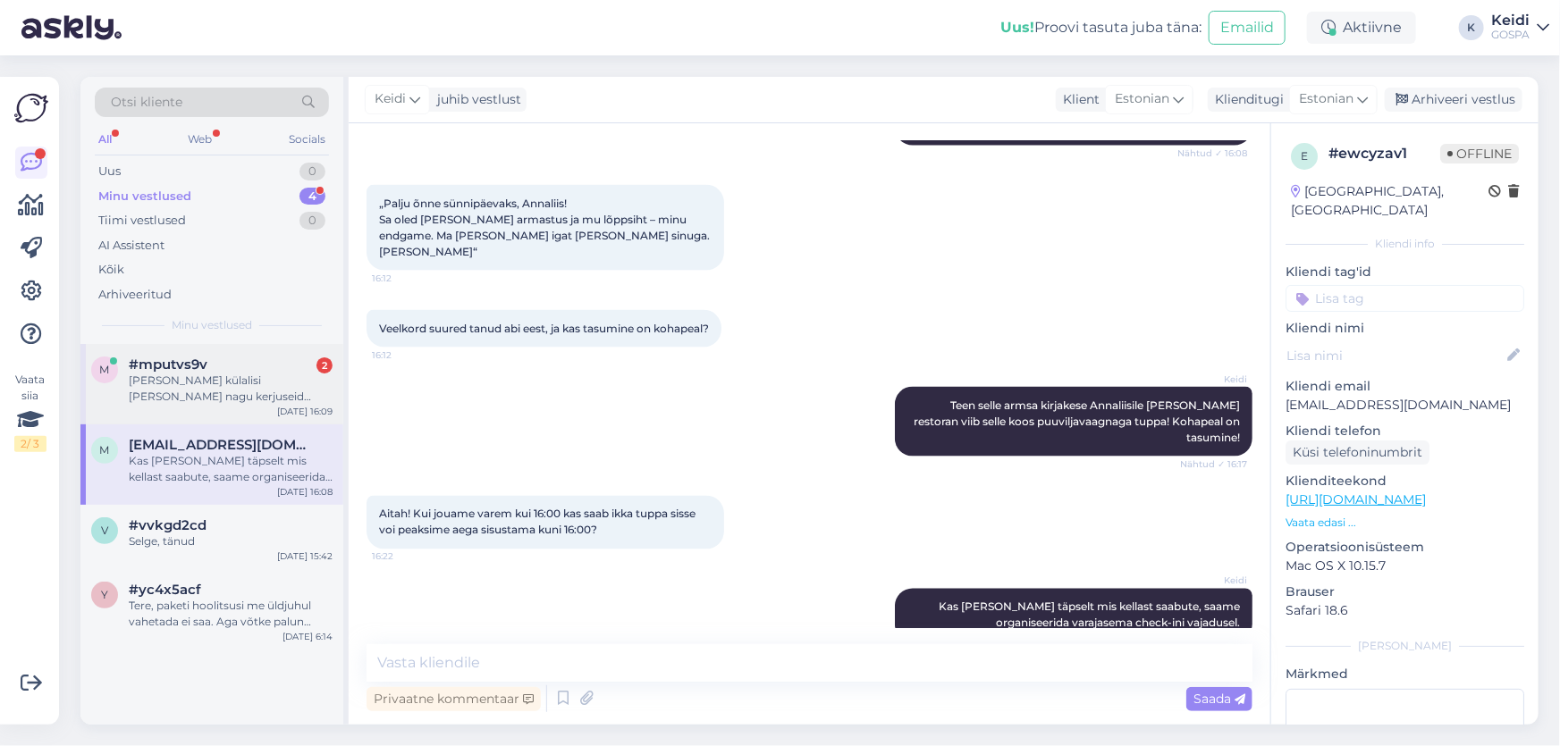
click at [232, 390] on div "[PERSON_NAME] külalisi [PERSON_NAME] nagu kerjuseid kuhugi võõrastesse basseini…" at bounding box center [231, 389] width 204 height 32
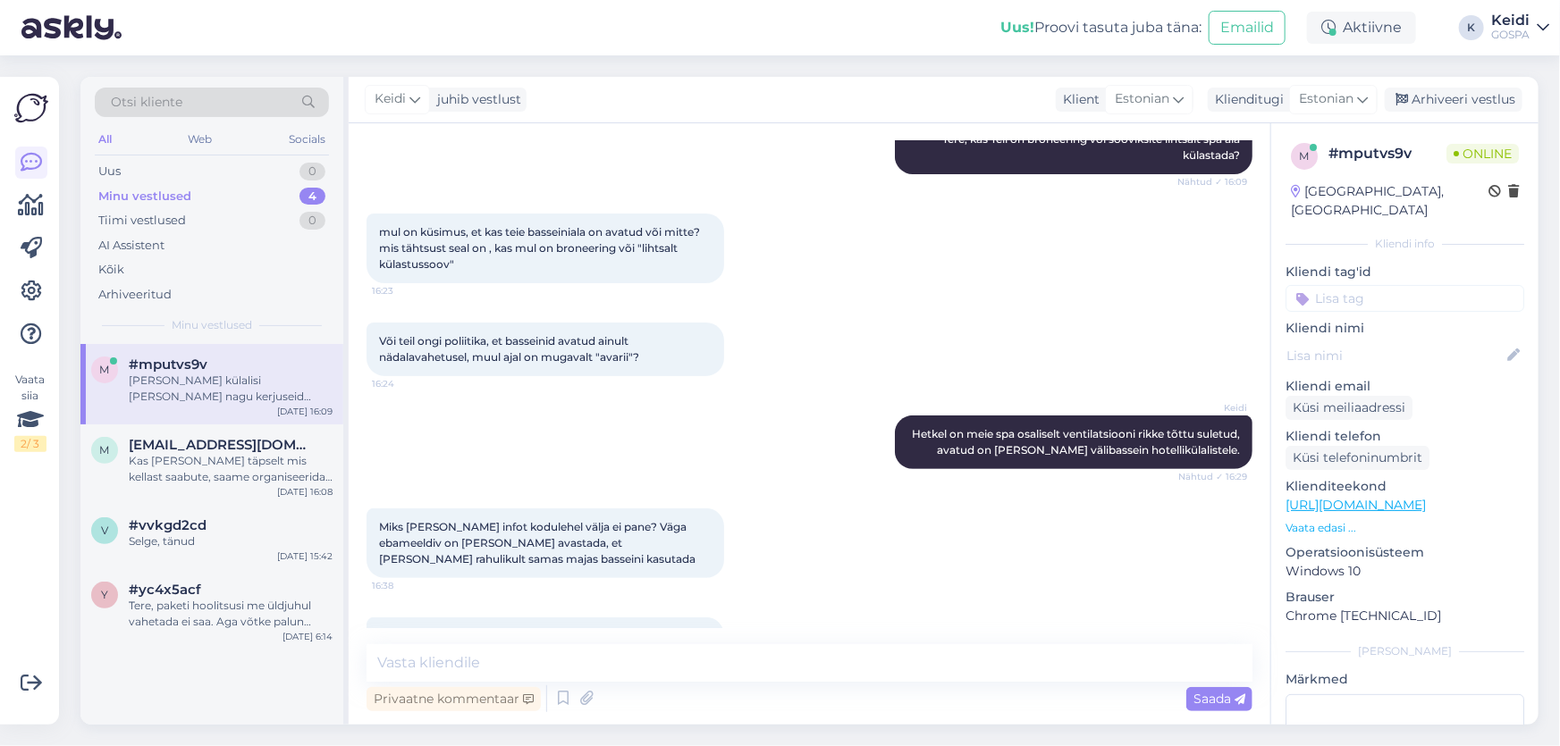
scroll to position [253, 0]
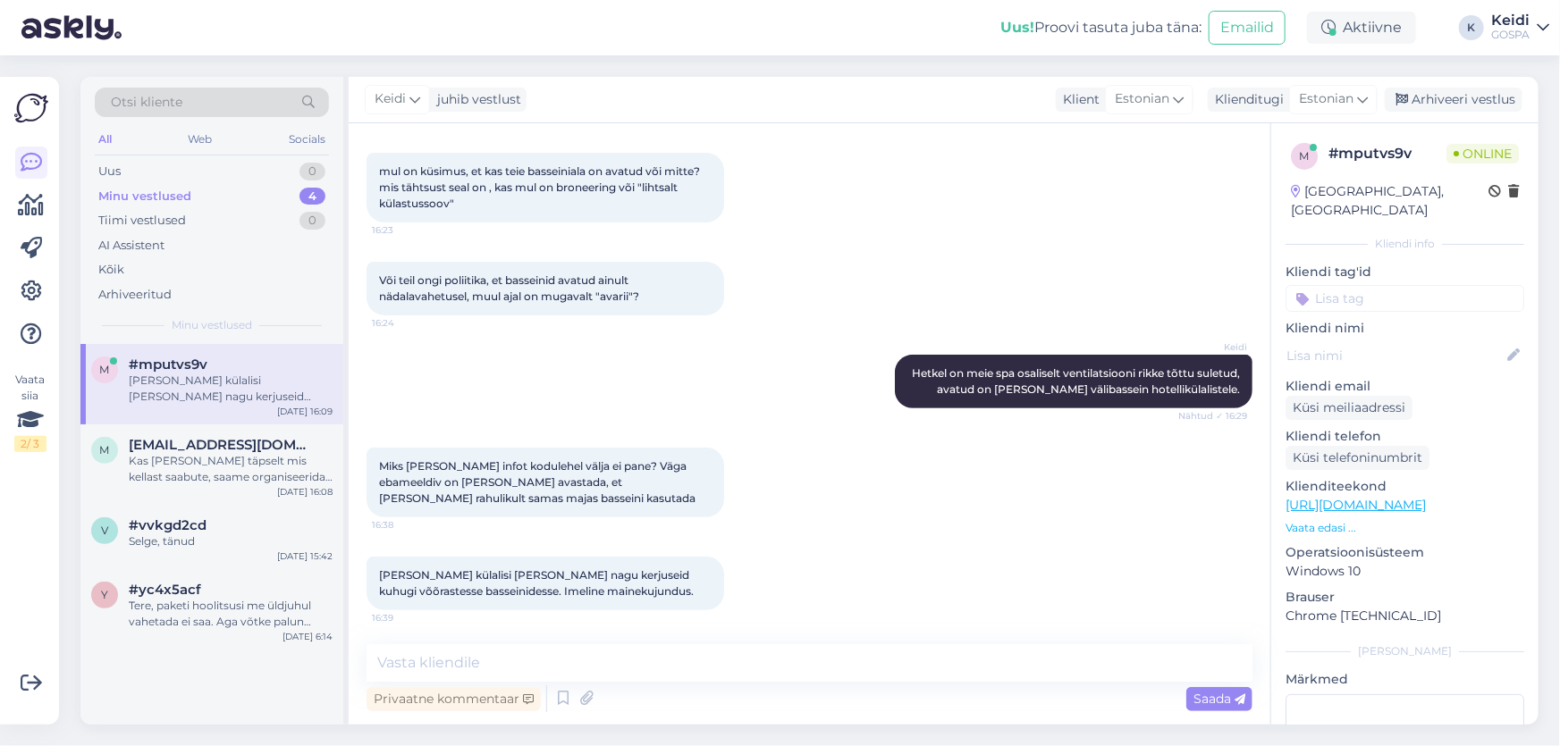
click at [845, 504] on div "Miks [PERSON_NAME] infot kodulehel välja ei pane? Väga ebameeldiv on [PERSON_NA…" at bounding box center [810, 482] width 886 height 109
click at [746, 653] on textarea at bounding box center [810, 664] width 886 height 38
click at [857, 546] on div "[PERSON_NAME] külalisi [PERSON_NAME] nagu kerjuseid kuhugi võõrastesse basseini…" at bounding box center [810, 583] width 886 height 93
click at [793, 558] on div "[PERSON_NAME] külalisi [PERSON_NAME] nagu kerjuseid kuhugi võõrastesse basseini…" at bounding box center [810, 583] width 886 height 93
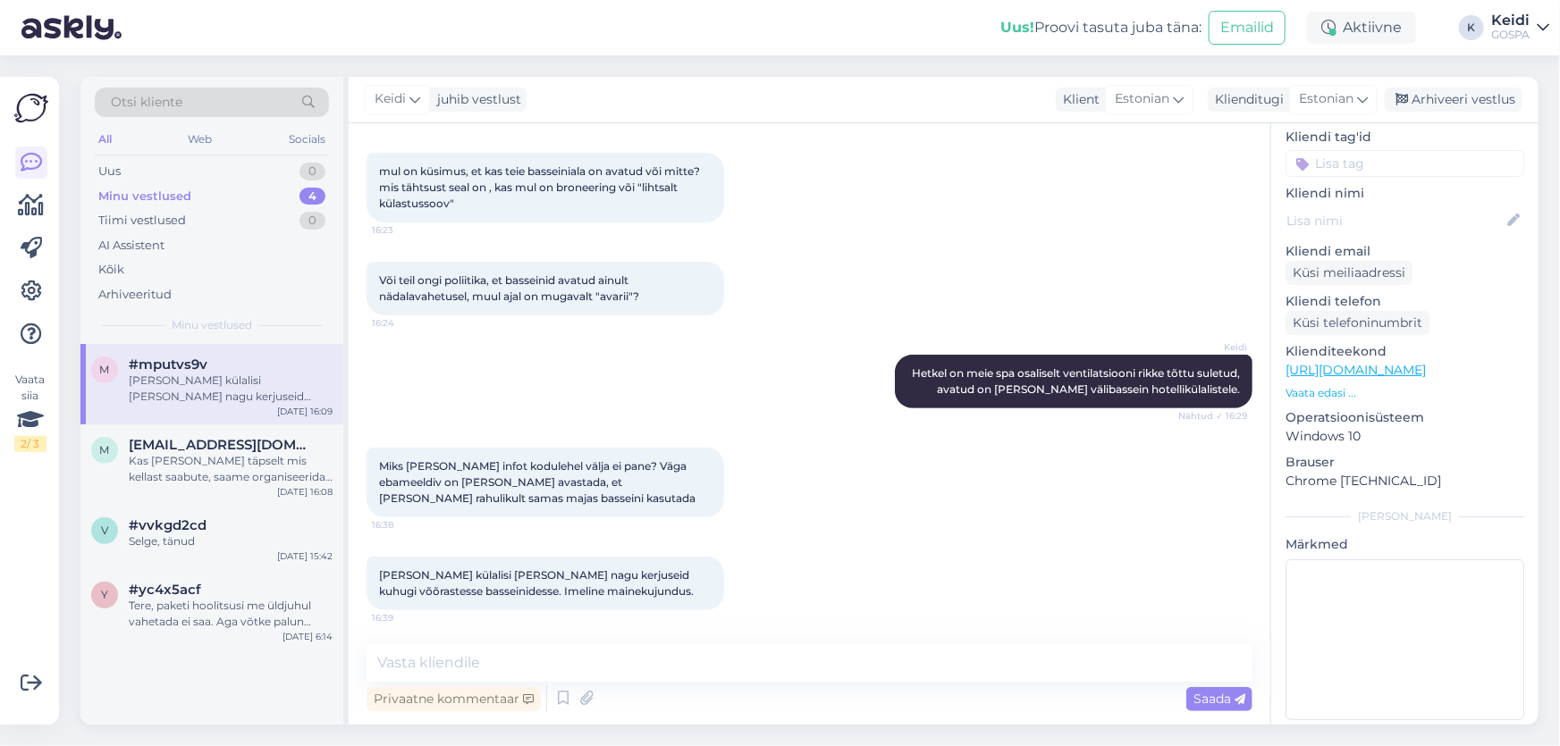
scroll to position [137, 0]
drag, startPoint x: 691, startPoint y: 593, endPoint x: 335, endPoint y: 413, distance: 398.6
click at [335, 413] on div "Otsi kliente All Web Socials Uus 0 Minu vestlused 4 Tiimi vestlused 0 AI Assist…" at bounding box center [809, 401] width 1458 height 648
click at [729, 330] on div "Või teil ongi poliitika, et basseinid avatud ainult nädalavahetusel, muul ajal …" at bounding box center [810, 288] width 886 height 93
click at [736, 342] on div "[PERSON_NAME] on meie spa osaliselt ventilatsiooni rikke tõttu suletud, avatud …" at bounding box center [810, 381] width 886 height 93
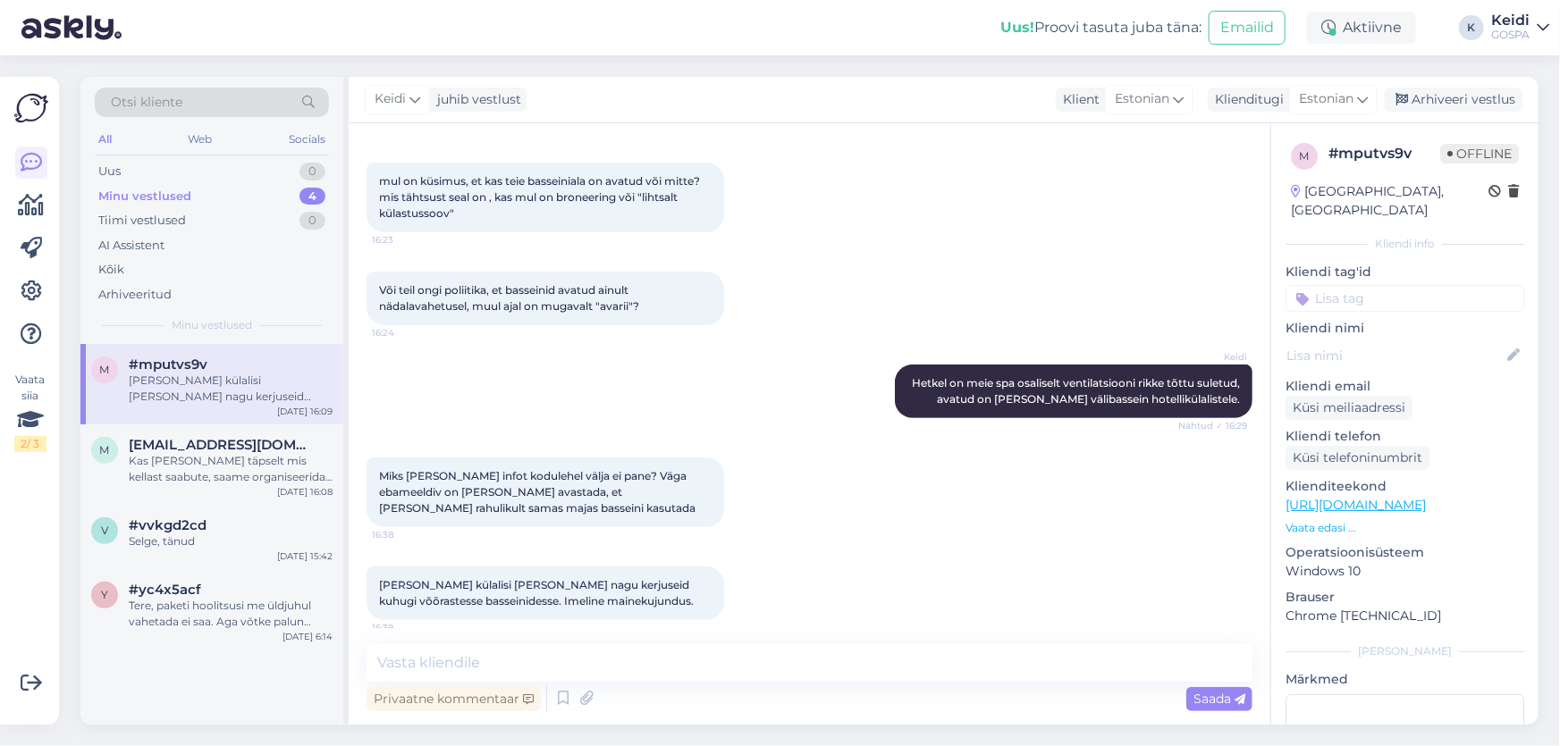
scroll to position [253, 0]
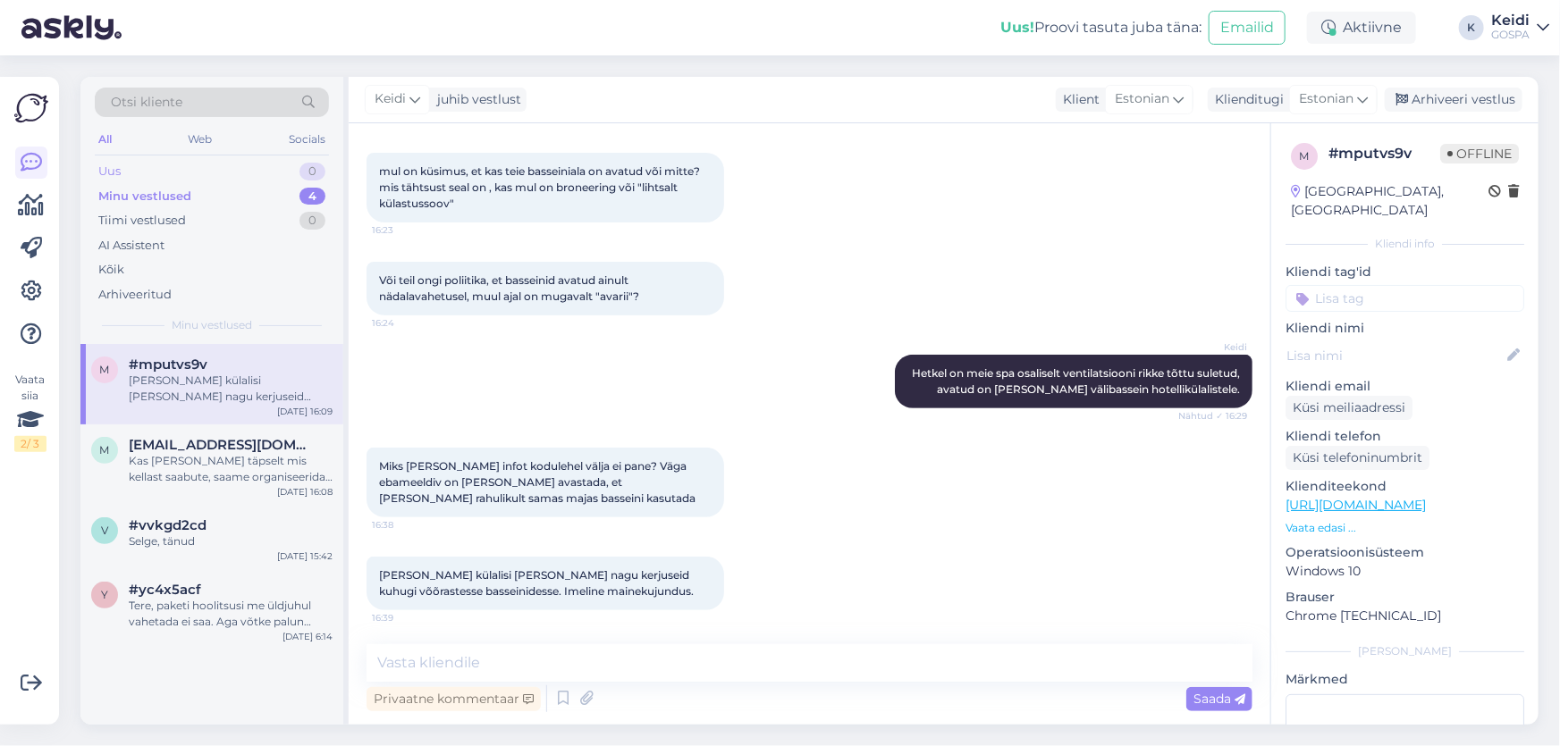
click at [271, 181] on div "Uus 0" at bounding box center [212, 171] width 234 height 25
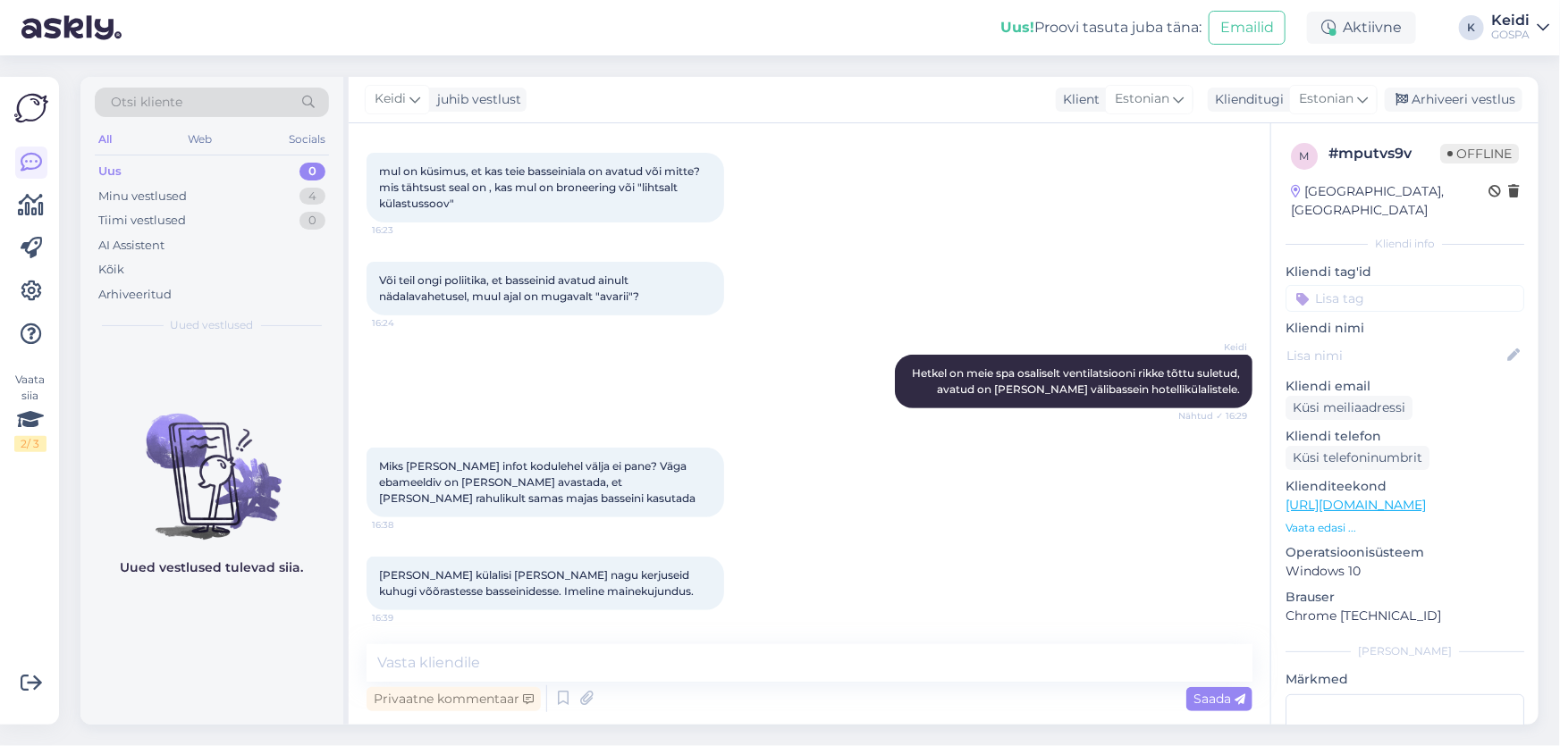
click at [310, 181] on div "Uus 0" at bounding box center [212, 171] width 234 height 25
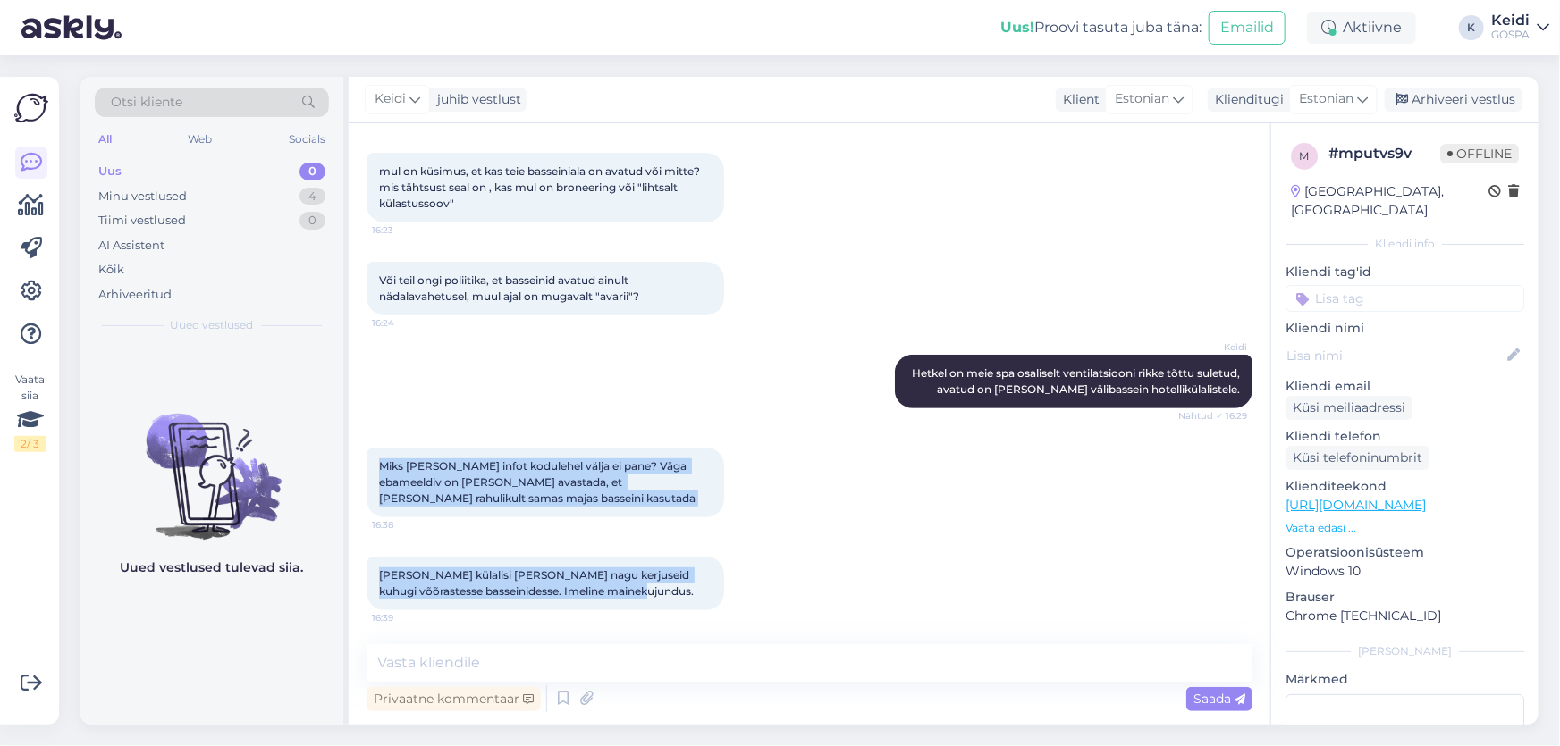
drag, startPoint x: 636, startPoint y: 603, endPoint x: 374, endPoint y: 447, distance: 304.6
click at [374, 447] on div "Vestlus algas [DATE] Kas teie Spa on jätkuvalt suletud? 16:05 Keidi Tere, kas T…" at bounding box center [818, 384] width 902 height 487
click at [560, 562] on div "[PERSON_NAME] külalisi [PERSON_NAME] nagu kerjuseid kuhugi võõrastesse basseini…" at bounding box center [546, 584] width 358 height 54
drag, startPoint x: 670, startPoint y: 594, endPoint x: 367, endPoint y: 448, distance: 336.6
click at [367, 448] on div "Vestlus algas [DATE] Kas teie Spa on jätkuvalt suletud? 16:05 Keidi Tere, kas T…" at bounding box center [818, 384] width 902 height 487
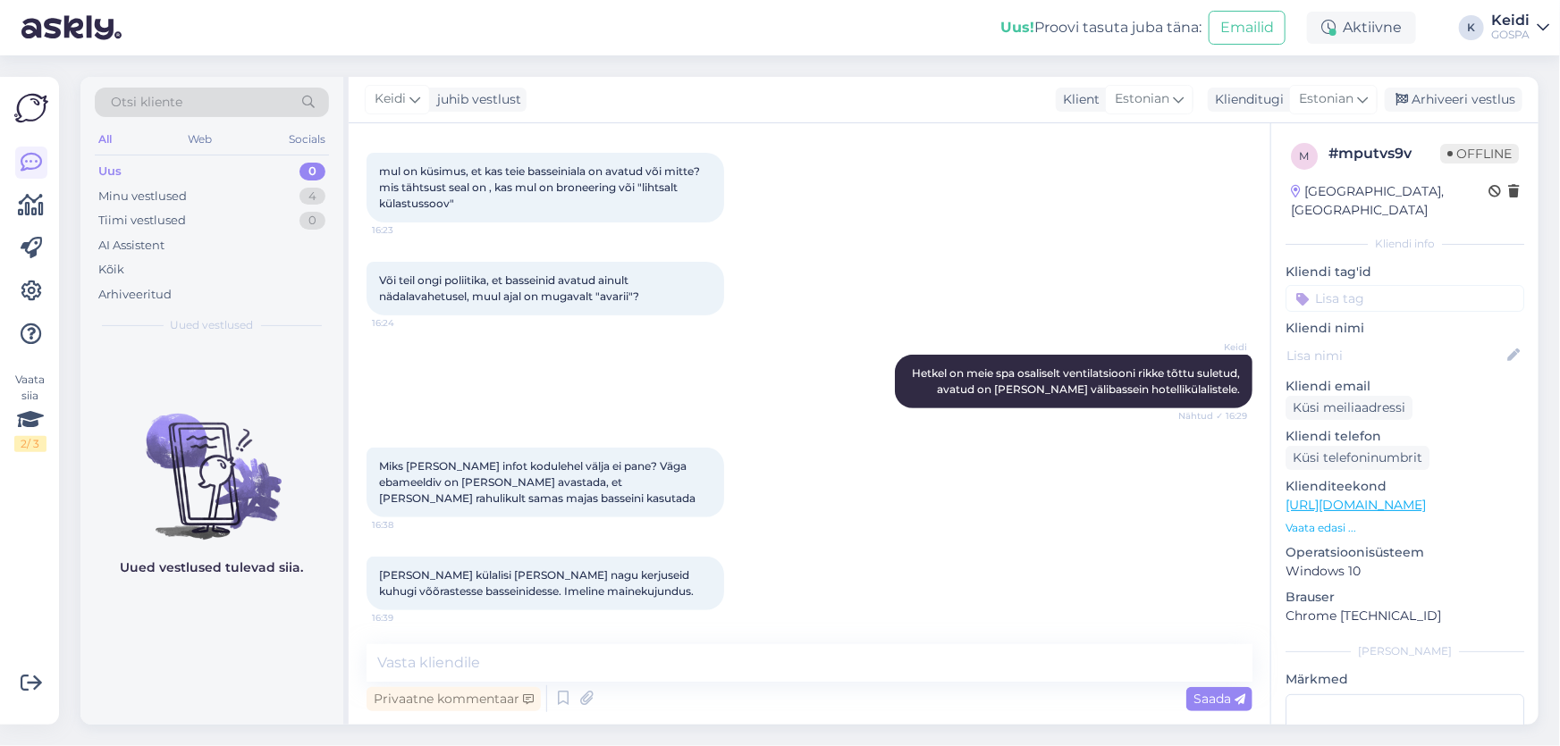
drag, startPoint x: 413, startPoint y: 465, endPoint x: 594, endPoint y: 375, distance: 202.3
click at [594, 375] on div "[PERSON_NAME] on meie spa osaliselt ventilatsiooni rikke tõttu suletud, avatud …" at bounding box center [810, 381] width 886 height 93
click at [670, 366] on div "[PERSON_NAME] on meie spa osaliselt ventilatsiooni rikke tõttu suletud, avatud …" at bounding box center [810, 381] width 886 height 93
click at [461, 661] on textarea at bounding box center [810, 664] width 886 height 38
click at [882, 488] on div "Miks [PERSON_NAME] infot kodulehel välja ei pane? Väga ebameeldiv on [PERSON_NA…" at bounding box center [810, 482] width 886 height 109
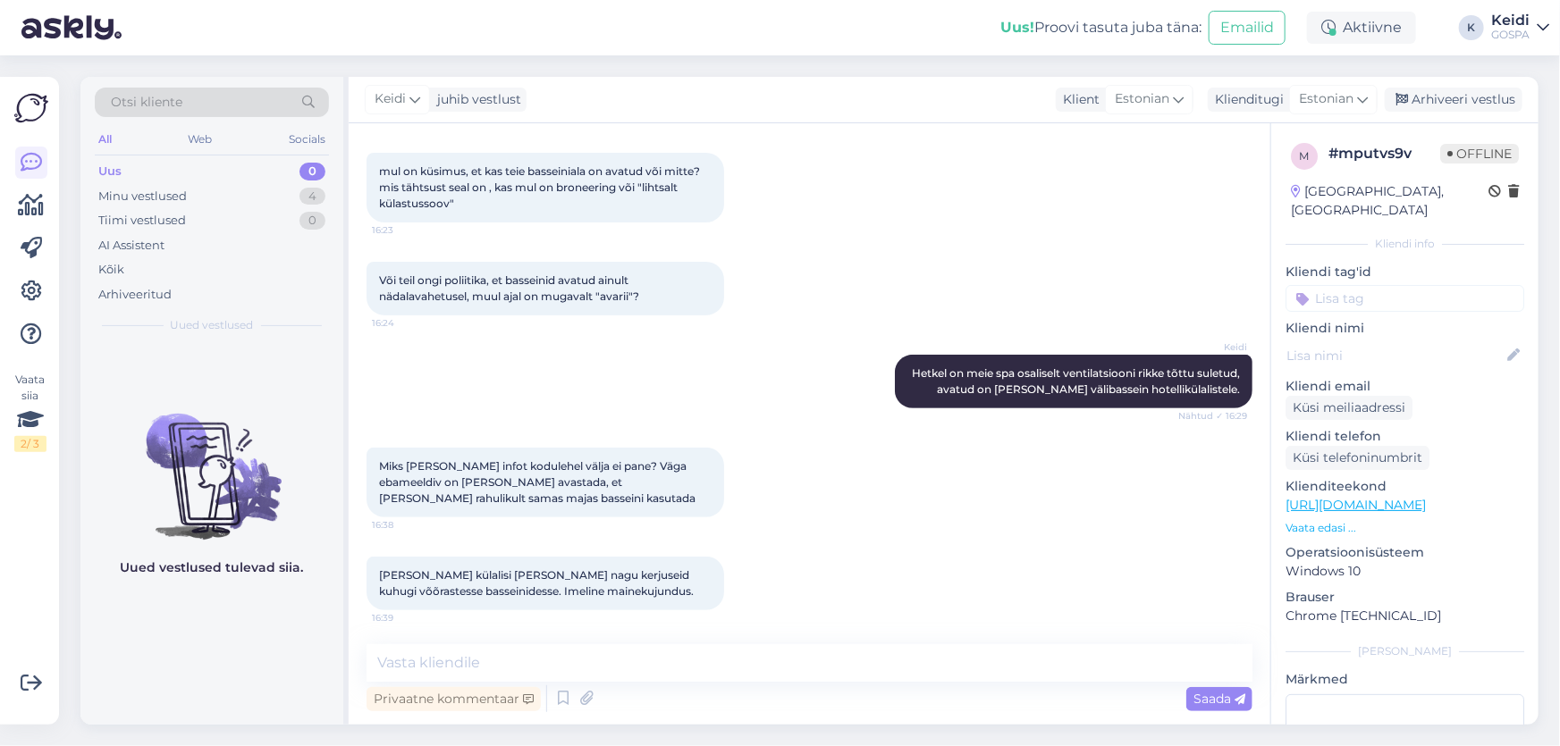
click at [309, 181] on div "Uus 0" at bounding box center [212, 171] width 234 height 25
click at [302, 169] on div "0" at bounding box center [312, 172] width 26 height 18
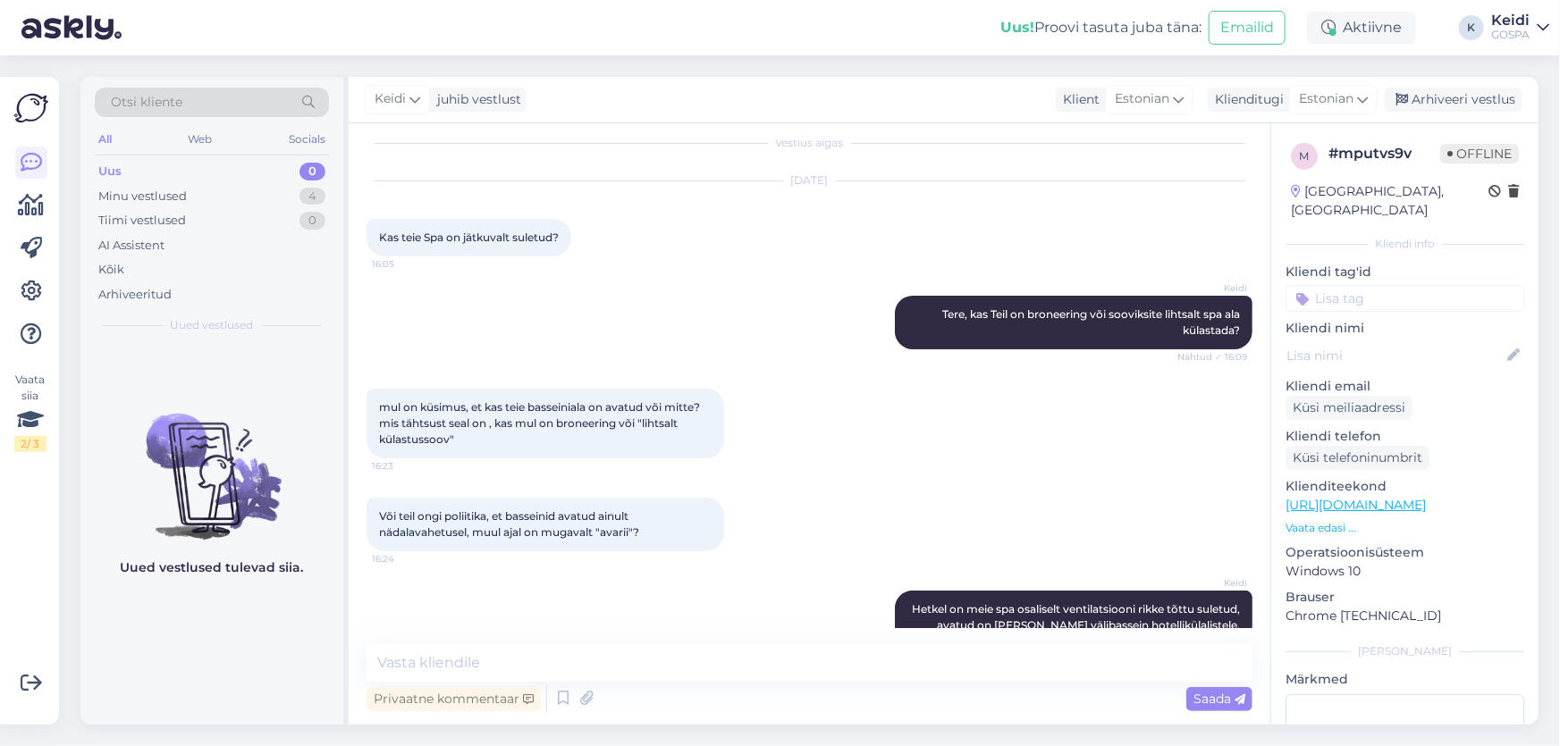
scroll to position [0, 0]
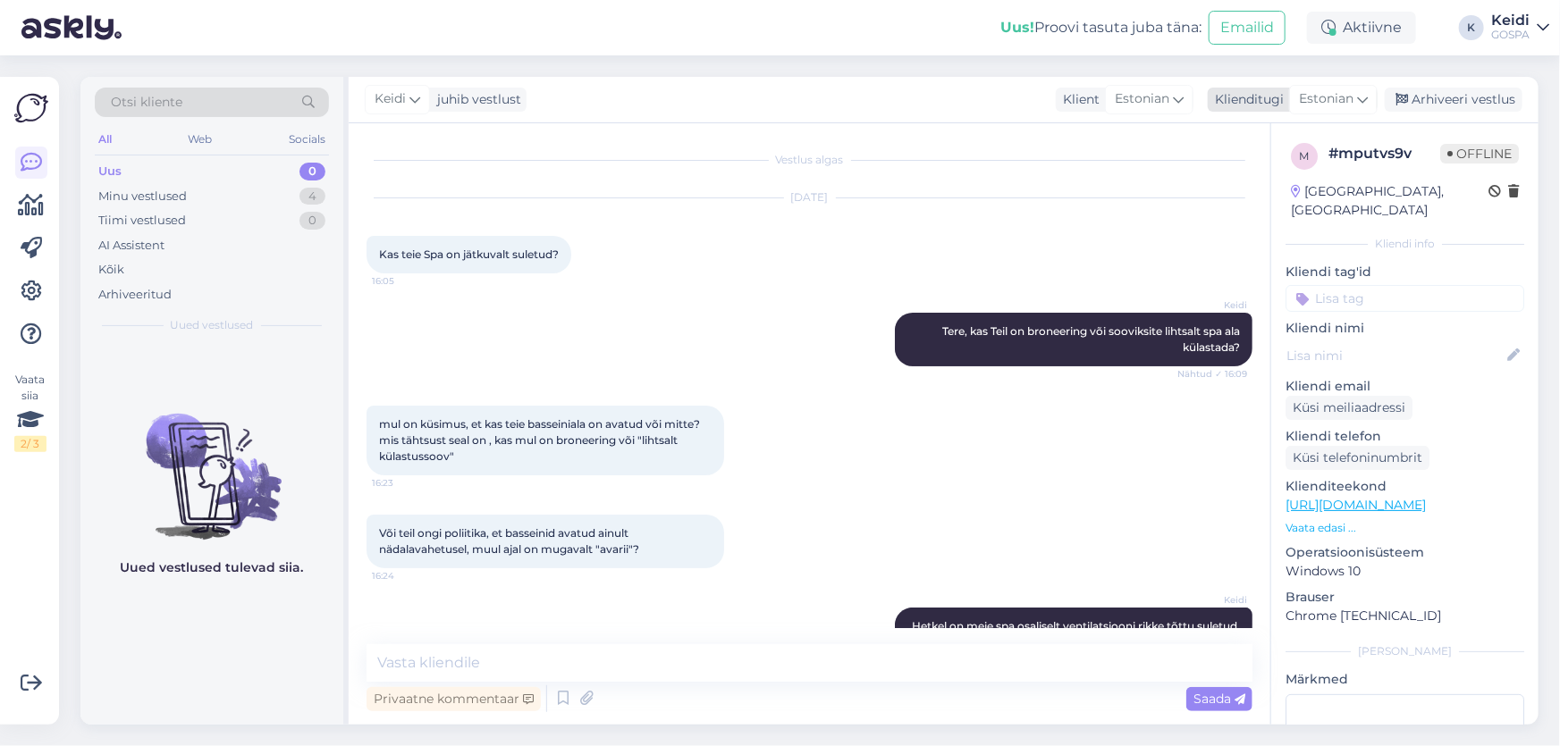
drag, startPoint x: 1341, startPoint y: 30, endPoint x: 1330, endPoint y: 99, distance: 69.7
click at [1330, 99] on div "Uus! Proovi tasuta [PERSON_NAME]: Emailid Aktiivne K Keidi GOSPA Vaata siia 2 /…" at bounding box center [780, 373] width 1560 height 746
click at [704, 250] on div "[DATE] Kas teie Spa on jätkuvalt suletud? 16:05" at bounding box center [810, 236] width 886 height 114
drag, startPoint x: 729, startPoint y: 250, endPoint x: 688, endPoint y: 282, distance: 51.0
click at [688, 282] on div "[DATE] Kas teie Spa on jätkuvalt suletud? 16:05" at bounding box center [810, 236] width 886 height 114
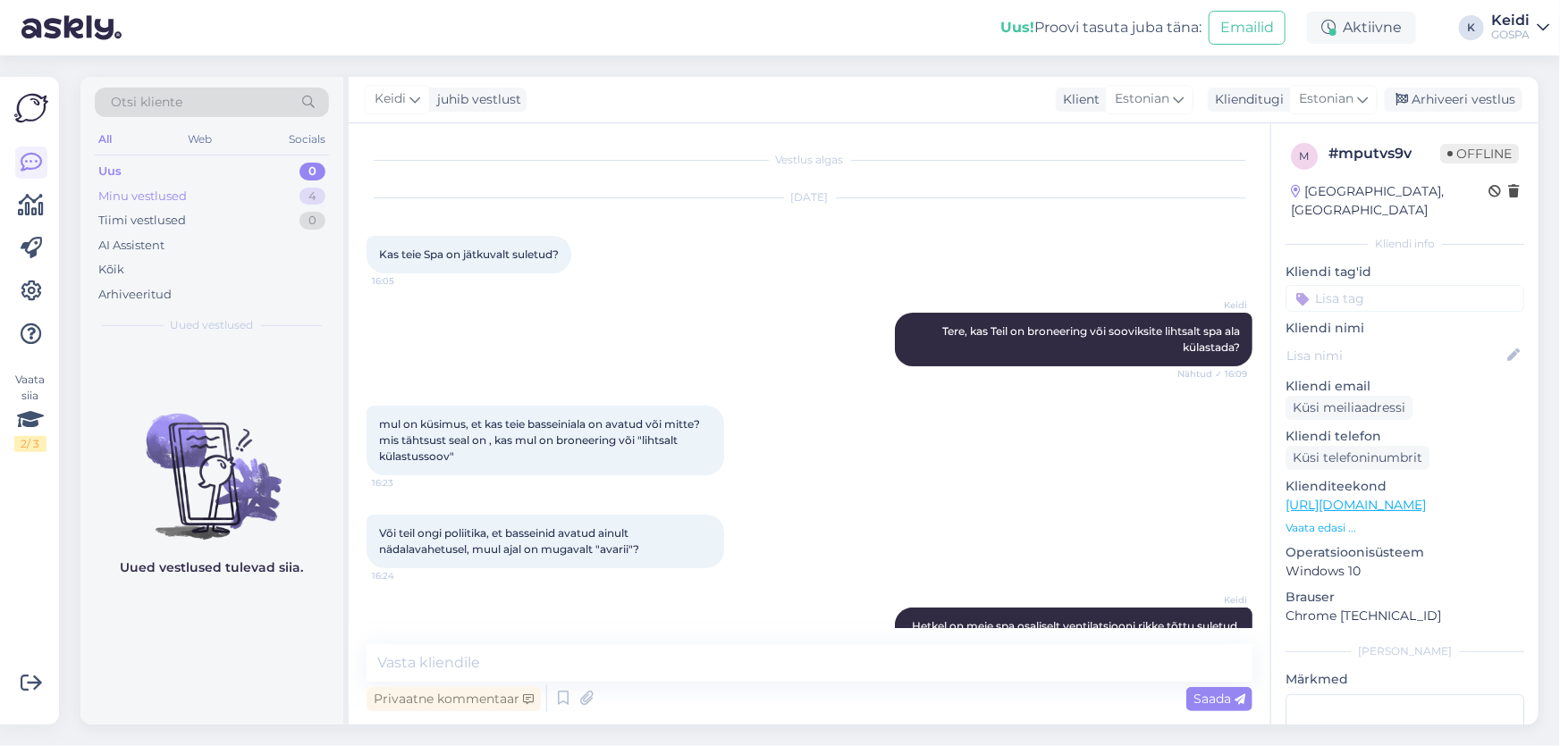
click at [302, 190] on div "4" at bounding box center [312, 197] width 26 height 18
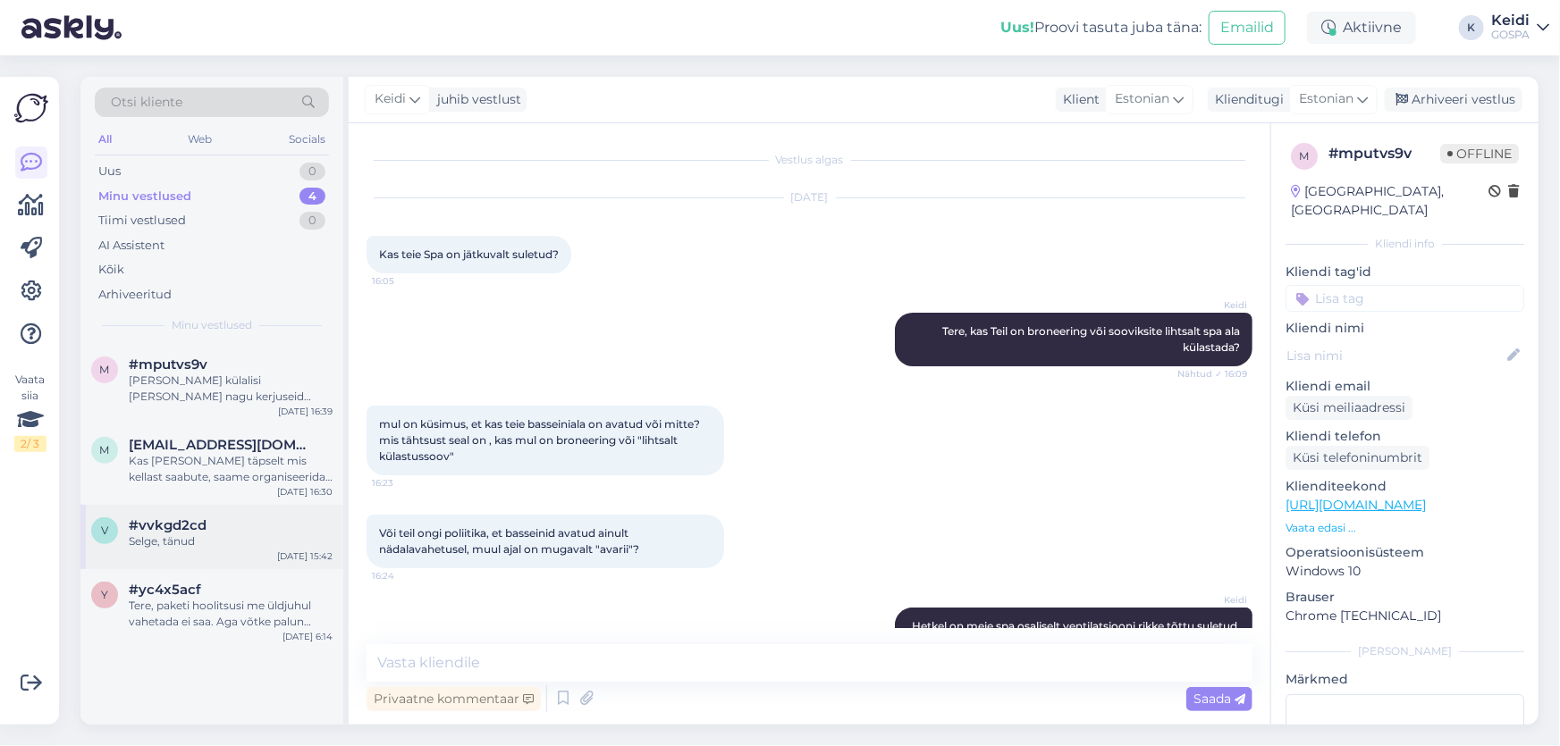
click at [209, 550] on div "v #vvkgd2cd Selge, tänud [DATE] 15:42" at bounding box center [211, 537] width 263 height 64
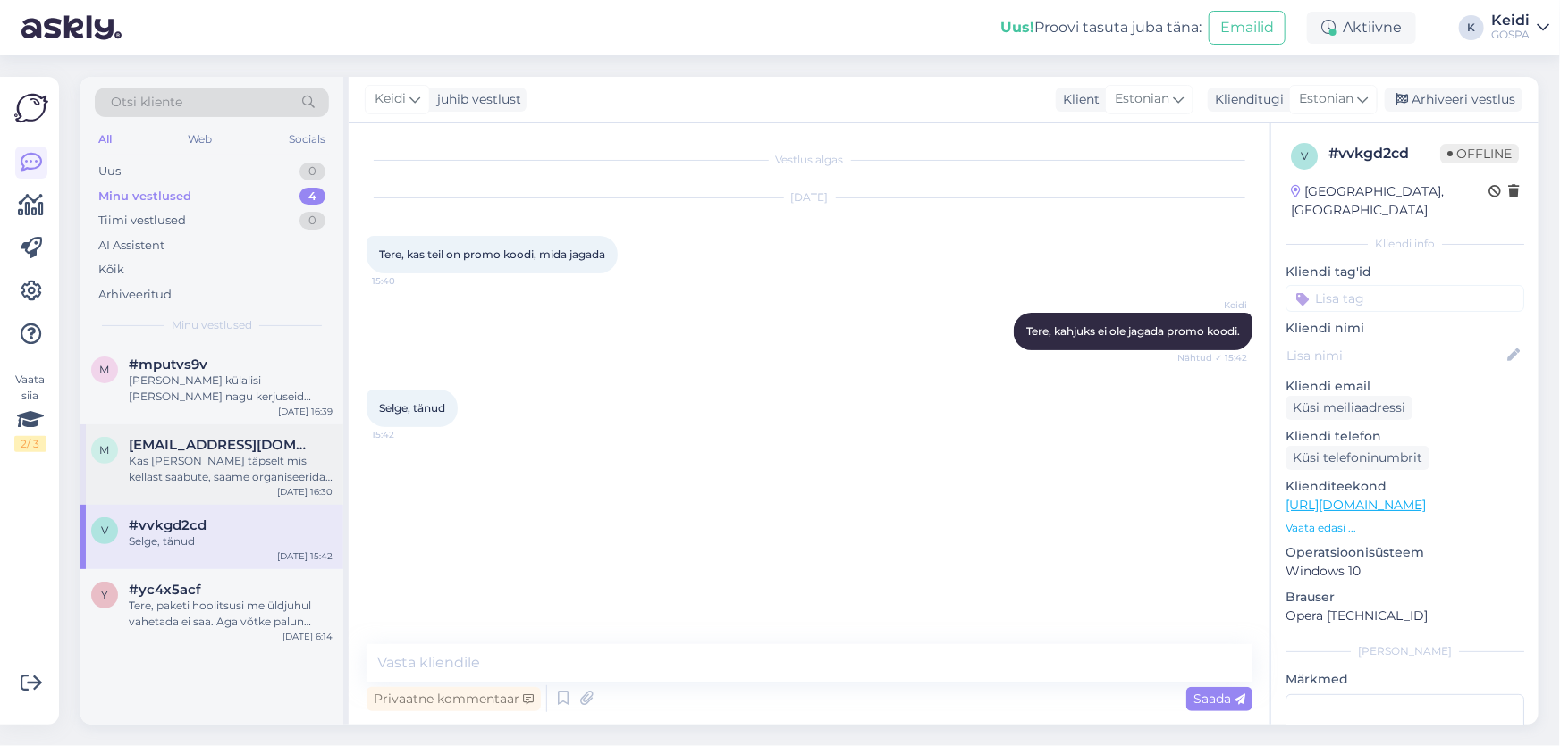
click at [239, 498] on div "m [EMAIL_ADDRESS][DOMAIN_NAME] Kas [PERSON_NAME] täpselt mis kellast saabute, s…" at bounding box center [211, 465] width 263 height 80
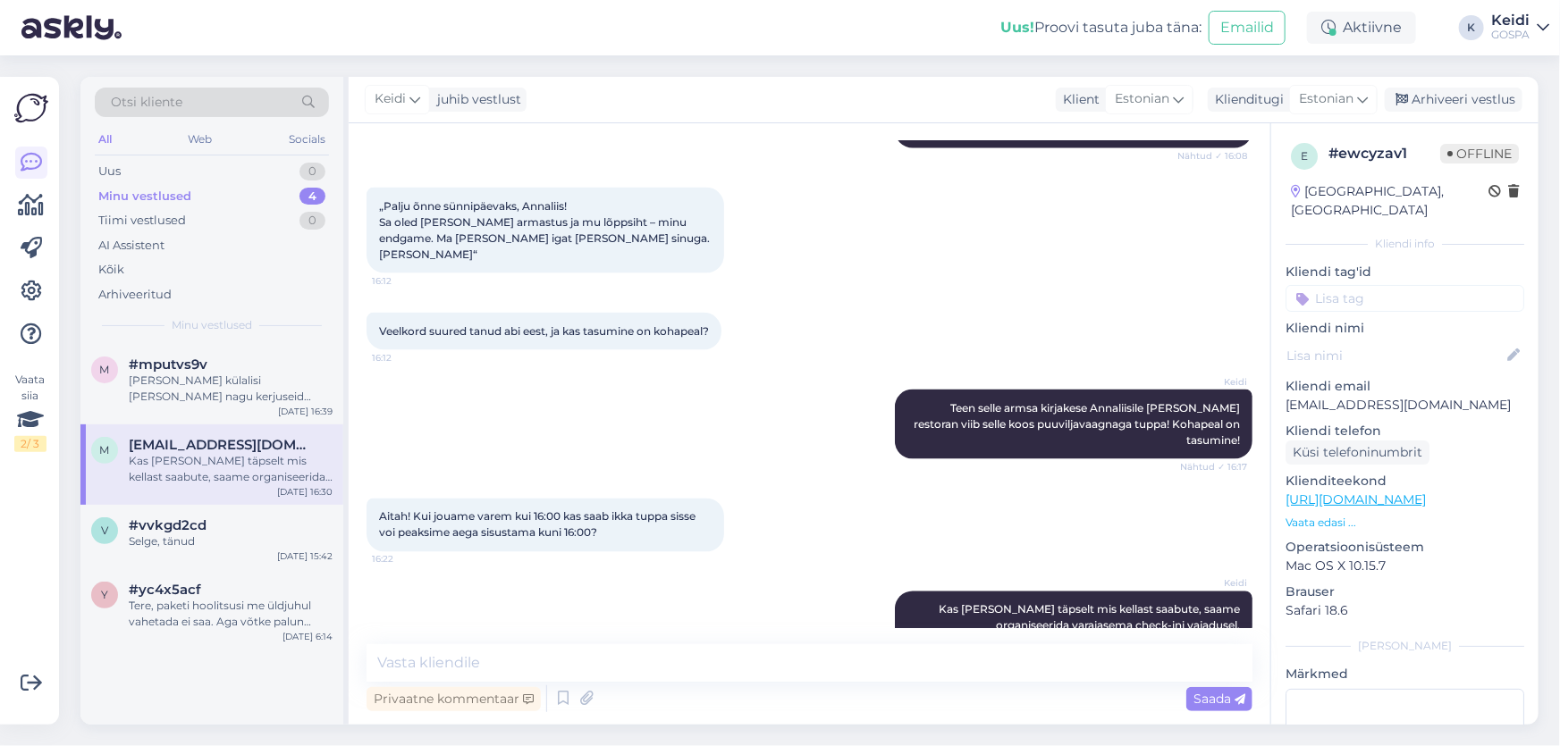
scroll to position [1360, 0]
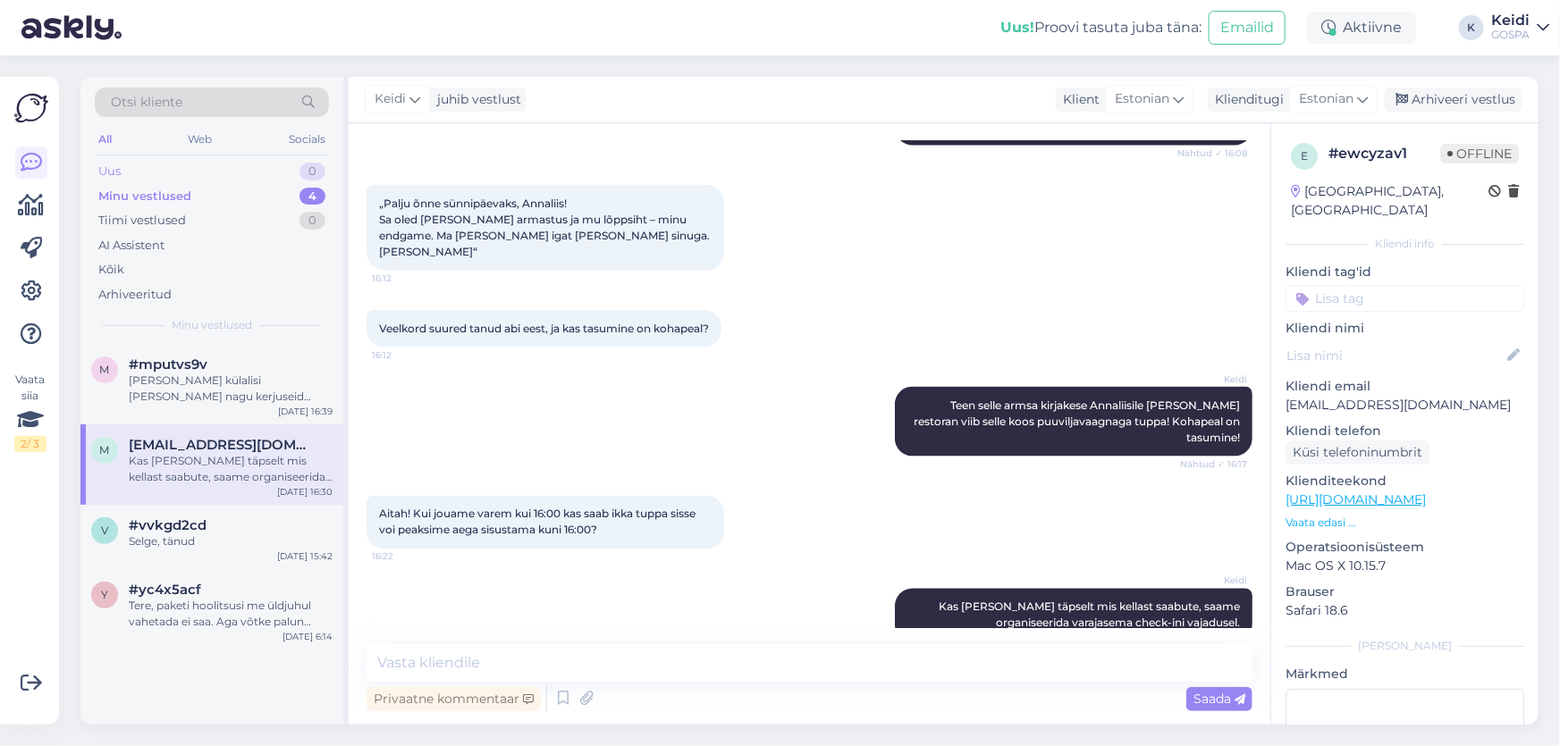
click at [318, 166] on div "0" at bounding box center [312, 172] width 26 height 18
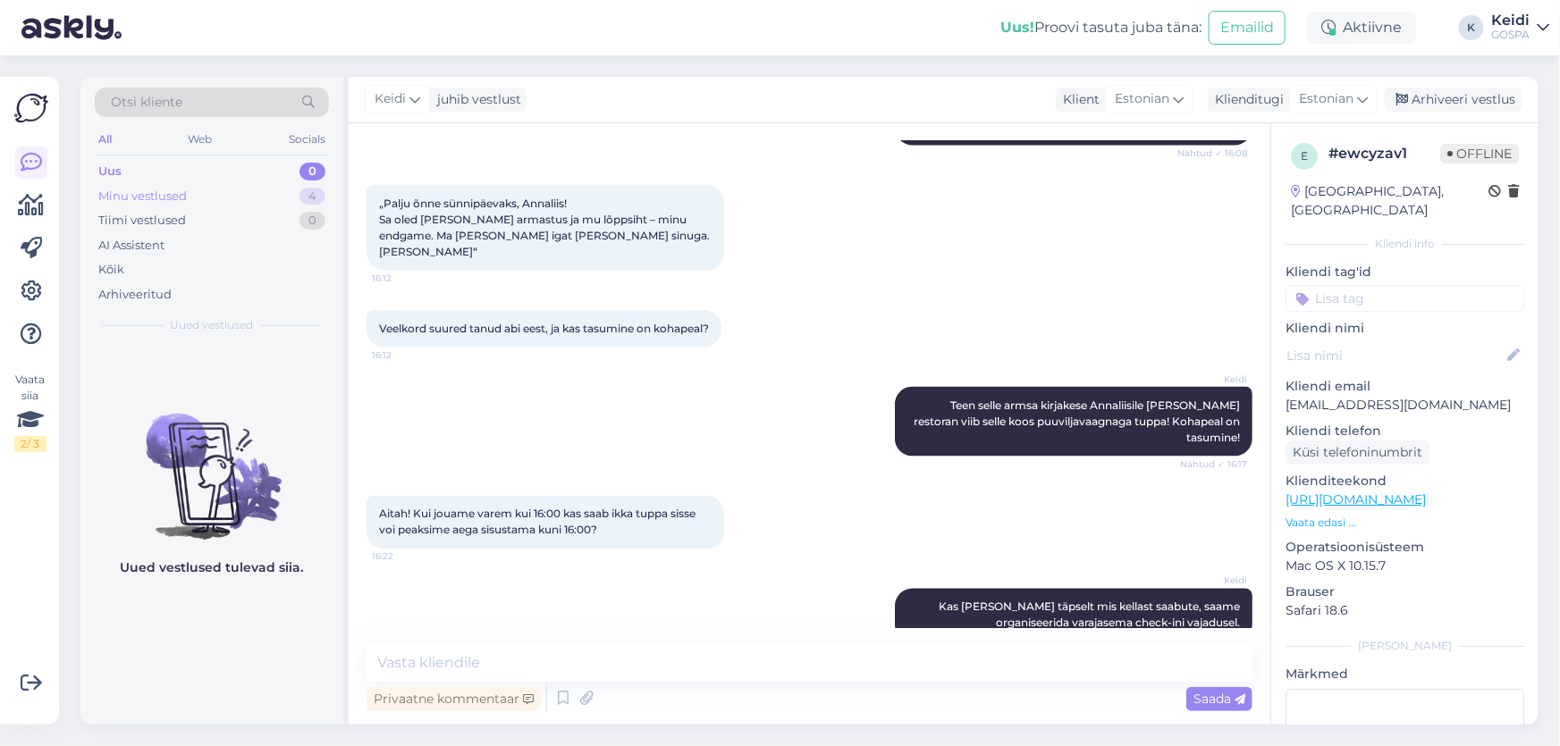
click at [295, 199] on div "Minu vestlused 4" at bounding box center [212, 196] width 234 height 25
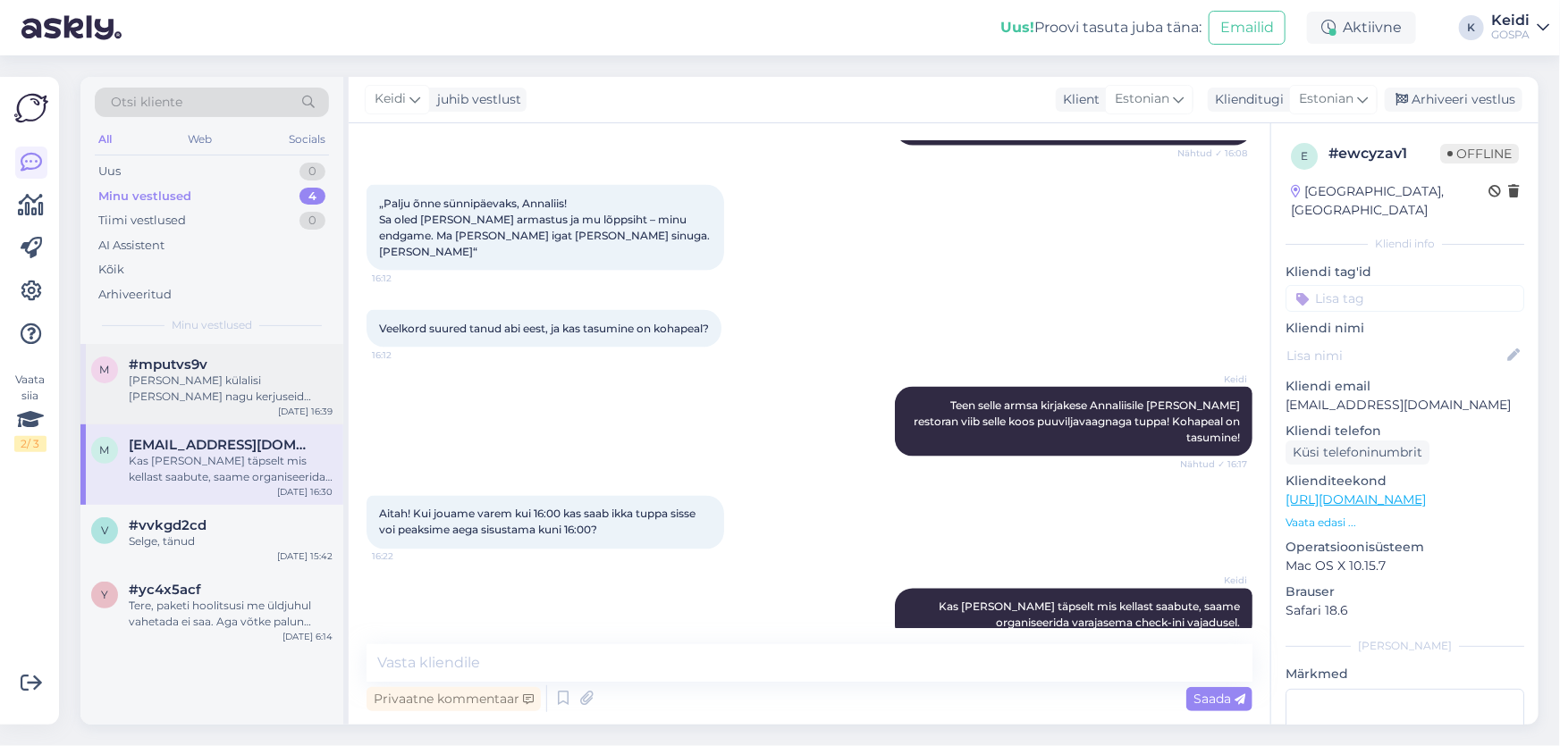
click at [261, 409] on div "m #mputvs9v [PERSON_NAME] külalisi [PERSON_NAME] nagu kerjuseid kuhugi võõraste…" at bounding box center [211, 384] width 263 height 80
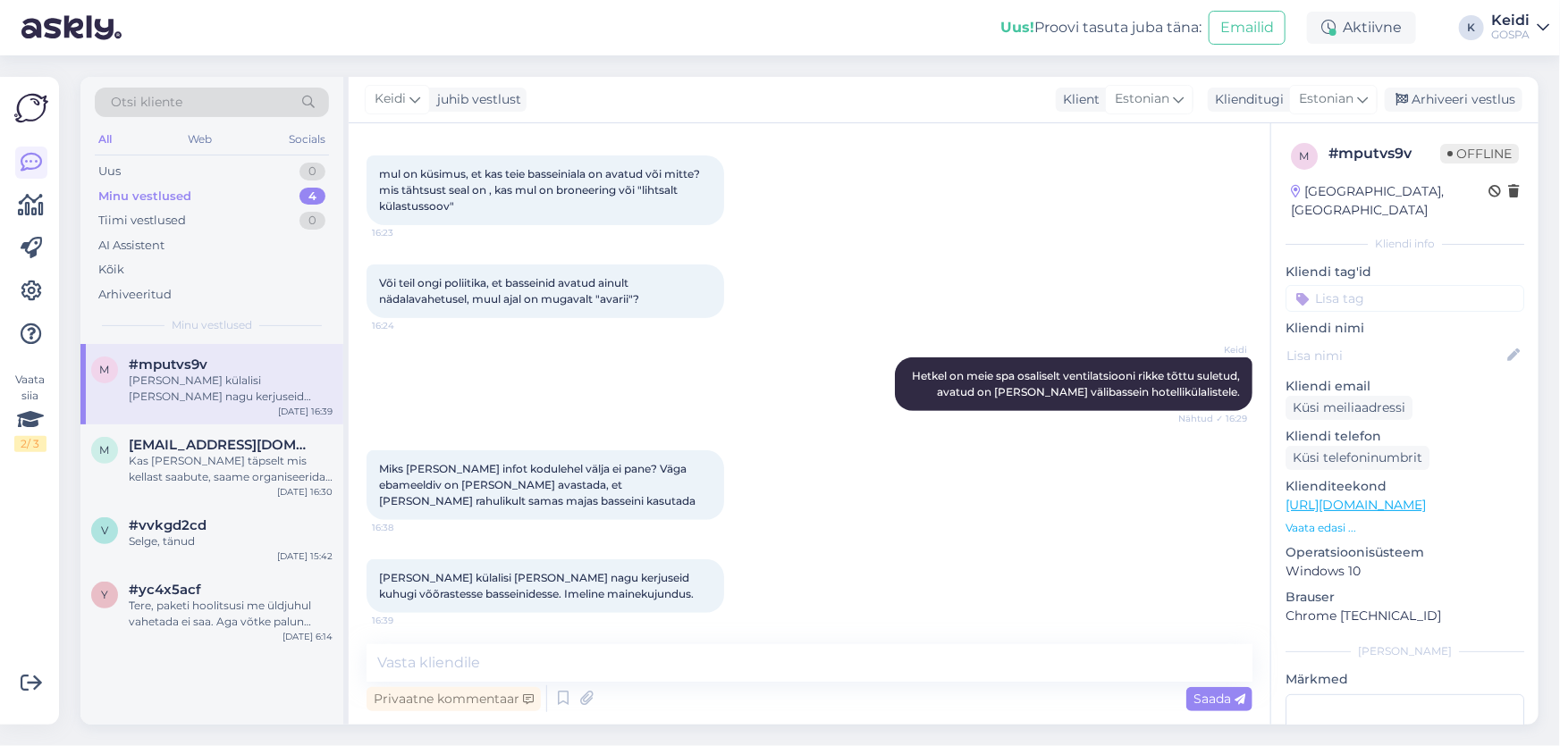
scroll to position [253, 0]
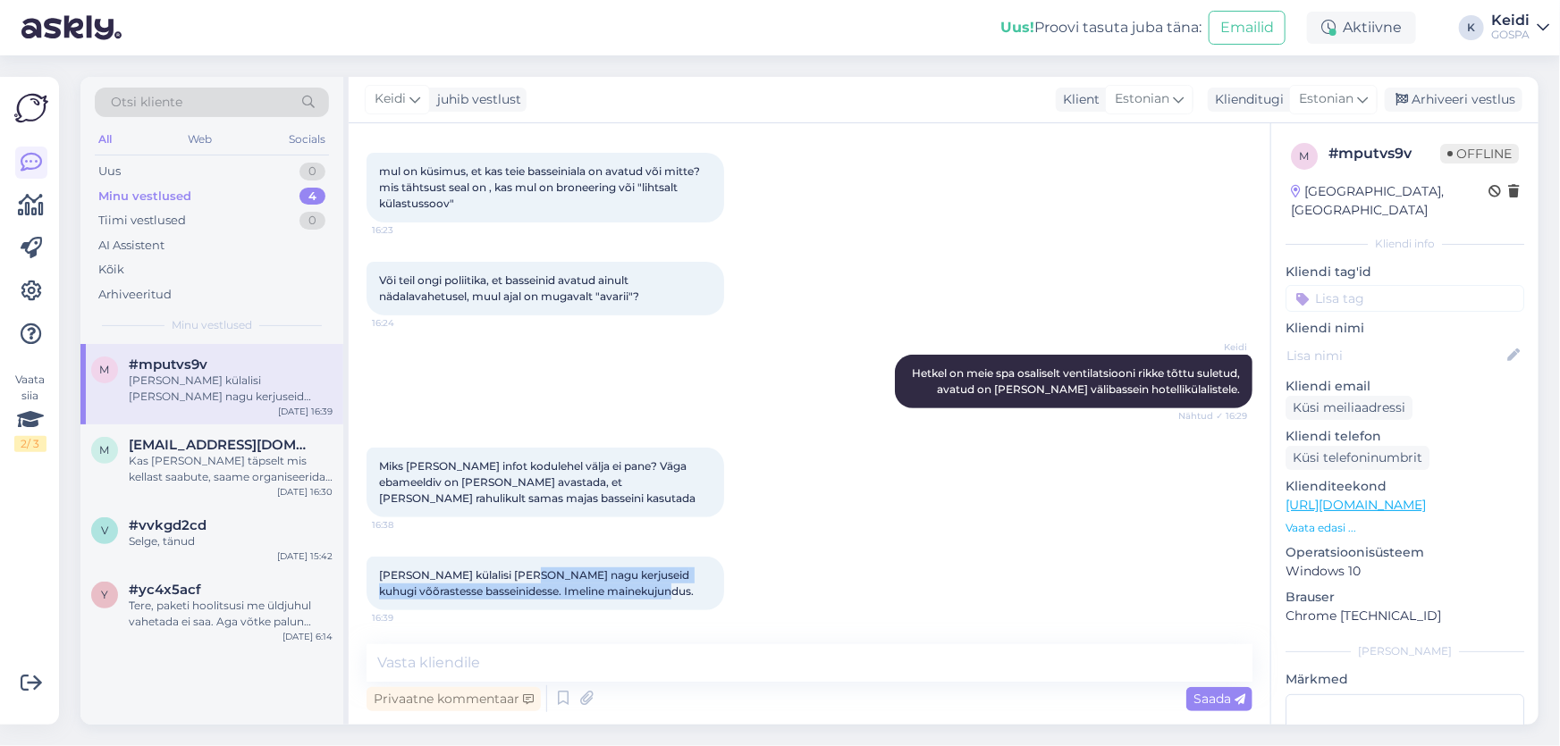
drag, startPoint x: 686, startPoint y: 594, endPoint x: 535, endPoint y: 560, distance: 155.0
click at [535, 560] on div "[PERSON_NAME] külalisi [PERSON_NAME] nagu kerjuseid kuhugi võõrastesse basseini…" at bounding box center [546, 584] width 358 height 54
click at [662, 607] on div "[PERSON_NAME] külalisi [PERSON_NAME] nagu kerjuseid kuhugi võõrastesse basseini…" at bounding box center [546, 584] width 358 height 54
click at [704, 591] on div "[PERSON_NAME] külalisi [PERSON_NAME] nagu kerjuseid kuhugi võõrastesse basseini…" at bounding box center [546, 584] width 358 height 54
click at [413, 418] on div "[PERSON_NAME] on meie spa osaliselt ventilatsiooni rikke tõttu suletud, avatud …" at bounding box center [810, 381] width 886 height 93
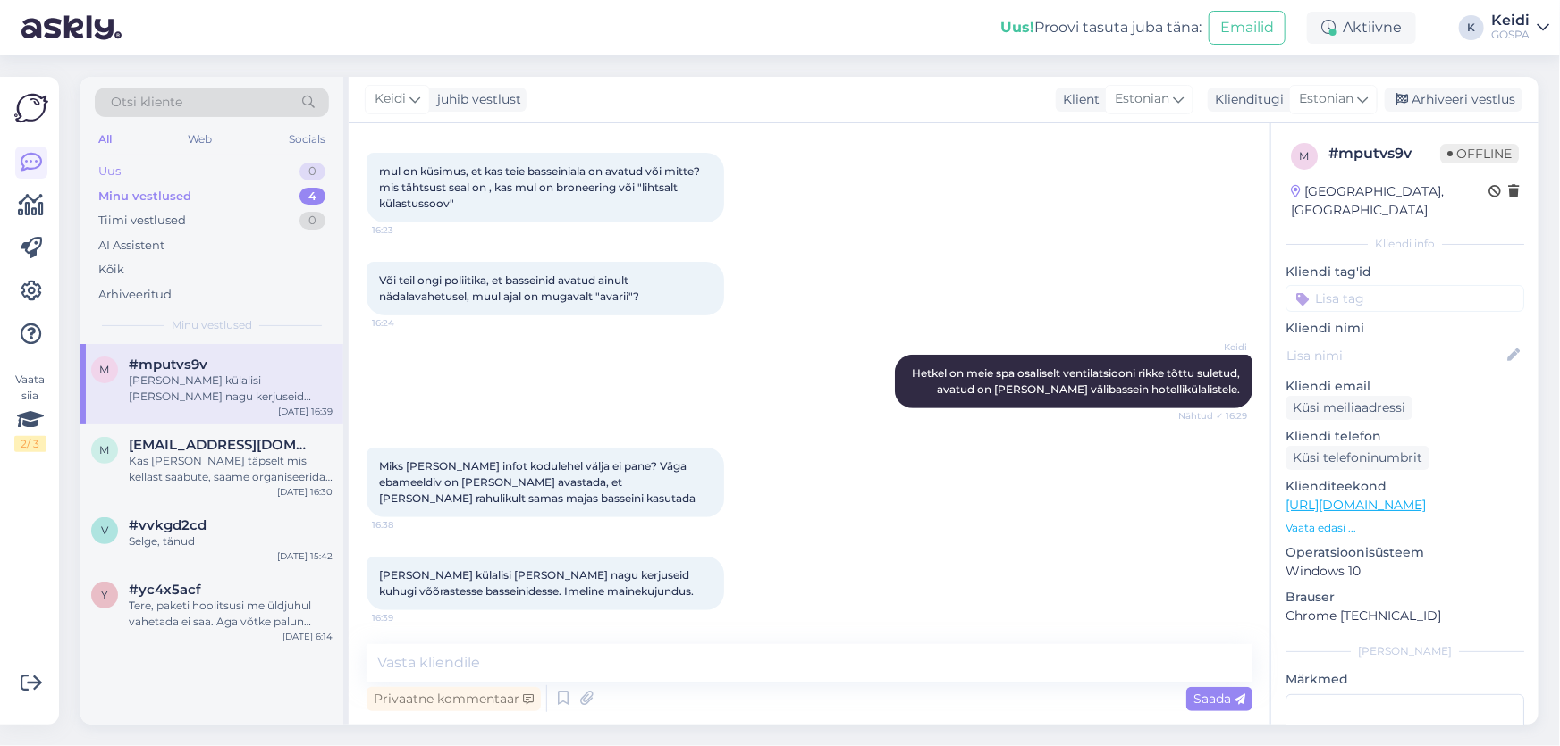
click at [281, 161] on div "Uus 0" at bounding box center [212, 171] width 234 height 25
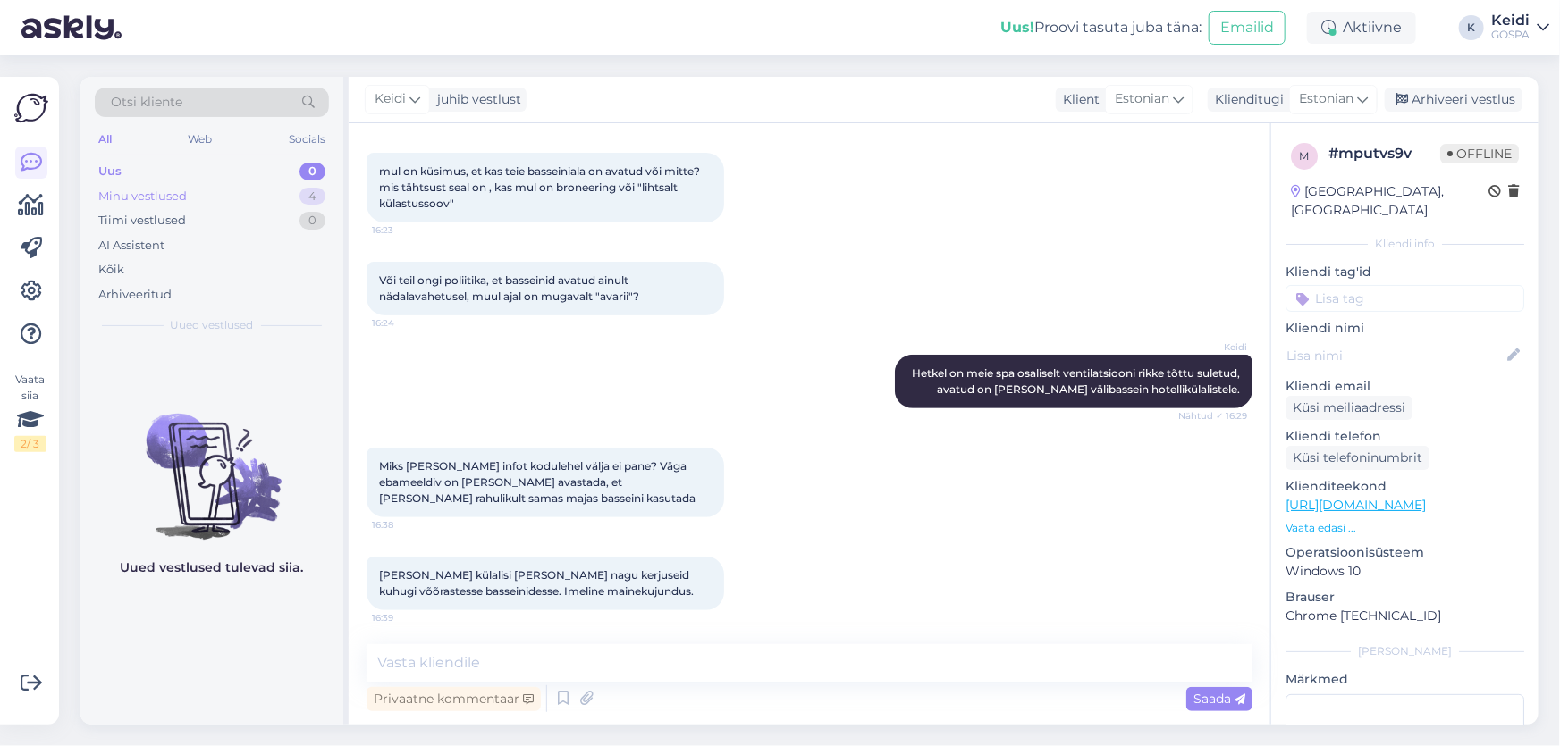
click at [269, 190] on div "Minu vestlused 4" at bounding box center [212, 196] width 234 height 25
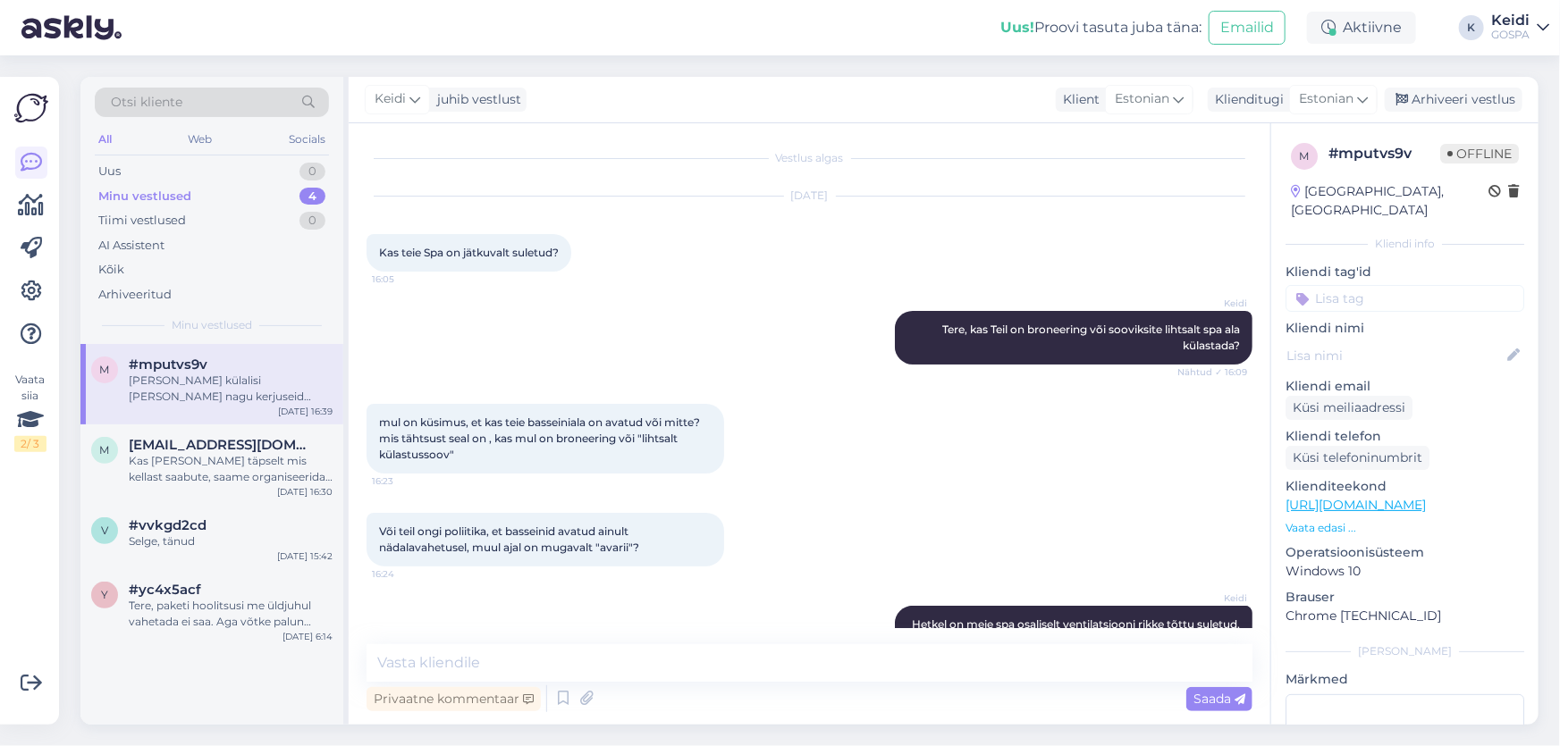
scroll to position [0, 0]
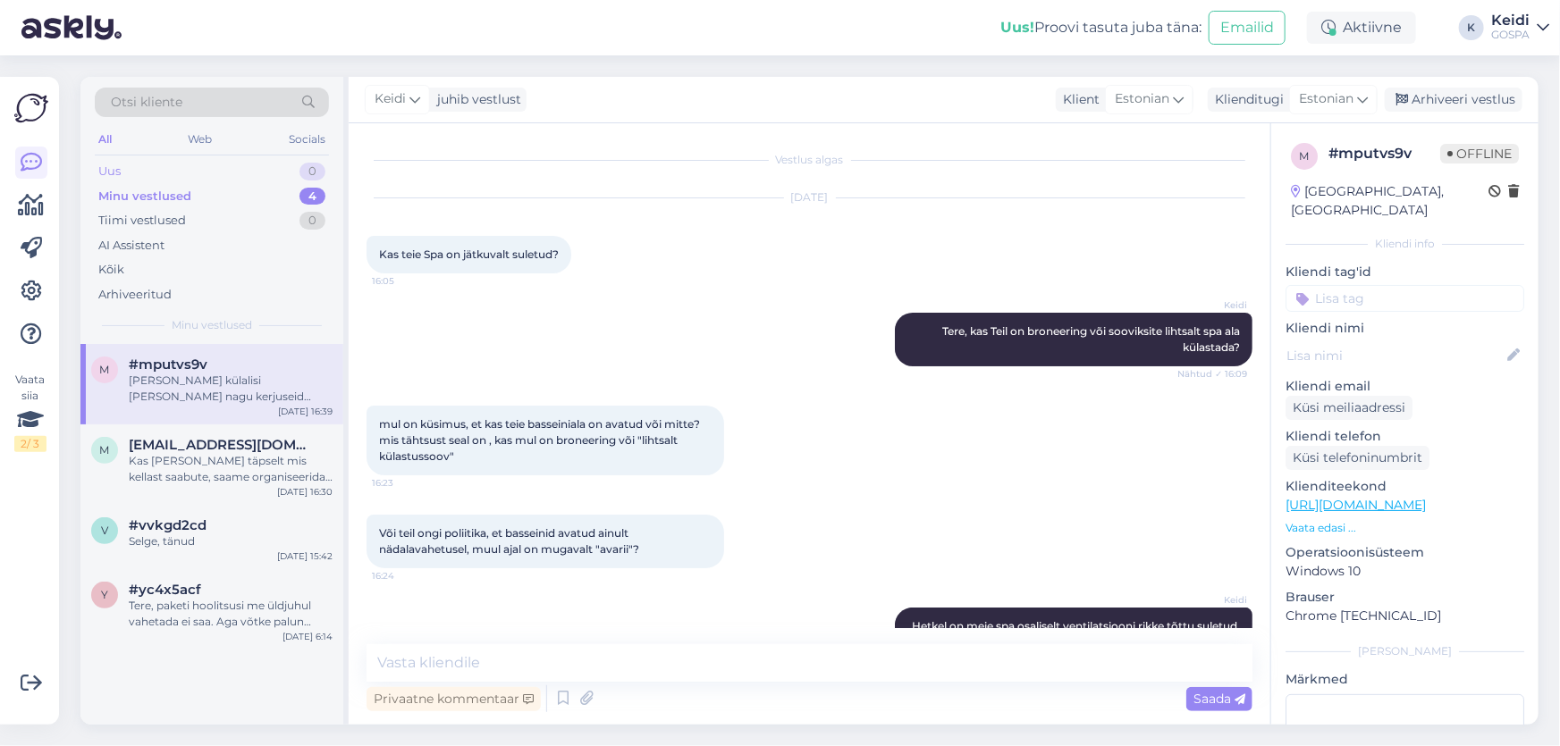
click at [299, 169] on div "Uus 0" at bounding box center [212, 171] width 234 height 25
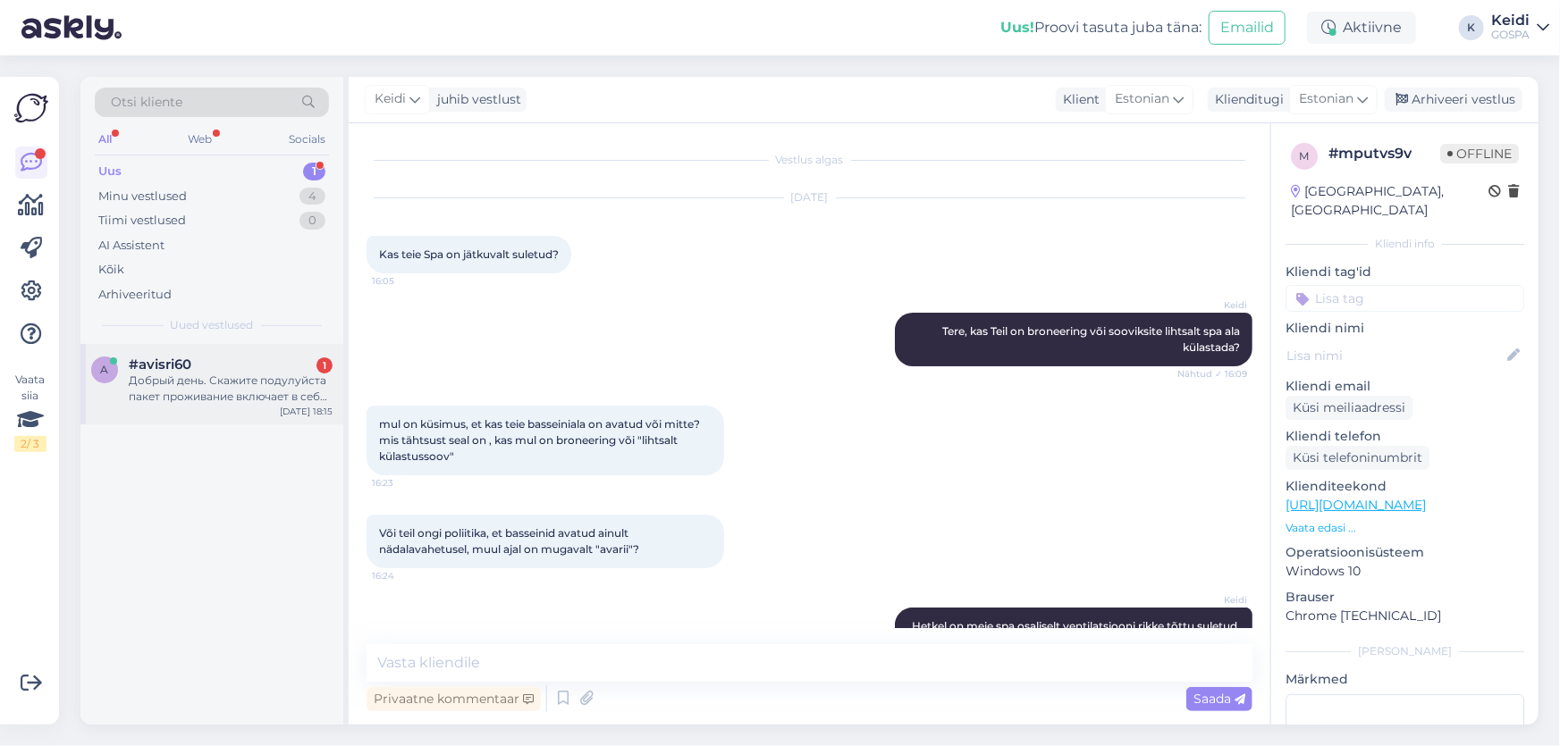
click at [286, 361] on div "#avisri60 1" at bounding box center [231, 365] width 204 height 16
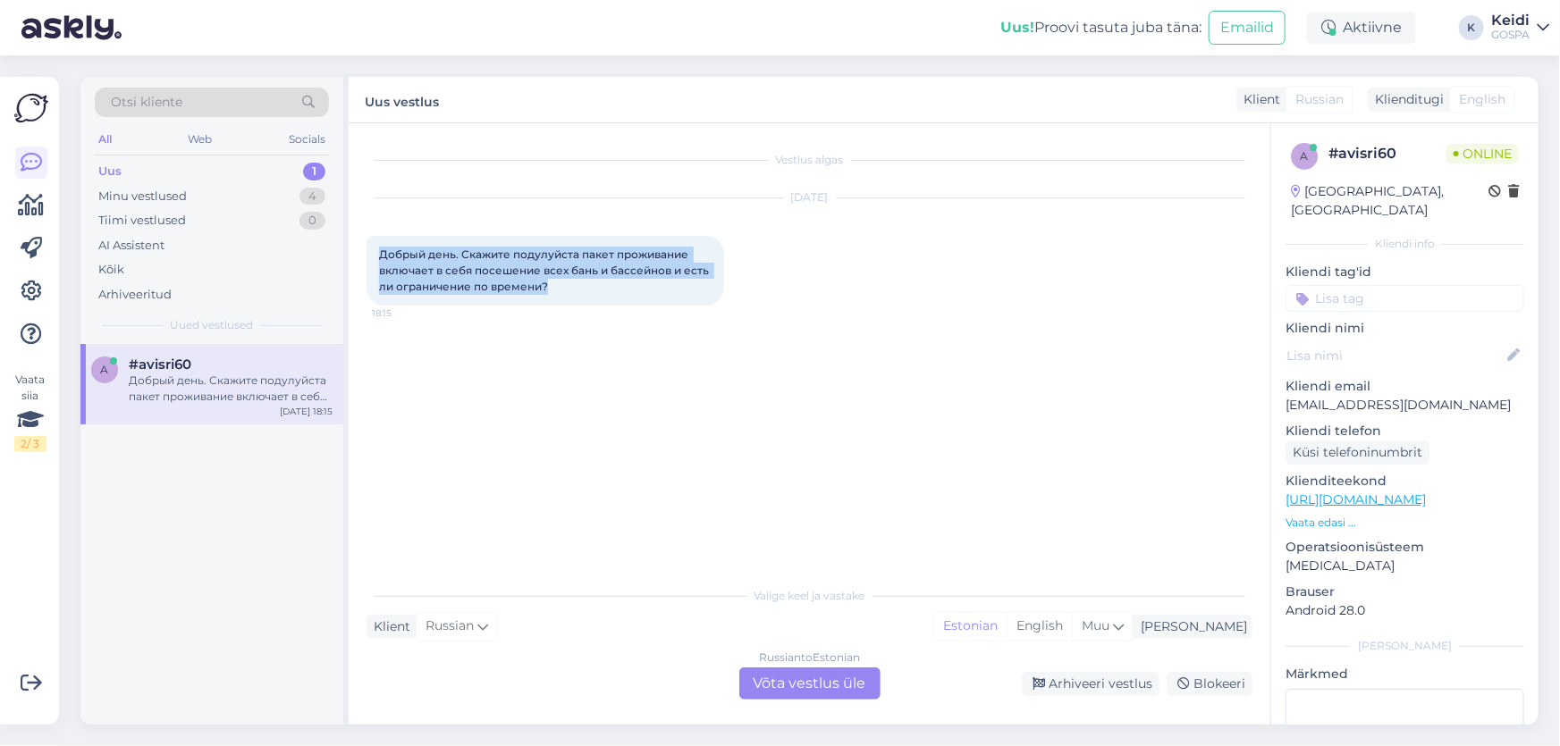
drag, startPoint x: 557, startPoint y: 294, endPoint x: 381, endPoint y: 234, distance: 186.0
click at [381, 234] on div "[DATE] Добрый день. Скажите подулуйста пакет проживание включает в себя посешен…" at bounding box center [810, 252] width 886 height 147
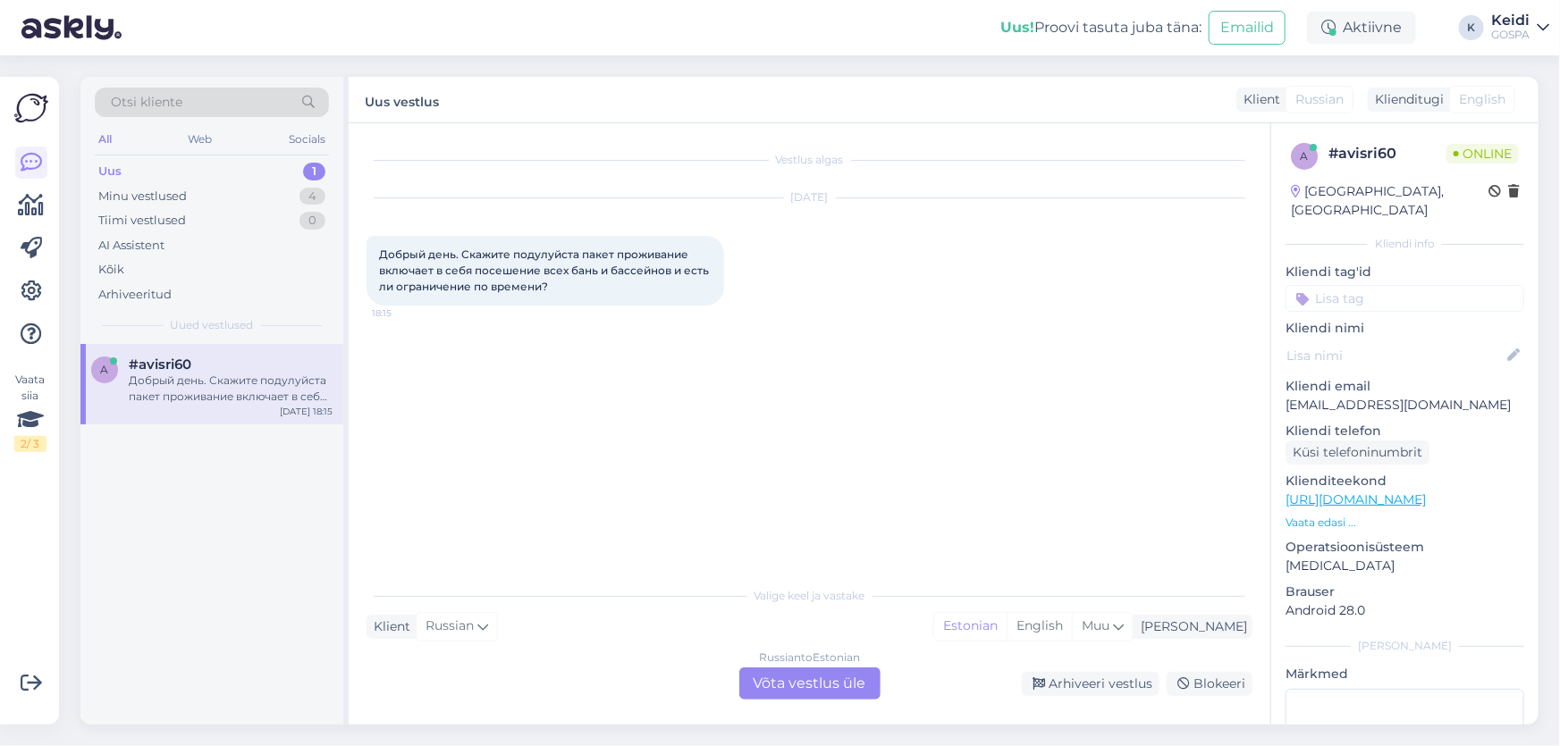
drag, startPoint x: 402, startPoint y: 253, endPoint x: 859, endPoint y: 679, distance: 624.9
click at [859, 679] on div "Russian to Estonian Võta vestlus üle" at bounding box center [809, 684] width 141 height 32
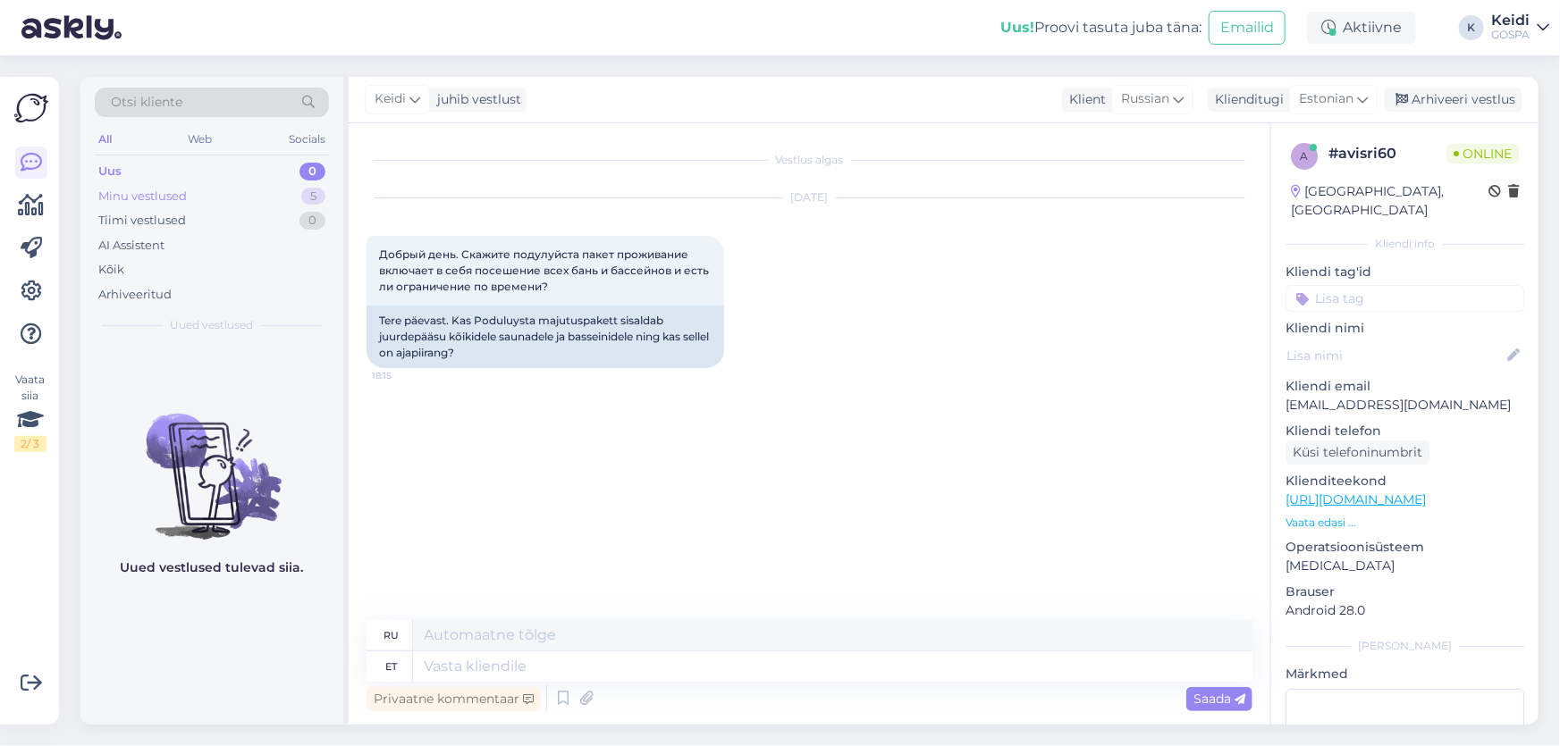
click at [310, 199] on div "5" at bounding box center [313, 197] width 24 height 18
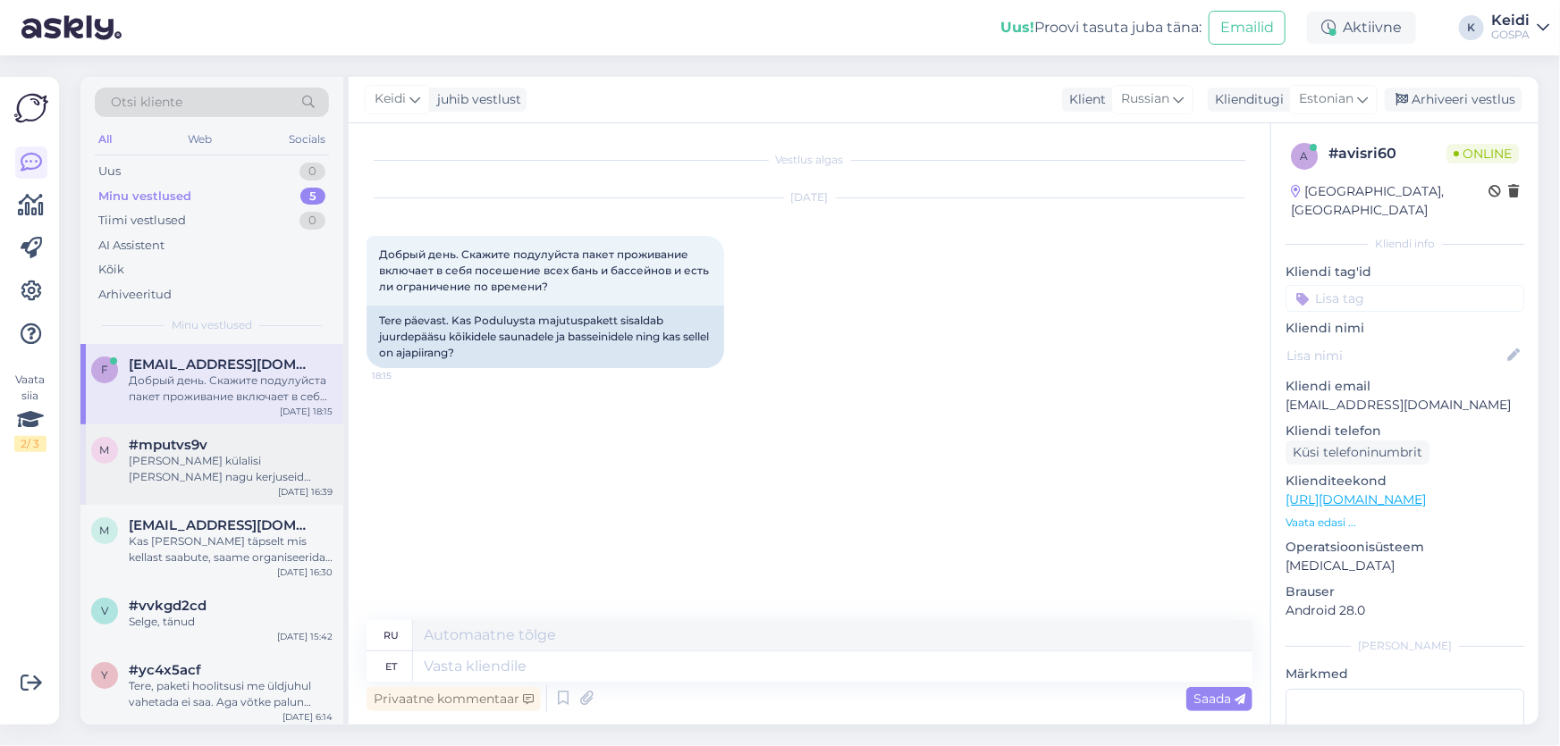
click at [267, 451] on div "#mputvs9v" at bounding box center [231, 445] width 204 height 16
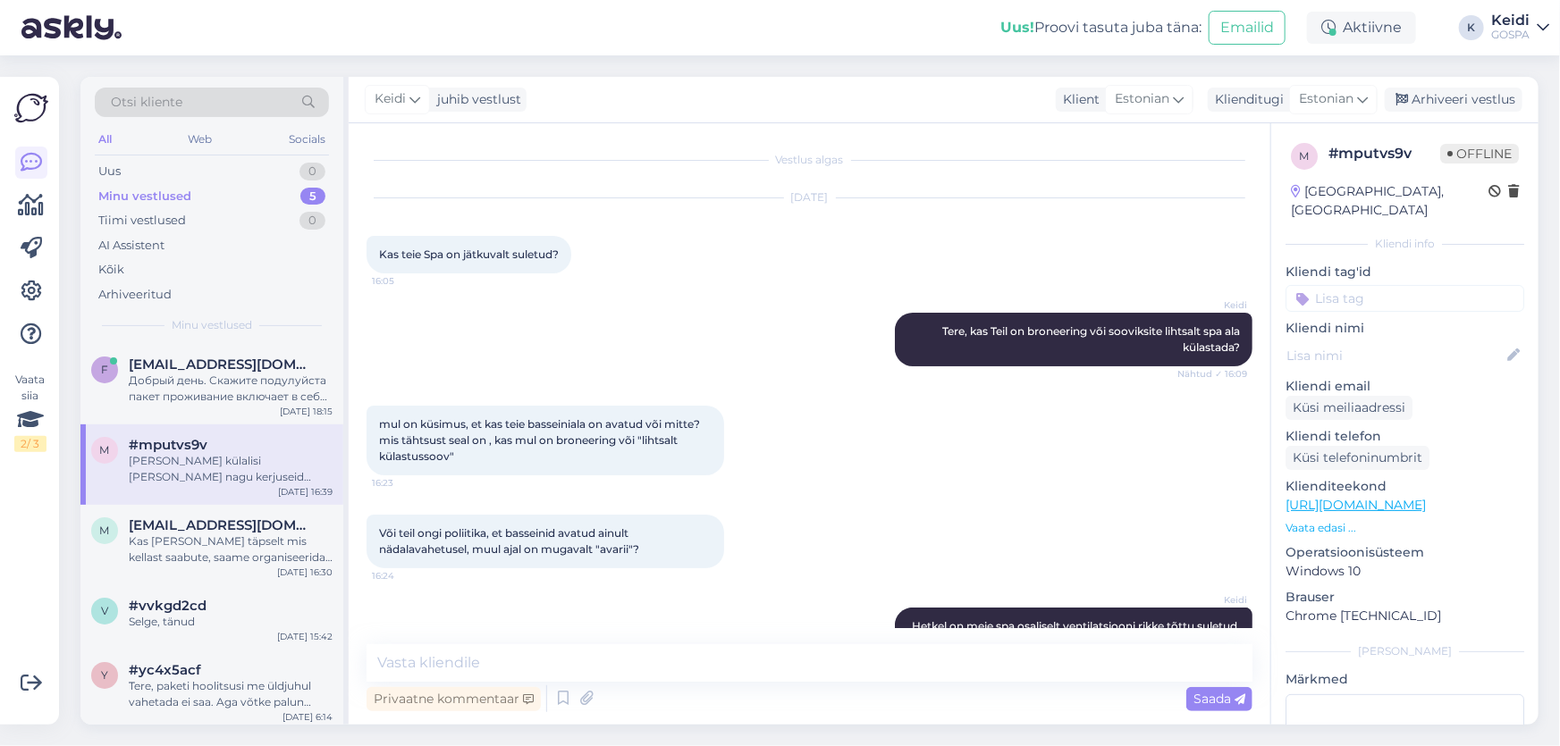
scroll to position [254, 0]
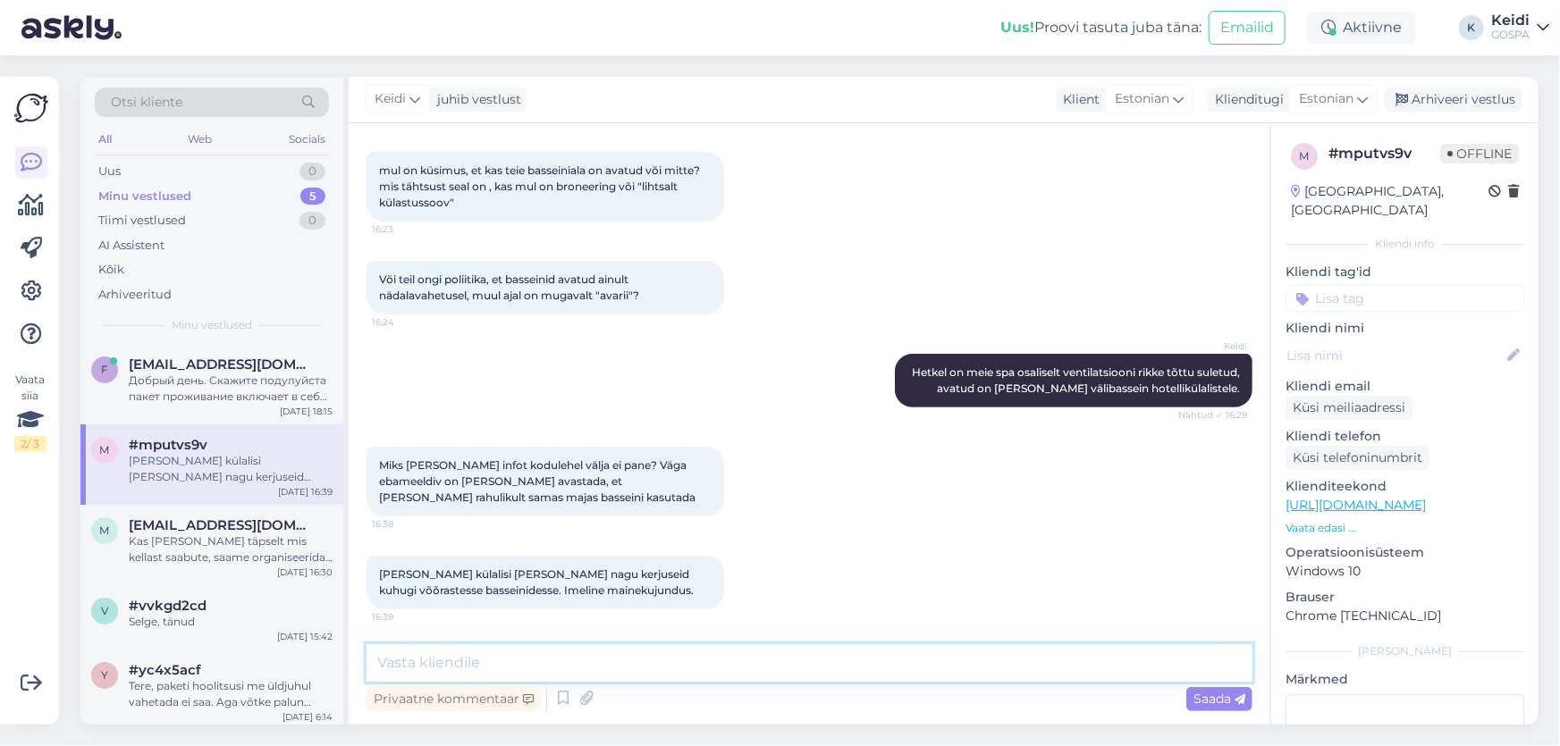
click at [568, 648] on textarea at bounding box center [810, 664] width 886 height 38
type textarea "Lisaküsimuste korral palun põõrduge meie müügiosakonda, Päikest! :)"
click at [992, 524] on div "Miks [PERSON_NAME] infot kodulehel välja ei pane? Väga ebameeldiv on [PERSON_NA…" at bounding box center [810, 481] width 886 height 109
click at [267, 170] on div "Uus 0" at bounding box center [212, 171] width 234 height 25
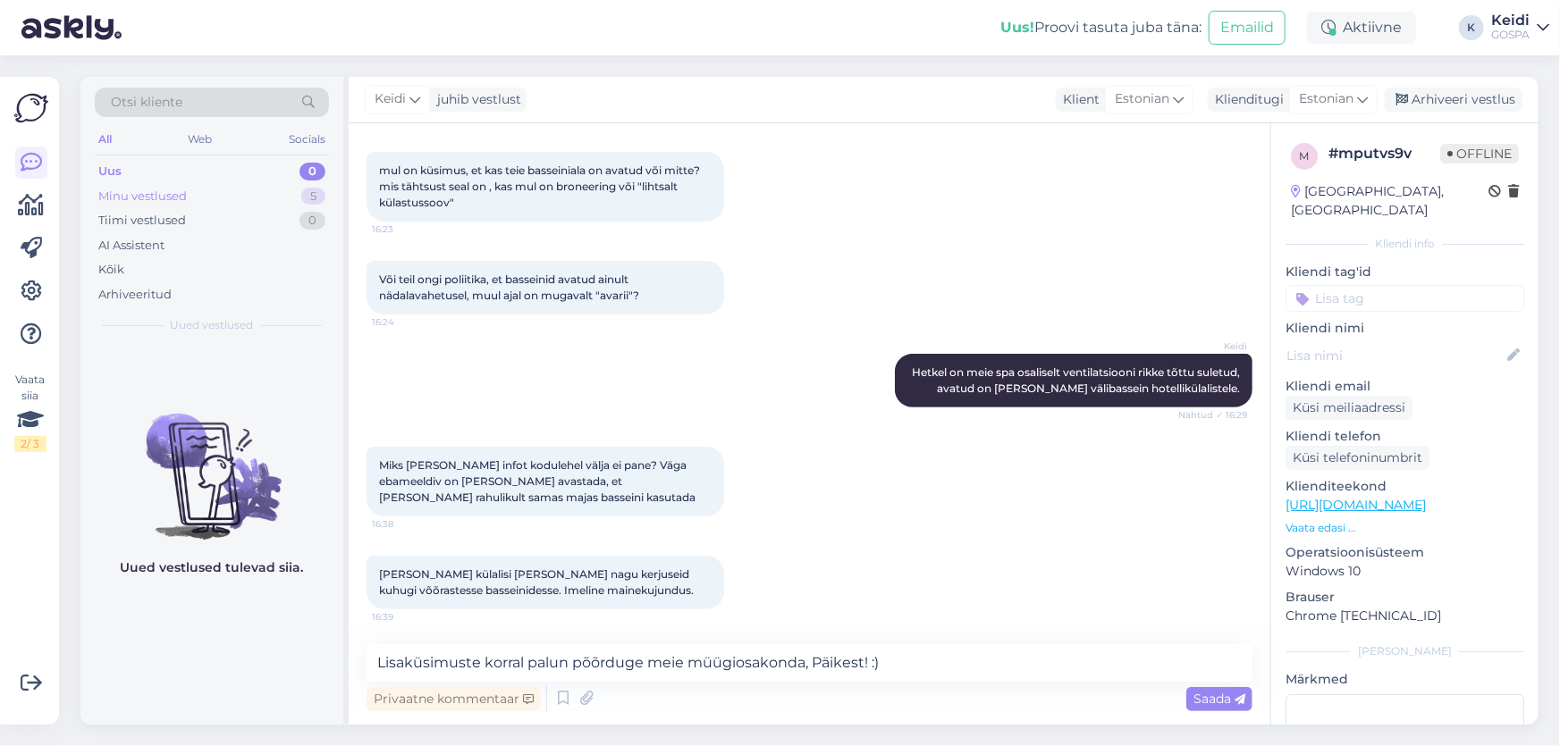
click at [261, 193] on div "Minu vestlused 5" at bounding box center [212, 196] width 234 height 25
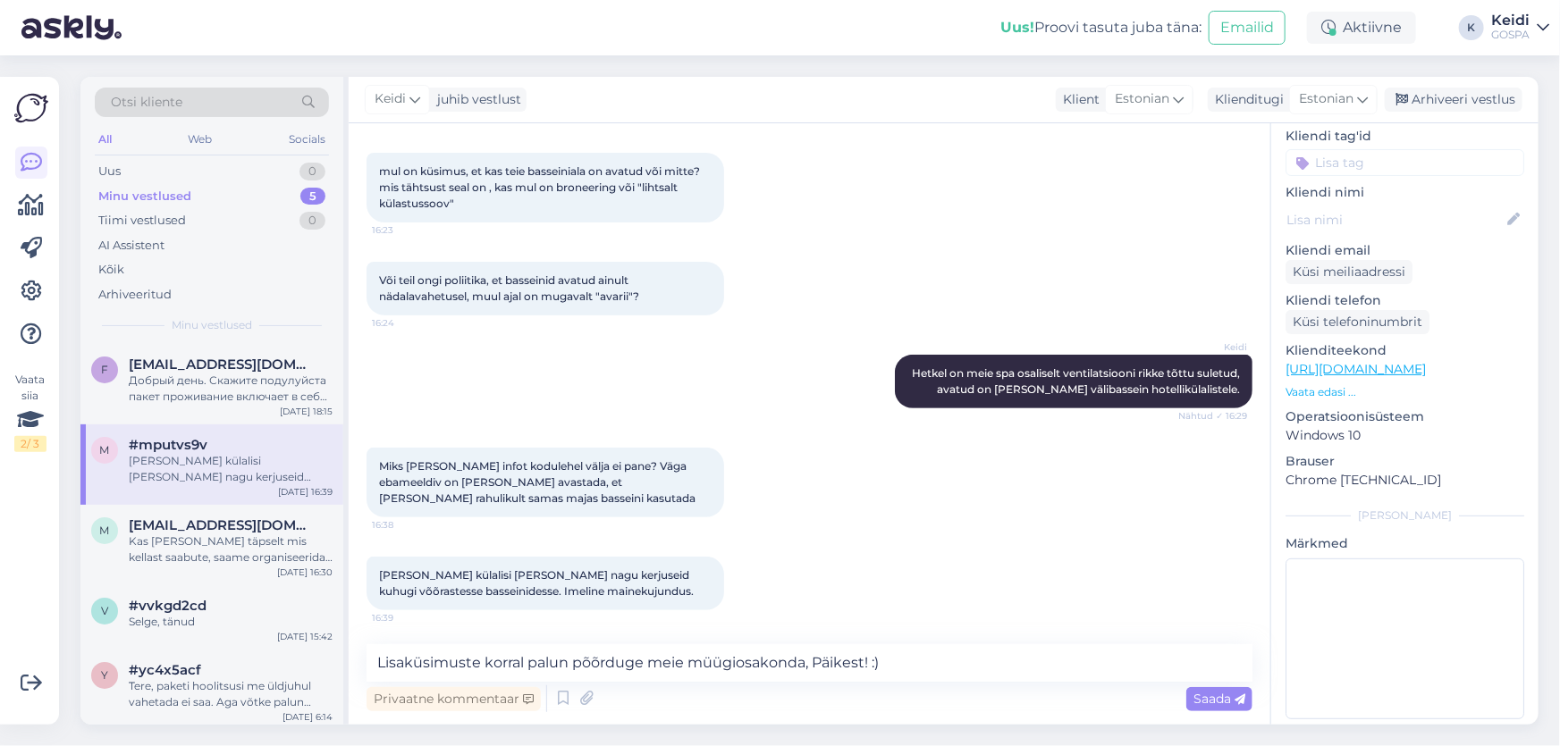
scroll to position [137, 0]
click at [1376, 580] on textarea at bounding box center [1404, 638] width 239 height 161
click at [949, 474] on div "Miks [PERSON_NAME] infot kodulehel välja ei pane? Väga ebameeldiv on [PERSON_NA…" at bounding box center [810, 482] width 886 height 109
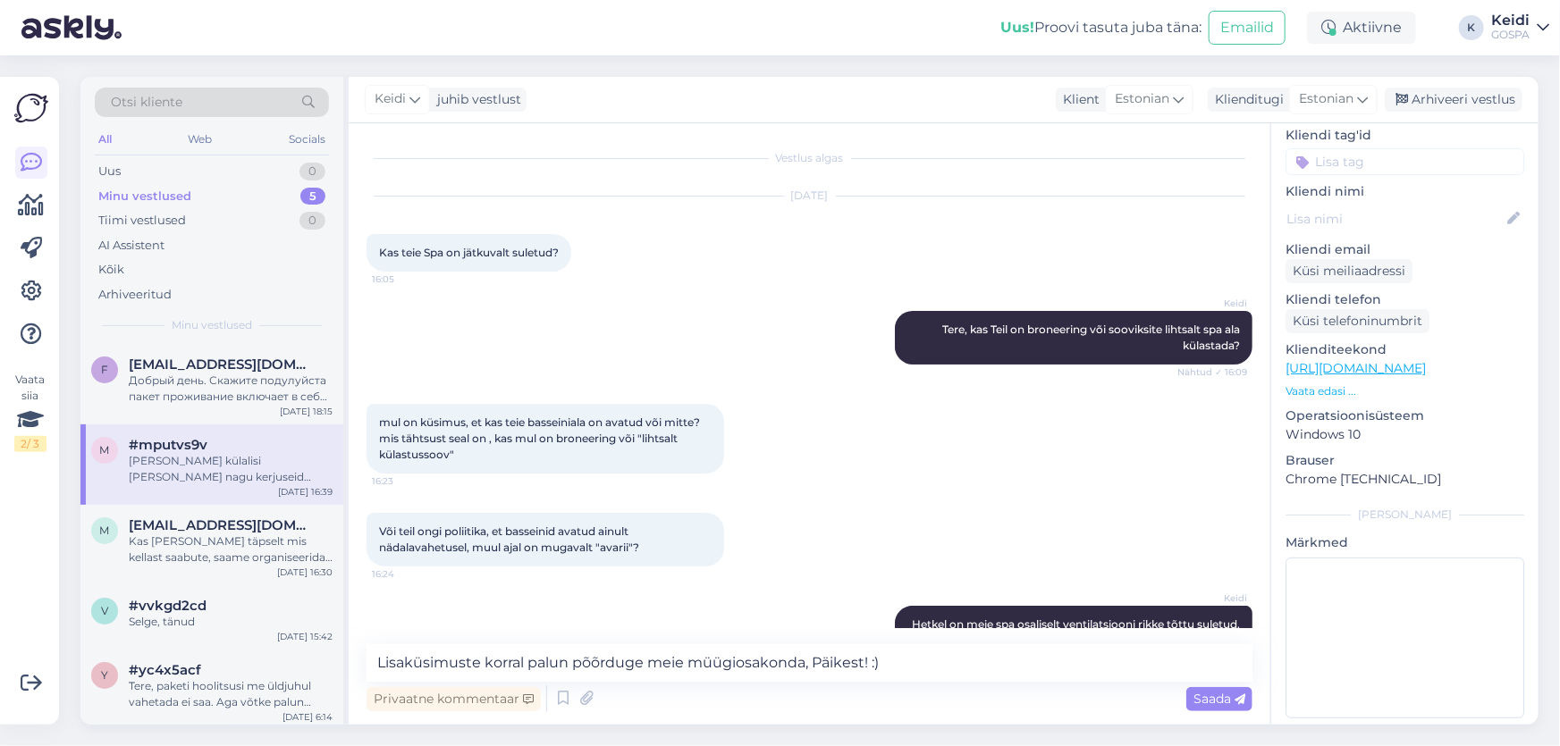
scroll to position [0, 0]
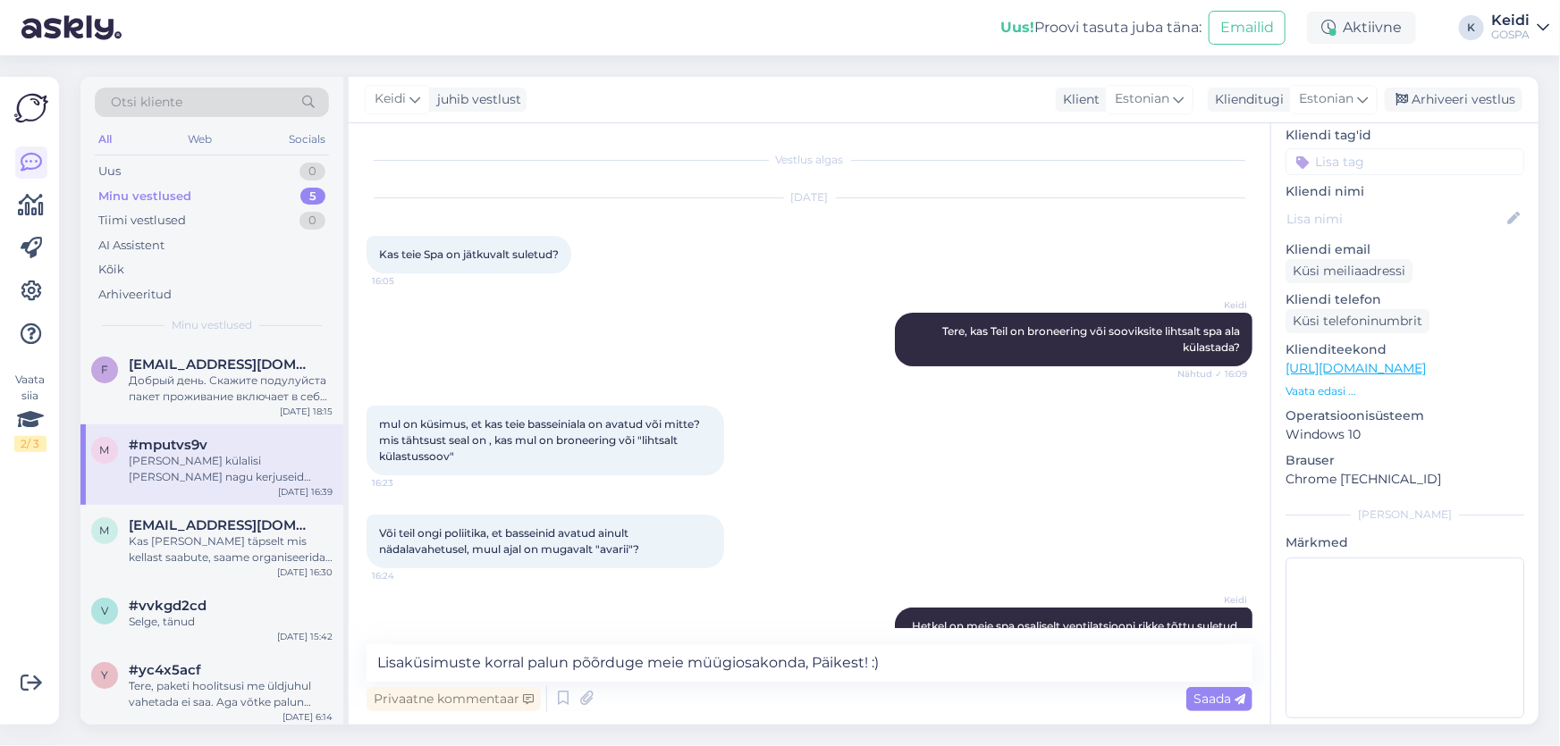
click at [260, 157] on div "Otsi kliente All Web Socials Uus 0 Minu vestlused 5 Tiimi vestlused 0 AI Assist…" at bounding box center [211, 210] width 263 height 267
click at [278, 324] on div "Minu vestlused" at bounding box center [212, 325] width 234 height 16
click at [266, 371] on div "[EMAIL_ADDRESS][DOMAIN_NAME]" at bounding box center [231, 365] width 204 height 16
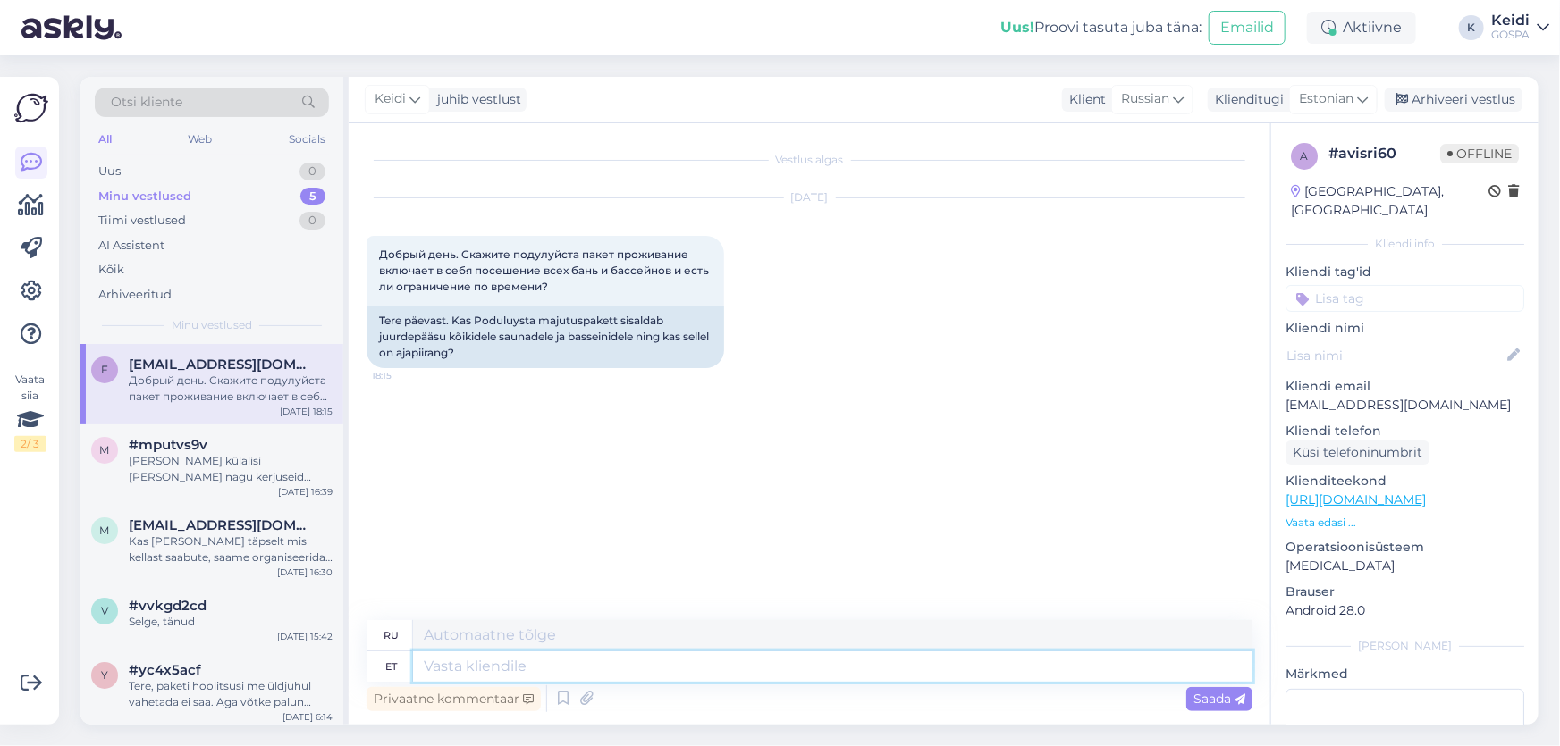
click at [670, 661] on textarea at bounding box center [832, 667] width 839 height 30
type textarea "Tere1"
type textarea "Привет1"
type textarea "Tere!"
type textarea "Привет!"
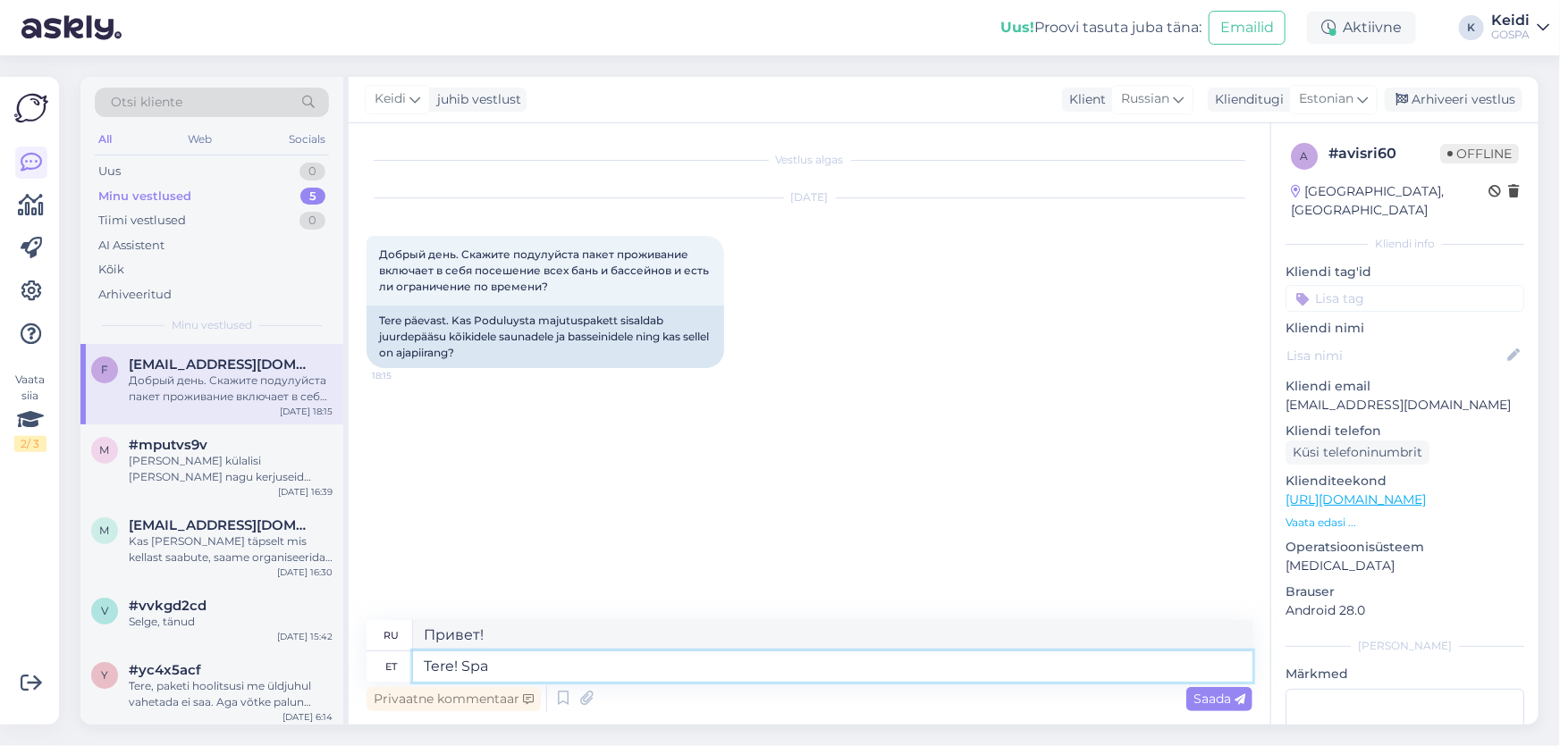
type textarea "Tere! Spa"
type textarea "Привет! Спа"
type textarea "Tere! Spa külastus"
type textarea "Привет! Посещение спа."
type textarea "Tere! Spa külastus sisaldub"
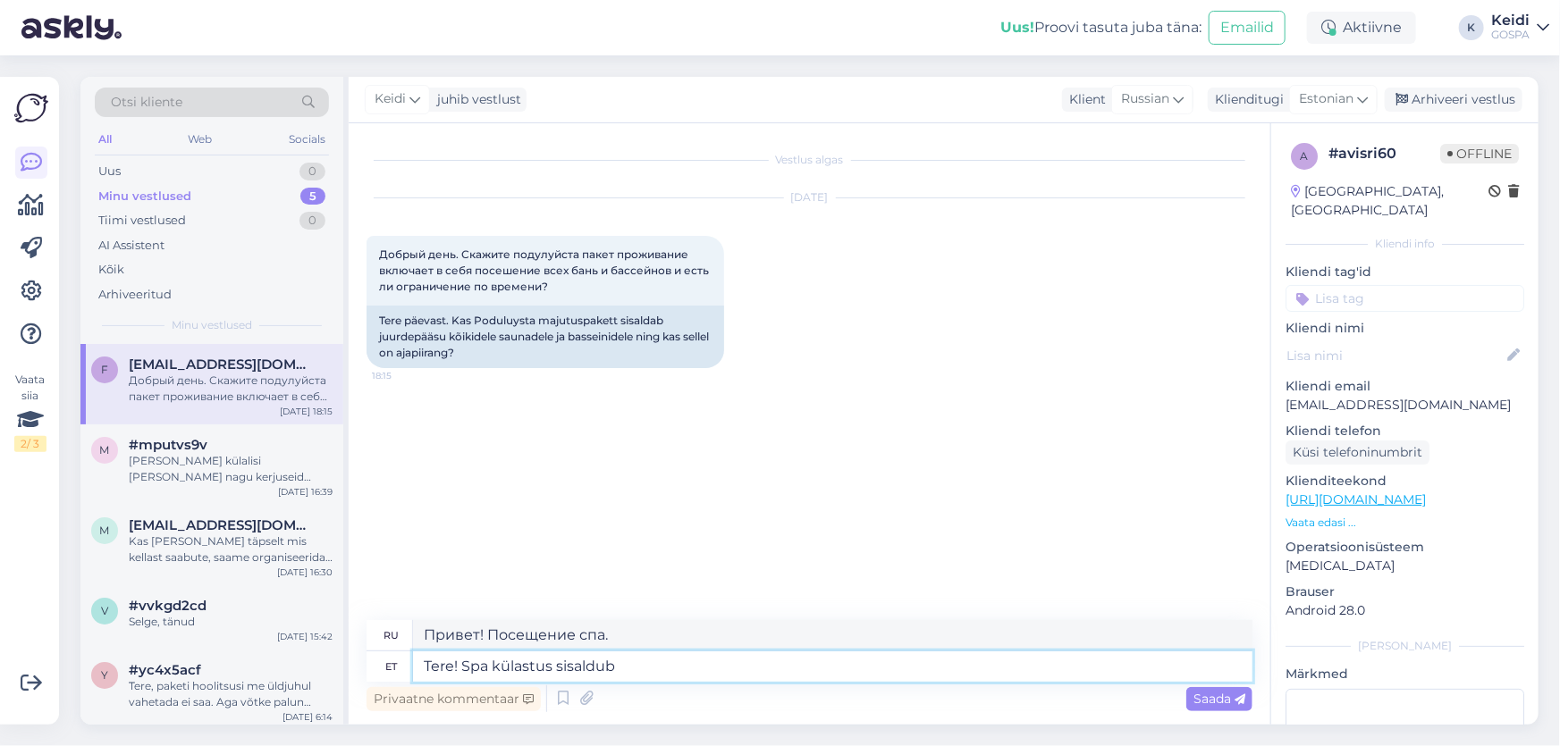
type textarea "Здравствуйте! В стоимость входит посещение спа."
type textarea "Tere! Spa külastus sisaldub hinnas, s"
type textarea "Здравствуйте! Посещение спа включено в стоимость."
type textarea "Tere! Spa külastus sisaldub hinnas, sellele p"
type textarea "Здравствуйте! Посещение спа включено в стоимость, пожалуйста."
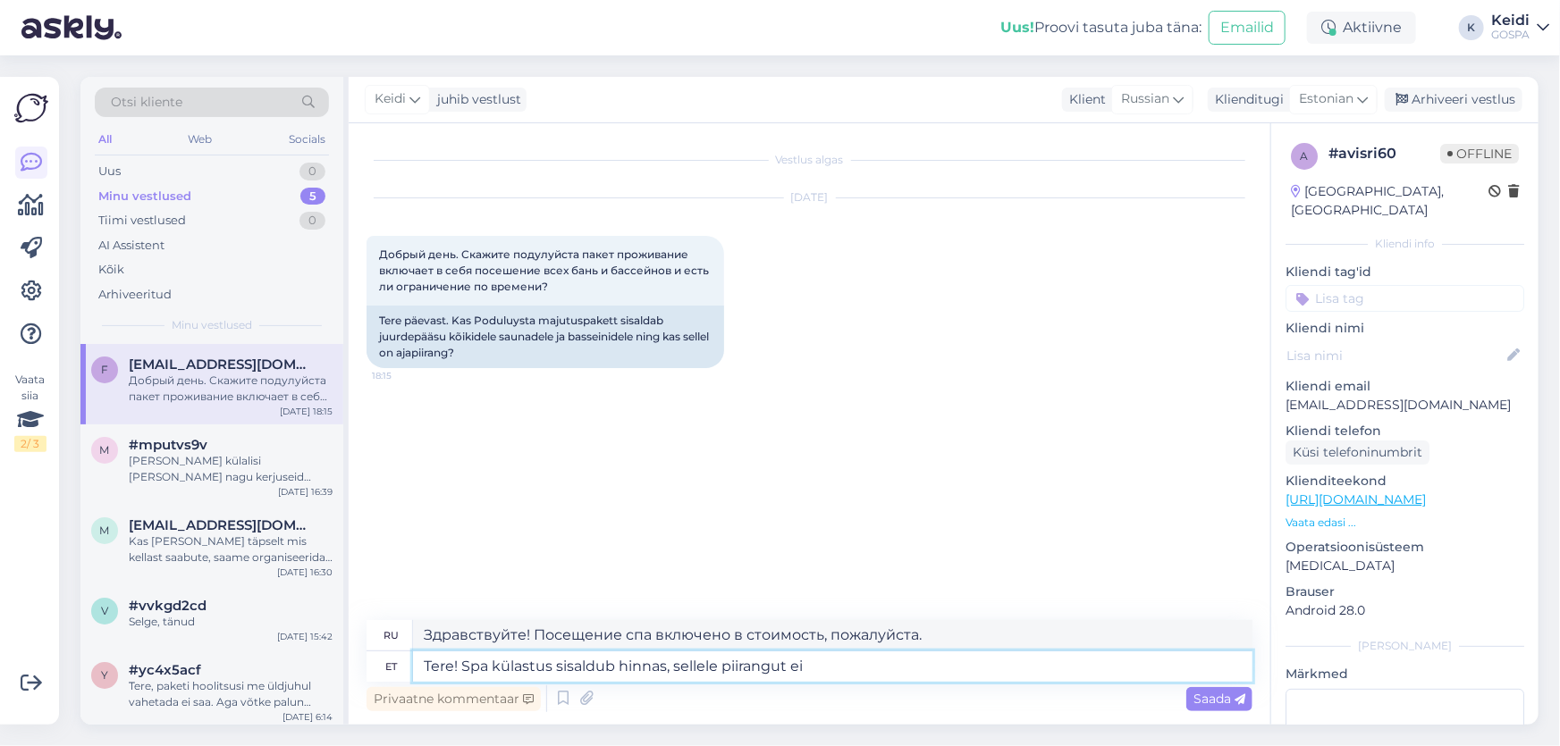
type textarea "Tere! Spa külastus sisaldub hinnas, sellele piirangut ei"
type textarea "Здравствуйте! Посещение спа включено в стоимость, ограничений нет."
type textarea "Tere! Spa külastus sisaldub hinnas, sellele piirangut ei ole!"
type textarea "Здравствуйте! Посещение спа включено в стоимость, ограничений нет!"
type textarea "Tere! Spa külastus sisaldub hinnas, sellele piirangut ei ole!"
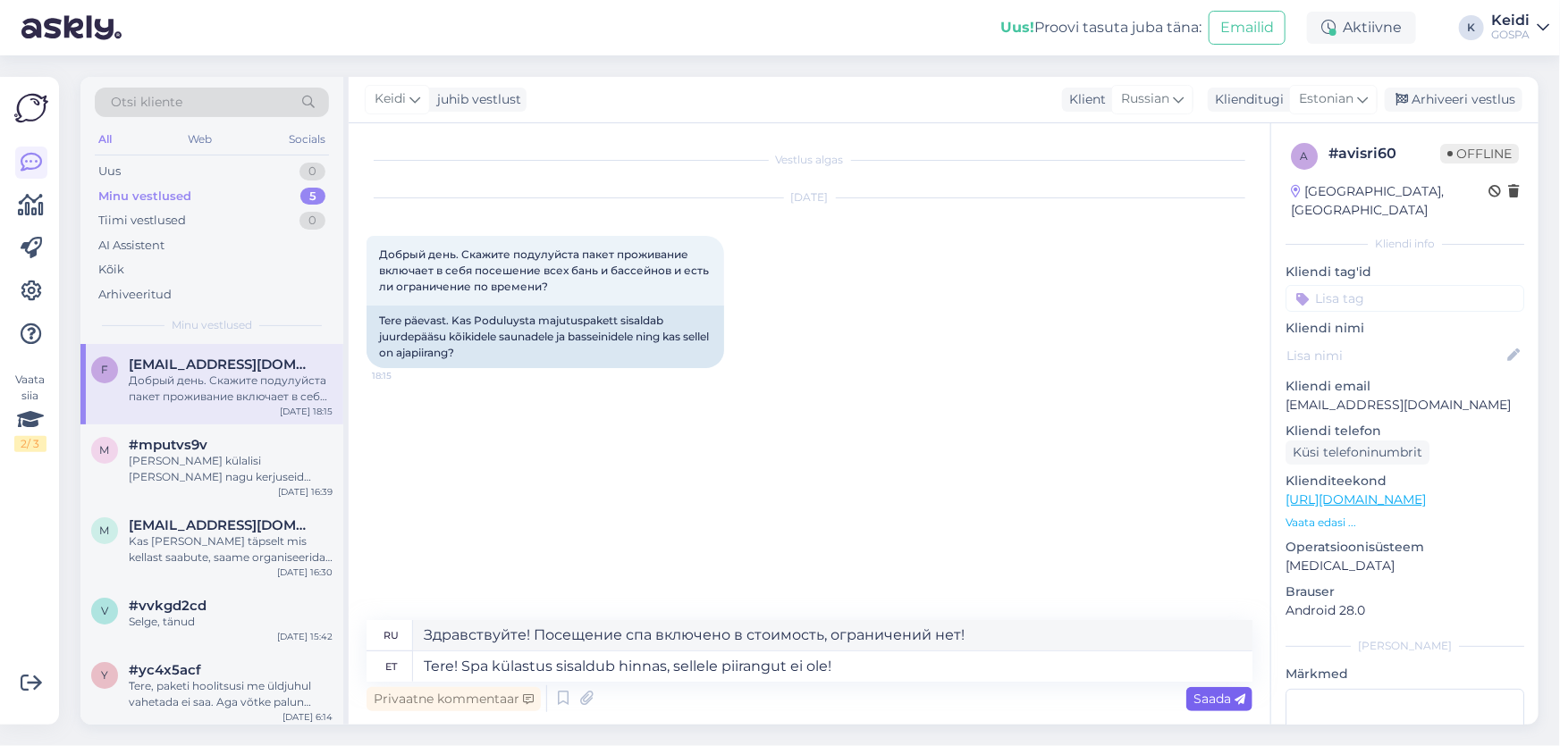
click at [1219, 704] on span "Saada" at bounding box center [1219, 699] width 52 height 16
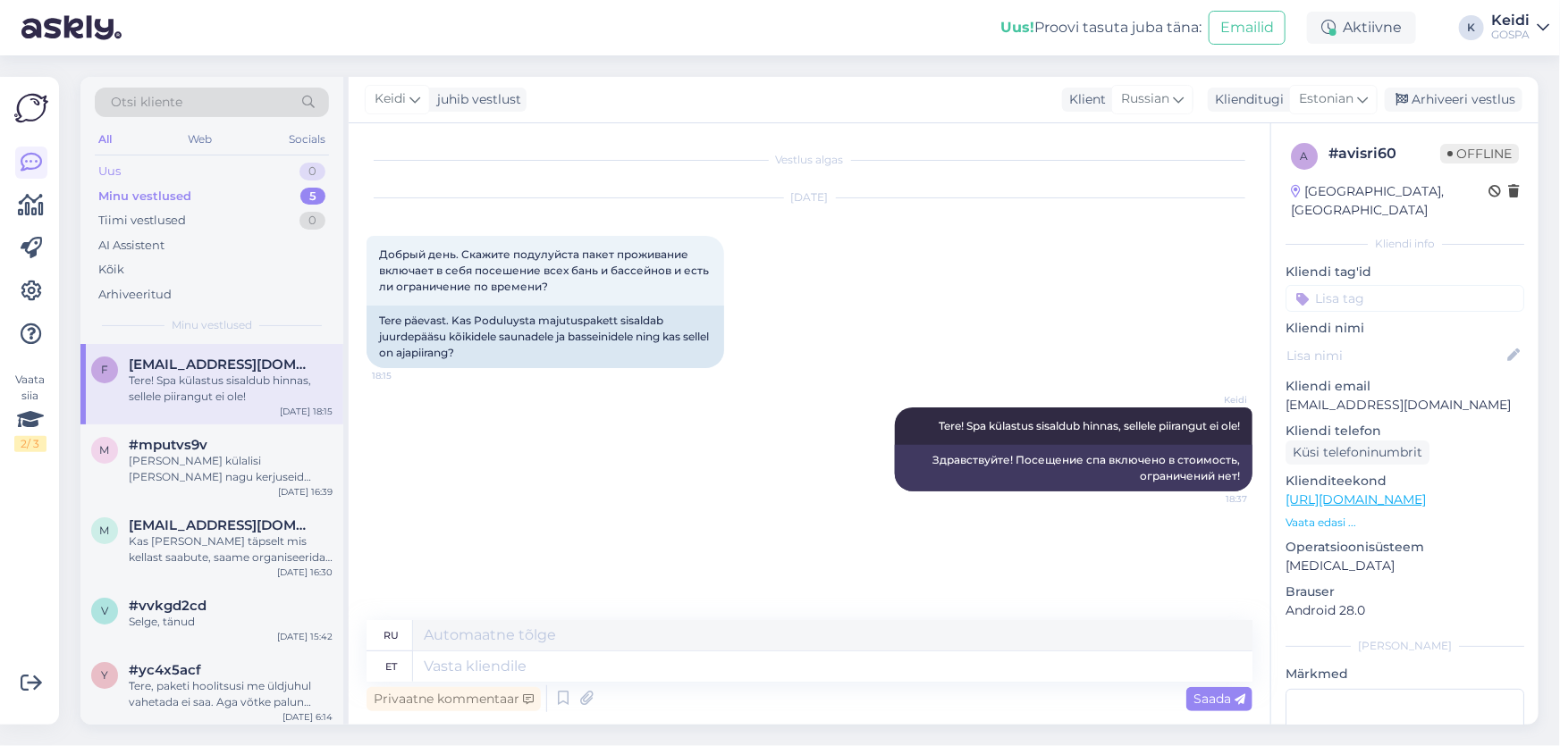
click at [237, 160] on div "Uus 0" at bounding box center [212, 171] width 234 height 25
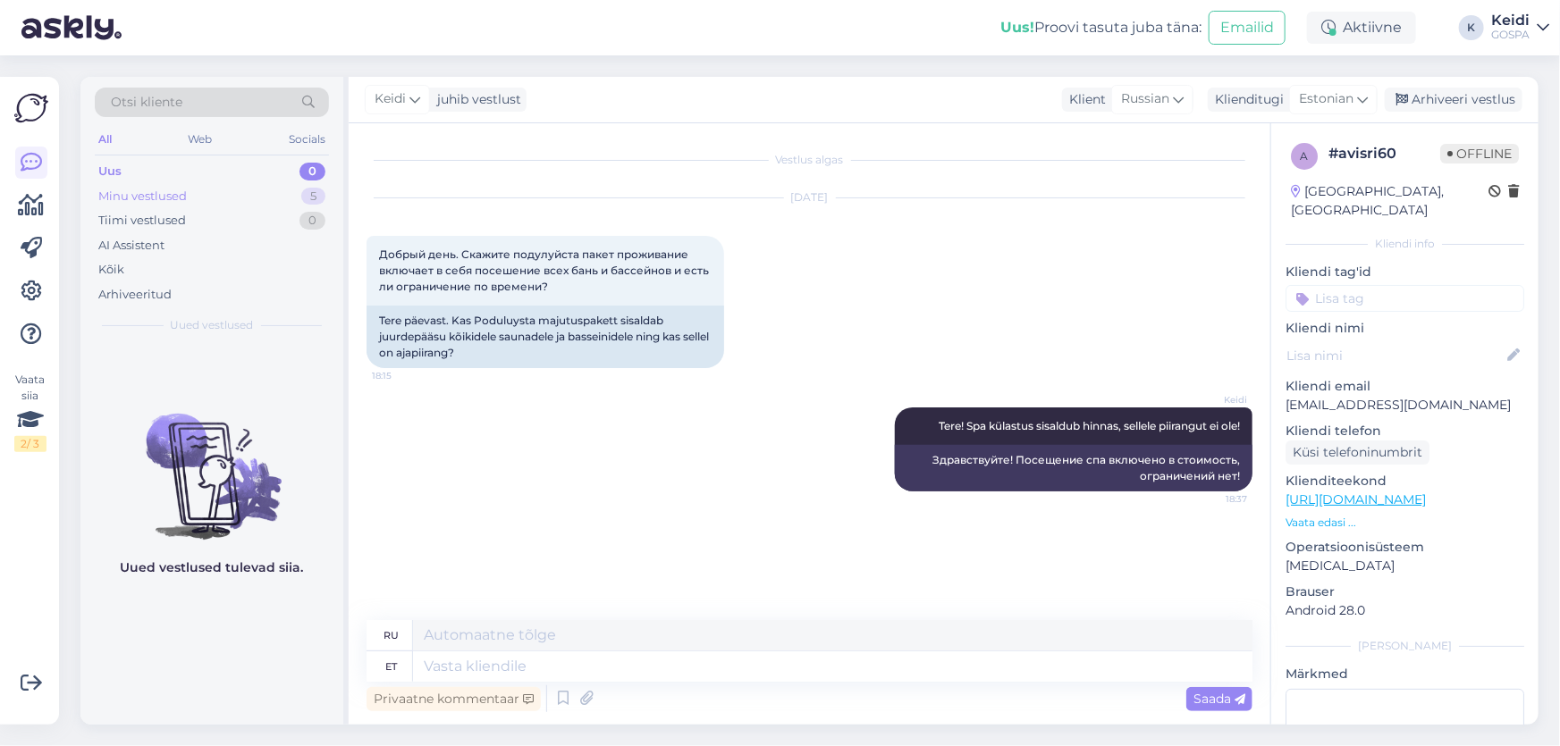
click at [281, 192] on div "Minu vestlused 5" at bounding box center [212, 196] width 234 height 25
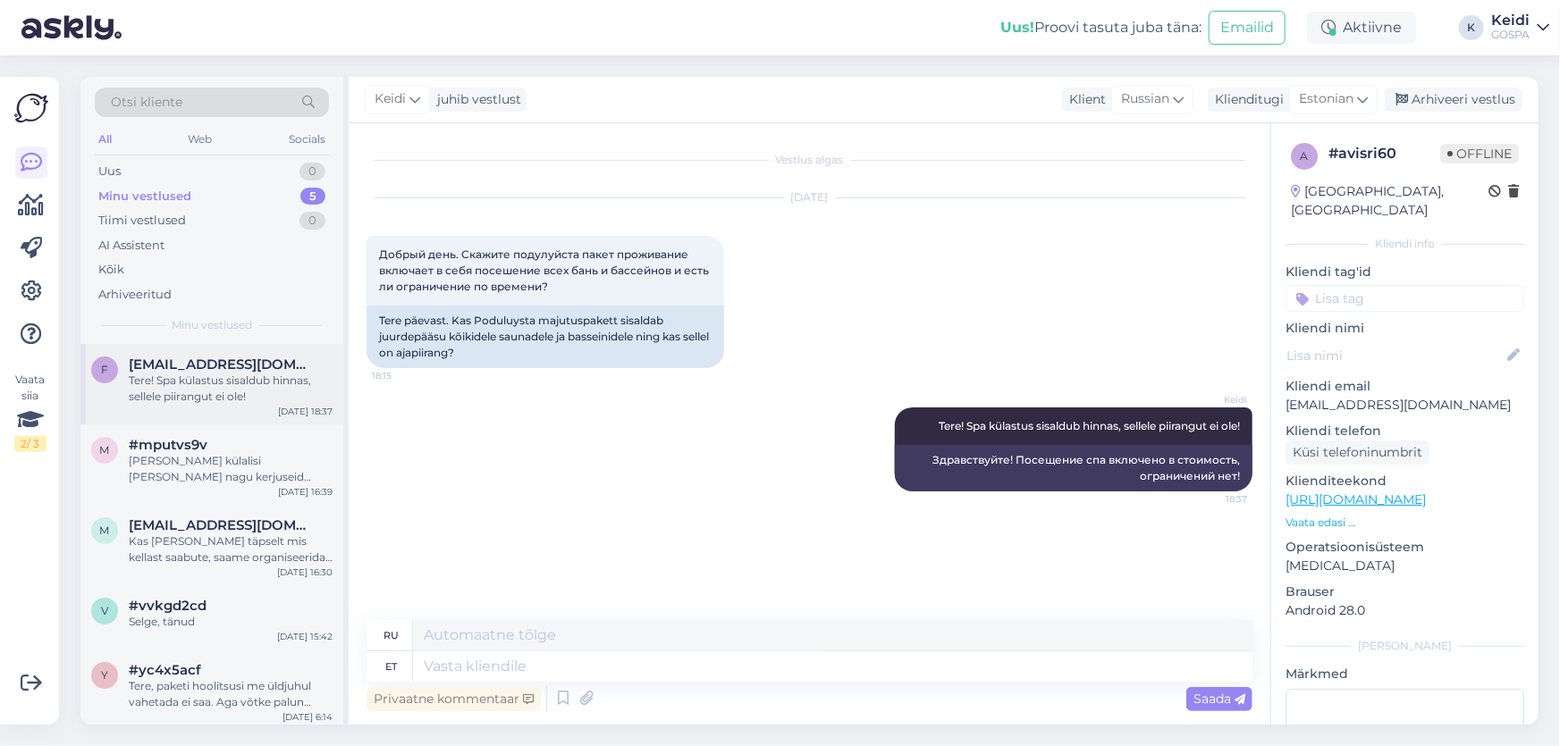
click at [270, 383] on div "Tere! Spa külastus sisaldub hinnas, sellele piirangut ei ole!" at bounding box center [231, 389] width 204 height 32
click at [261, 449] on div "#mputvs9v" at bounding box center [231, 445] width 204 height 16
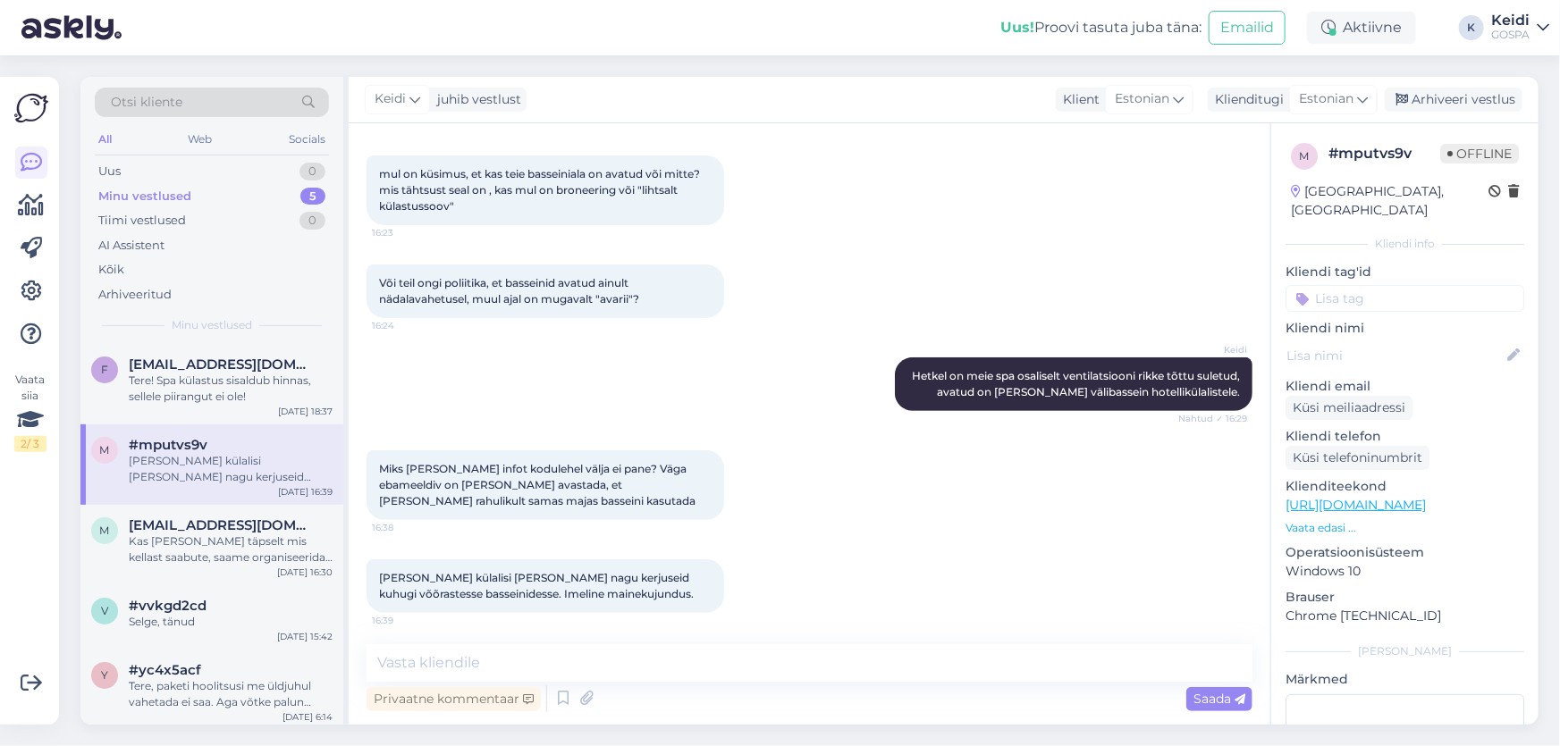
scroll to position [253, 0]
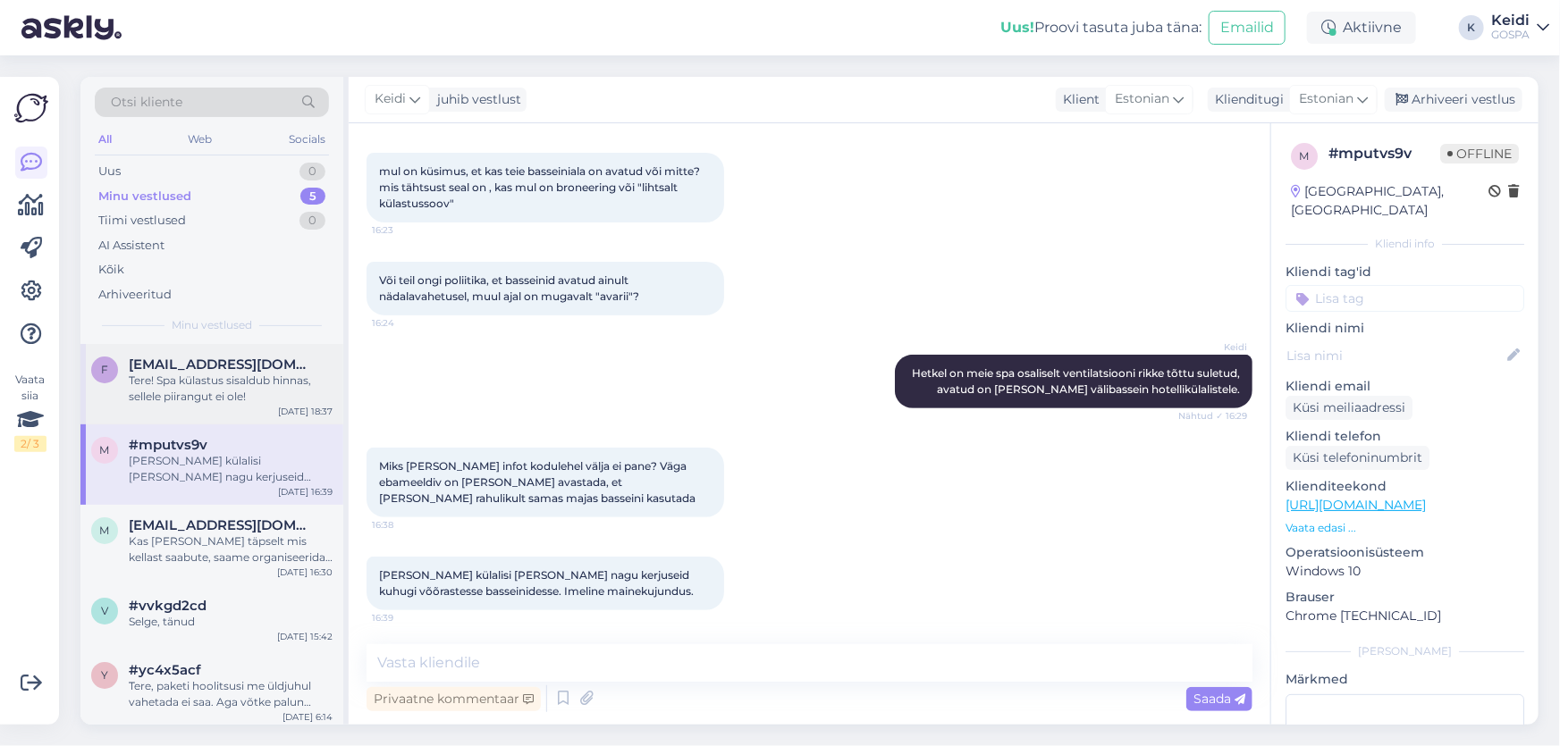
click at [221, 418] on div "f [EMAIL_ADDRESS][DOMAIN_NAME] Tere! Spa külastus sisaldub hinnas, sellele piir…" at bounding box center [211, 384] width 263 height 80
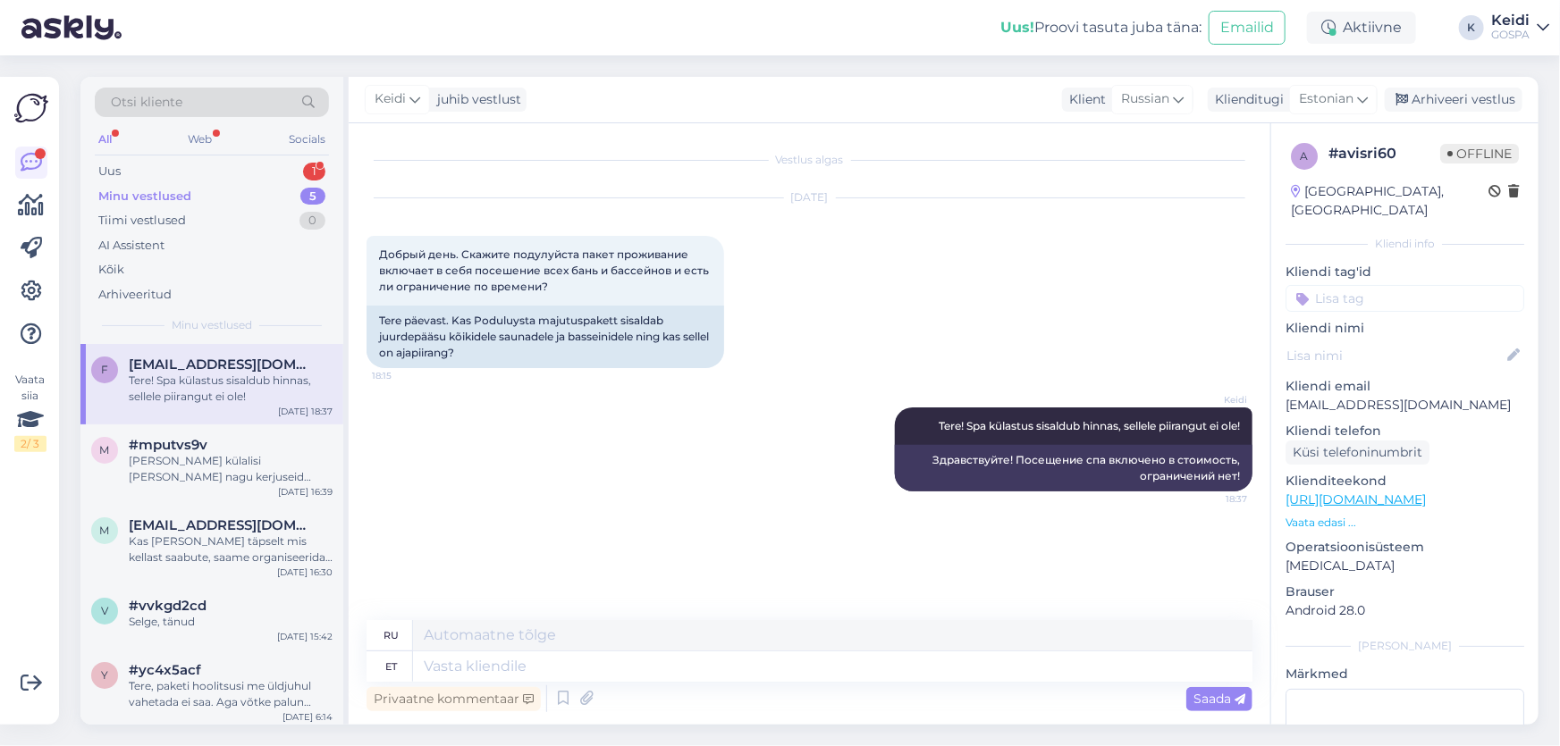
click at [277, 155] on div "All Web Socials" at bounding box center [212, 142] width 234 height 28
click at [285, 161] on div "Uus 1" at bounding box center [212, 171] width 234 height 25
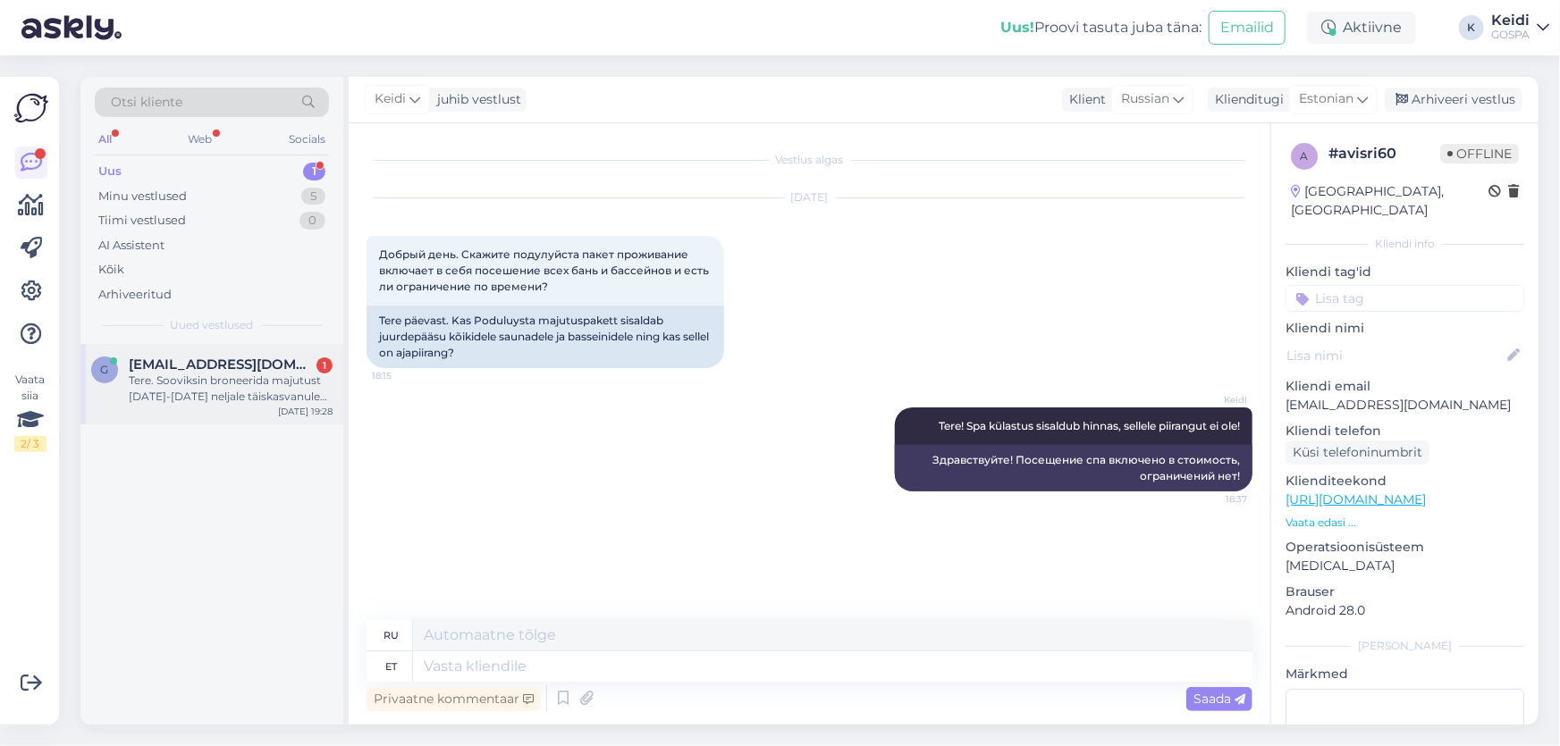
click at [269, 358] on span "[EMAIL_ADDRESS][DOMAIN_NAME]" at bounding box center [222, 365] width 186 height 16
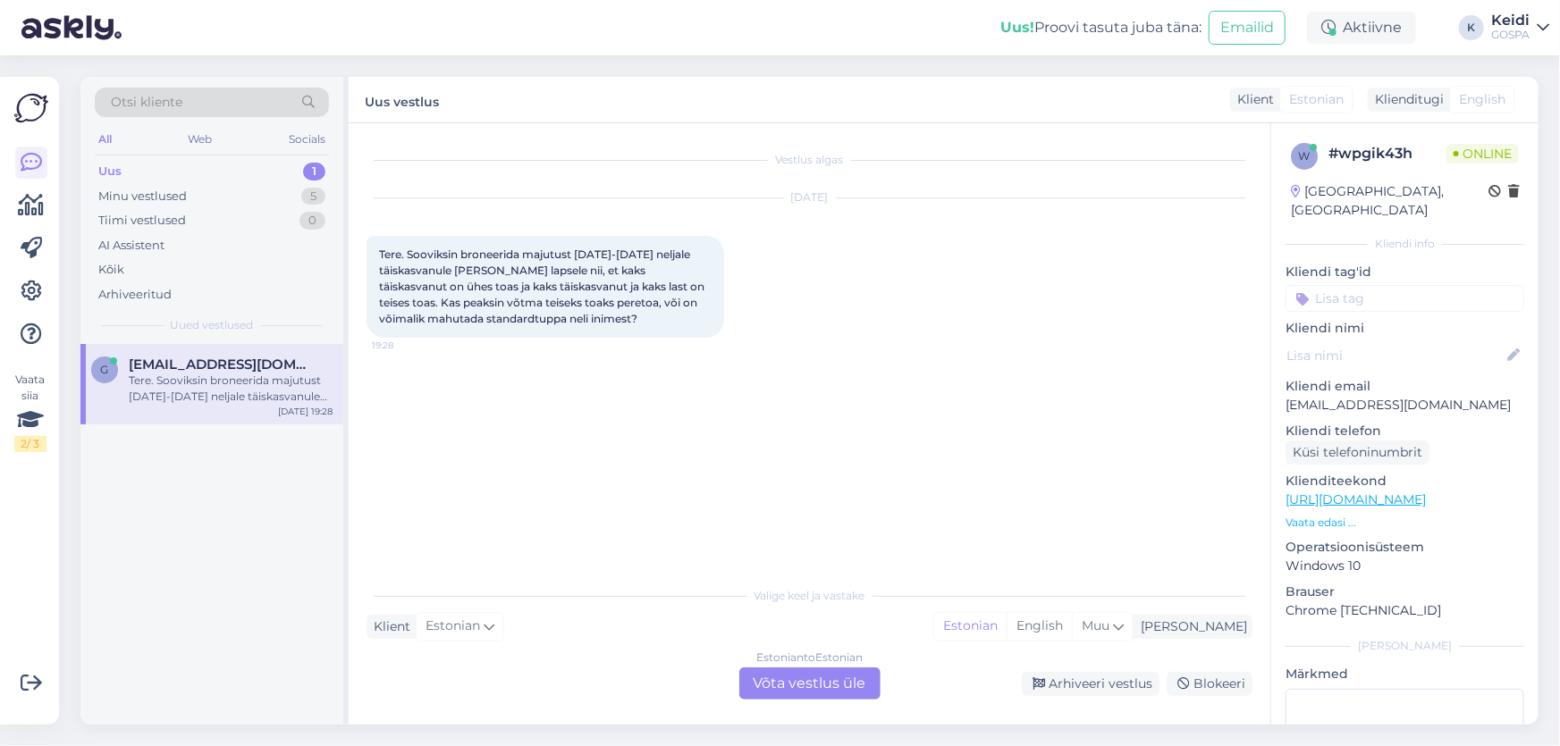
click at [786, 660] on div "Estonian to Estonian" at bounding box center [809, 658] width 106 height 16
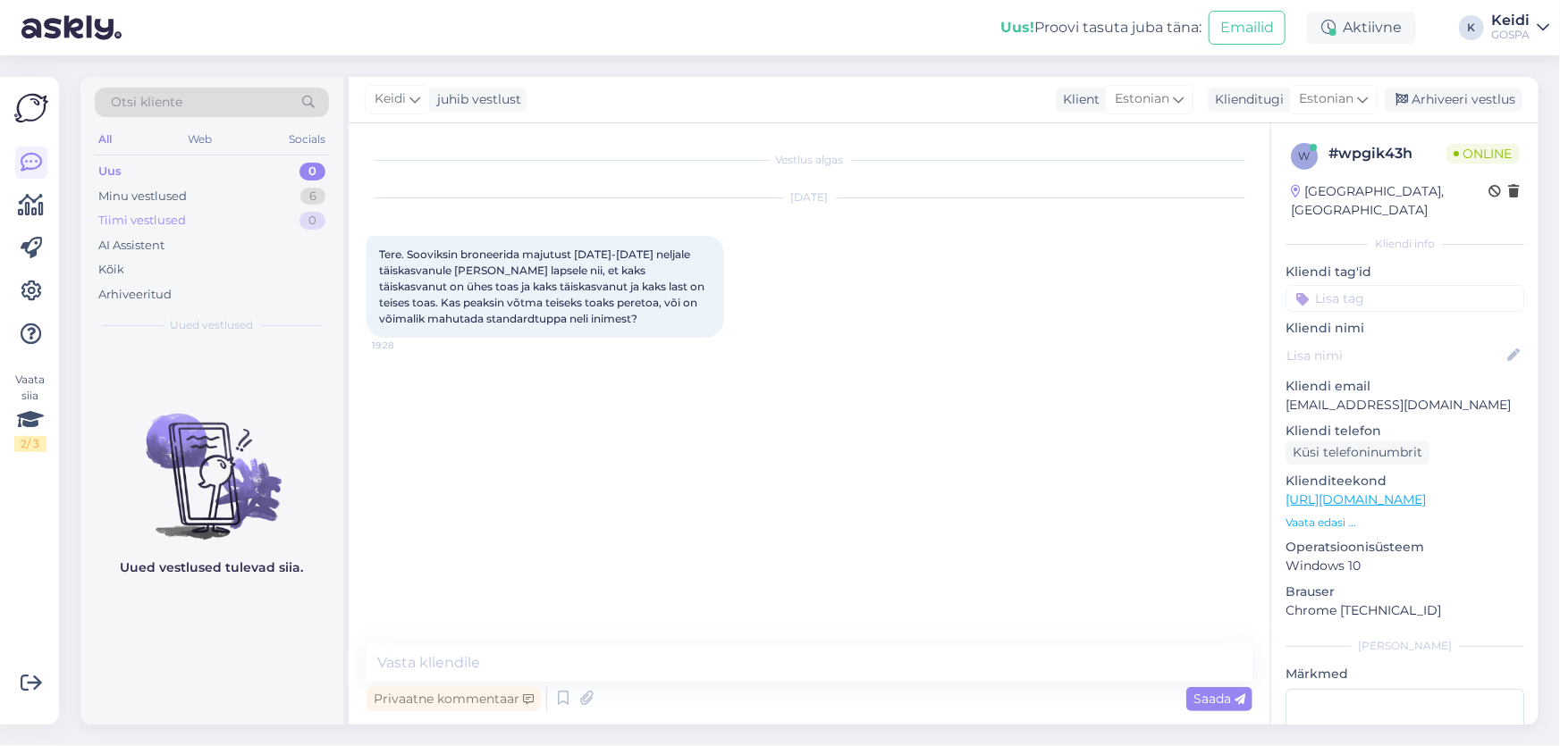
click at [241, 209] on div "Tiimi vestlused 0" at bounding box center [212, 220] width 234 height 25
click at [234, 171] on div "Uus 0" at bounding box center [212, 171] width 234 height 25
